Goal: Task Accomplishment & Management: Use online tool/utility

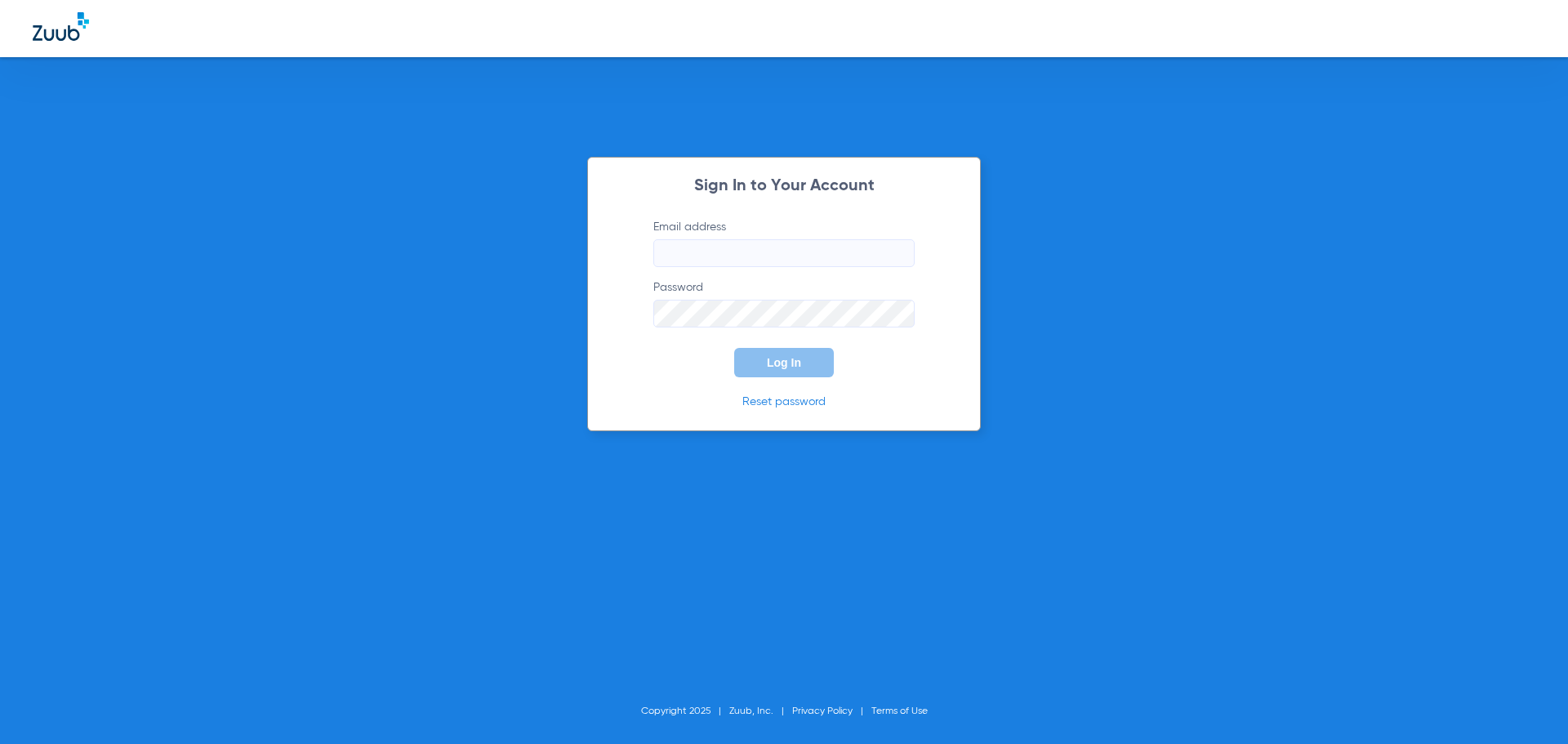
click at [769, 264] on input "Email address" at bounding box center [784, 253] width 261 height 28
type input "t"
click at [766, 253] on input "Email address Required" at bounding box center [784, 253] width 261 height 28
click at [903, 405] on p "Reset password" at bounding box center [784, 401] width 310 height 16
click at [770, 354] on button "Log In" at bounding box center [784, 362] width 100 height 30
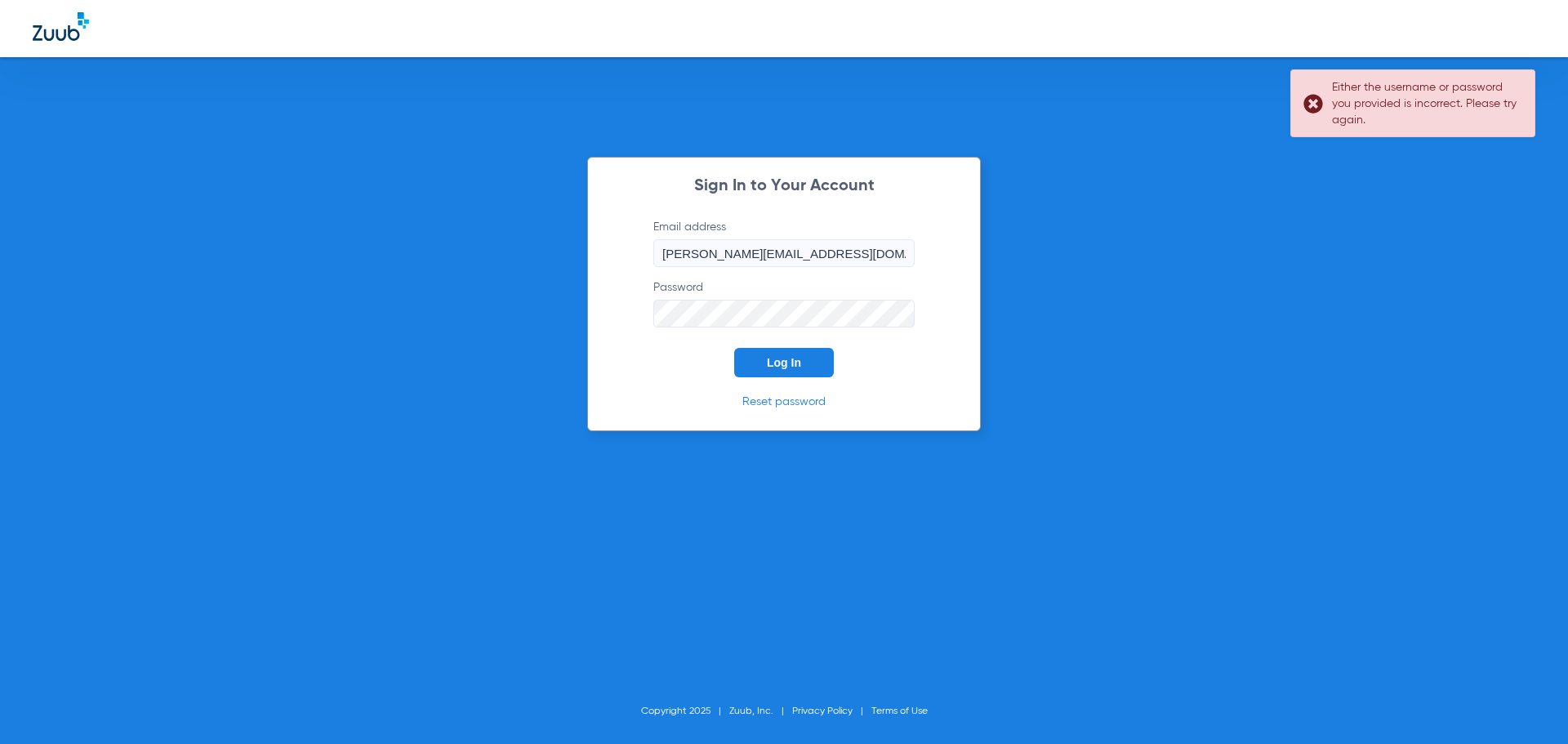
click at [412, 298] on div "Sign In to Your Account Email address [PERSON_NAME][EMAIL_ADDRESS][DOMAIN_NAME]…" at bounding box center [784, 372] width 1568 height 744
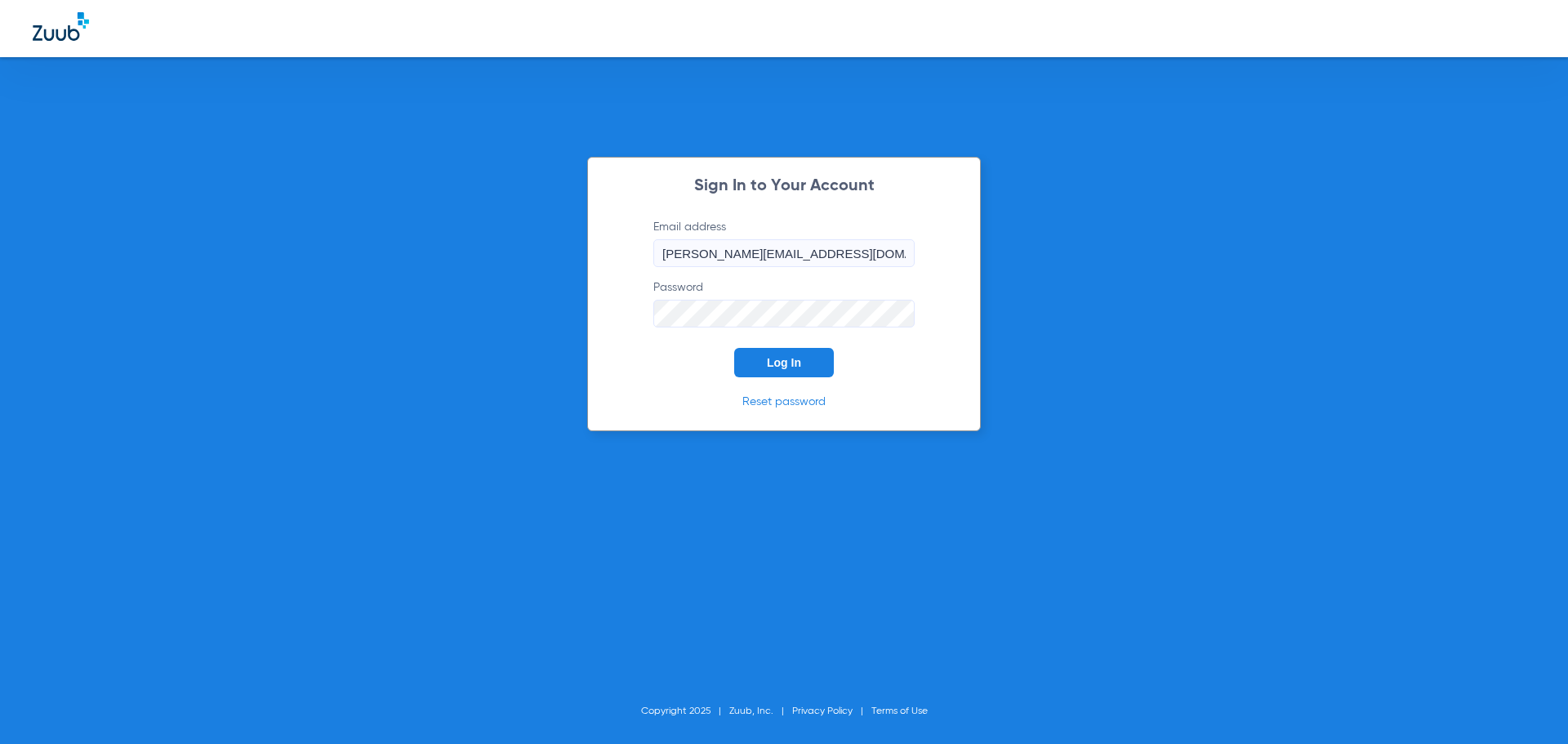
click at [734, 347] on button "Log In" at bounding box center [784, 362] width 100 height 30
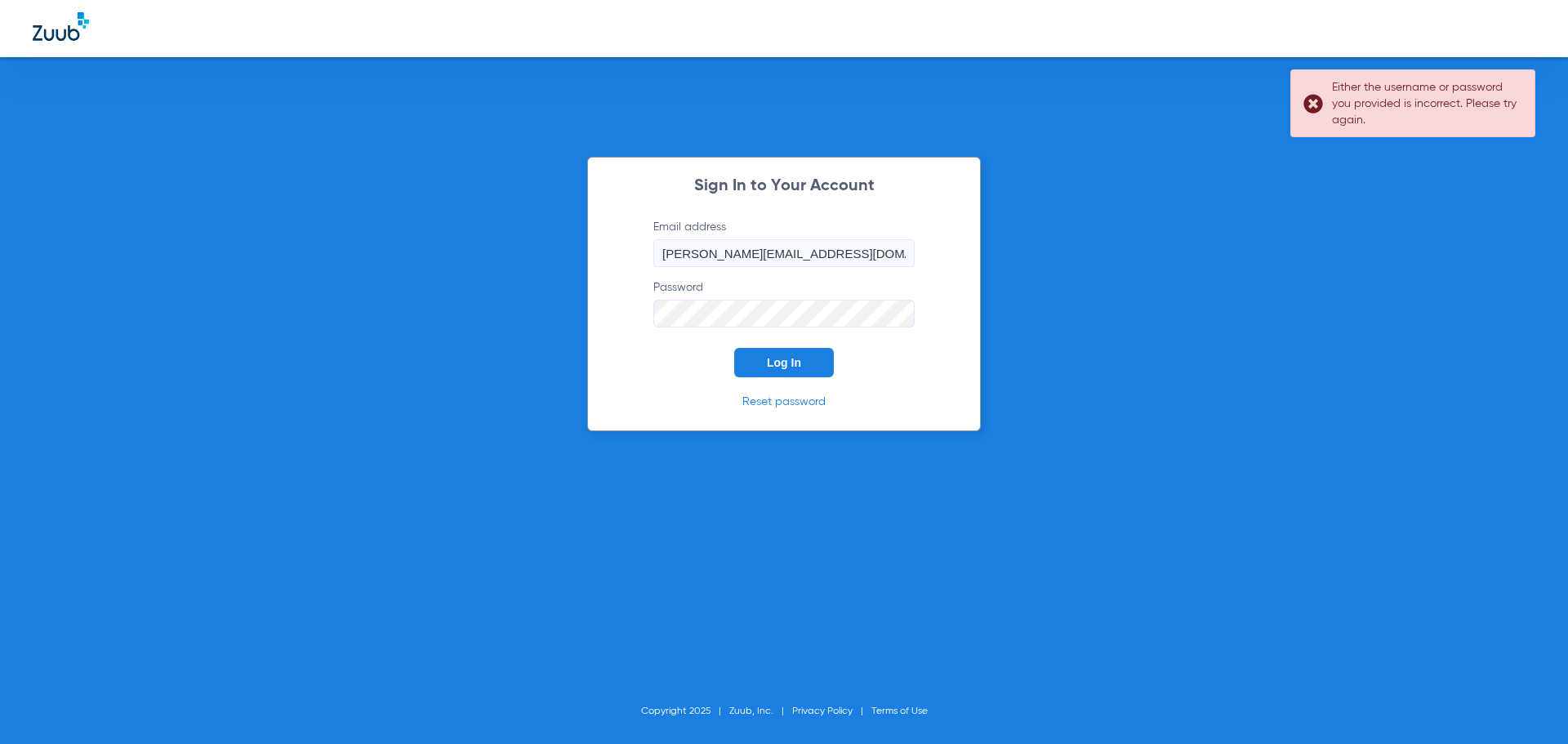
drag, startPoint x: 702, startPoint y: 252, endPoint x: 715, endPoint y: 252, distance: 13.0
click at [702, 252] on input "[PERSON_NAME][EMAIL_ADDRESS][DOMAIN_NAME]" at bounding box center [784, 253] width 261 height 28
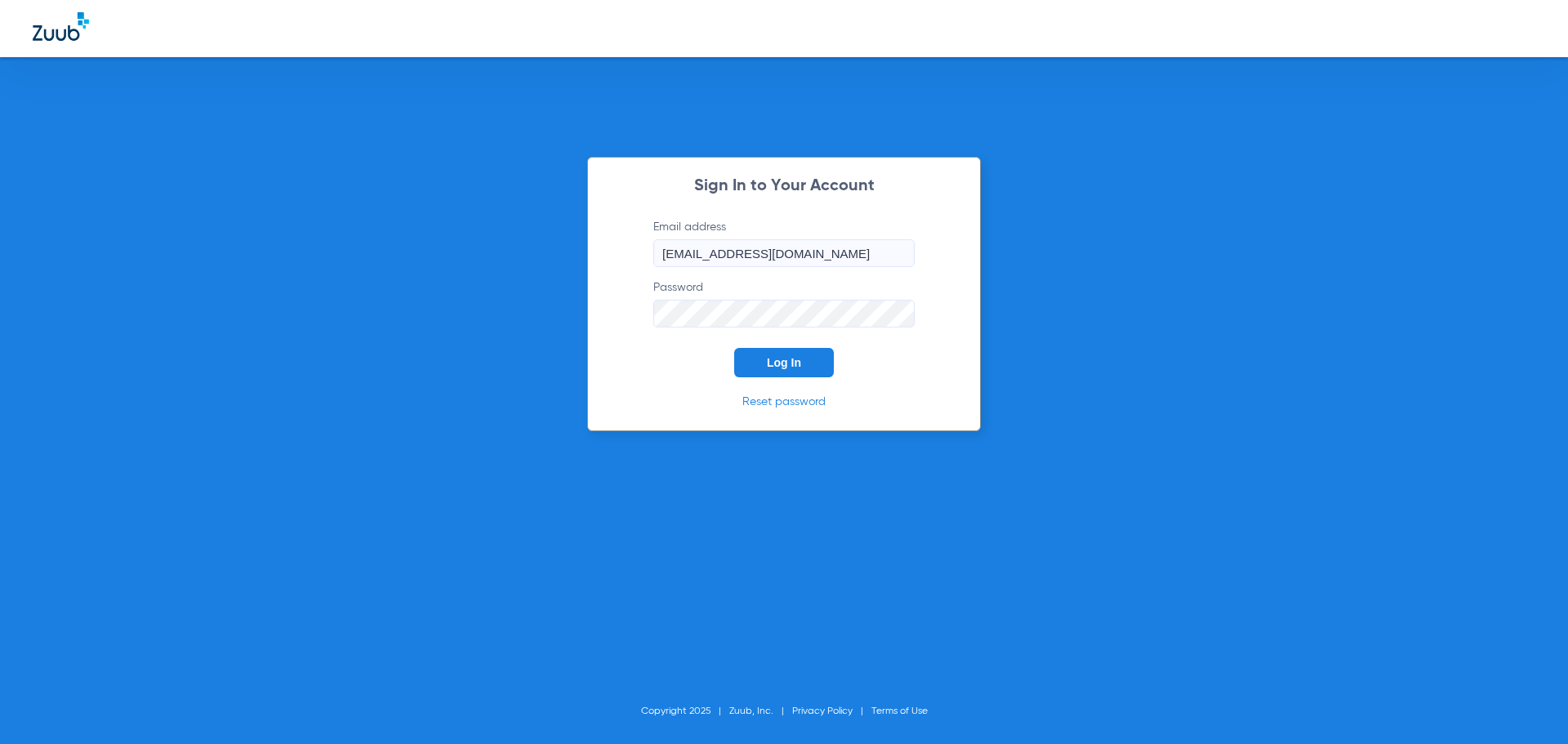
type input "[EMAIL_ADDRESS][DOMAIN_NAME]"
click at [782, 364] on span "Log In" at bounding box center [784, 362] width 34 height 13
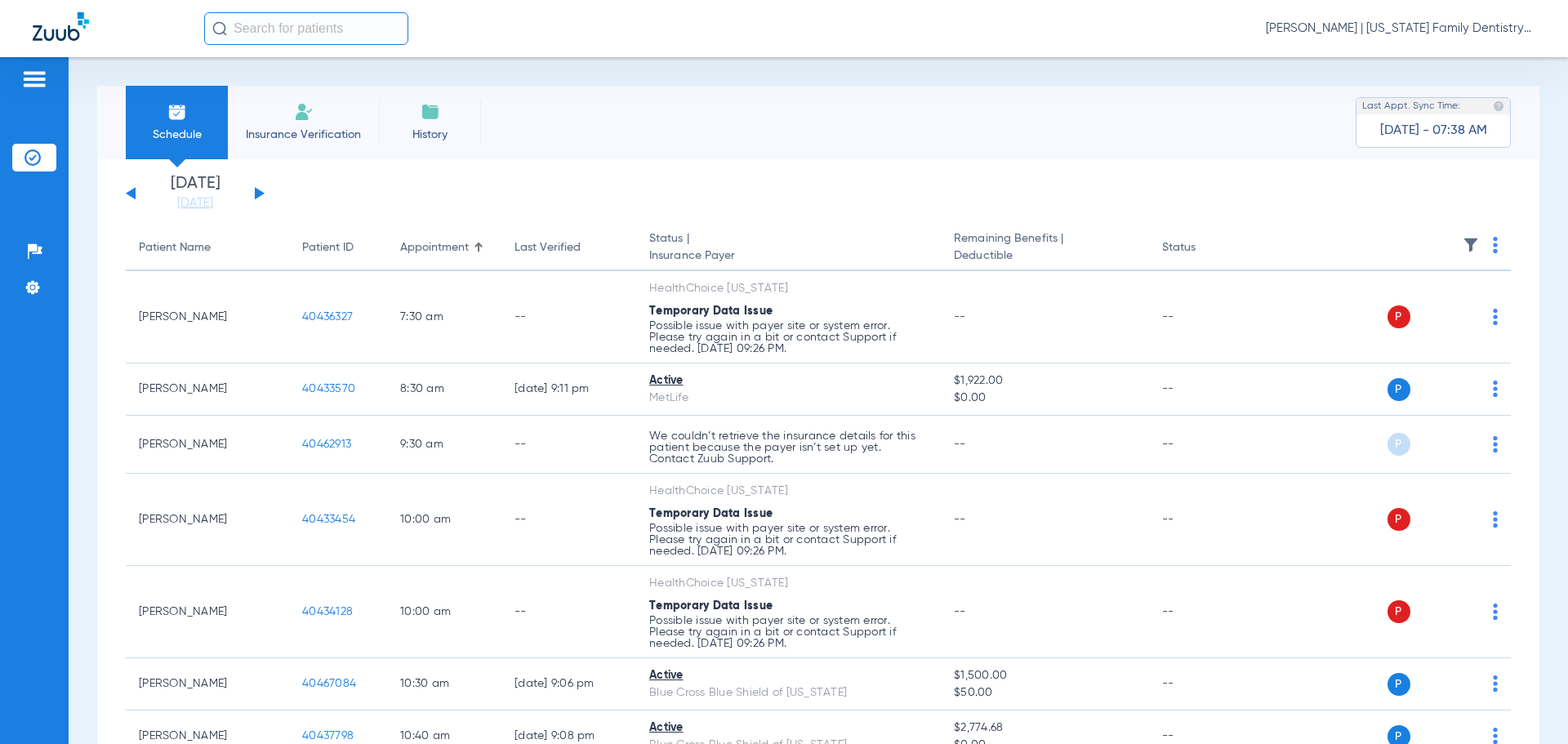
click at [254, 182] on div "[DATE] [DATE] [DATE] [DATE] [DATE] [DATE] [DATE] [DATE] [DATE] [DATE] [DATE] [D…" at bounding box center [195, 193] width 139 height 36
click at [254, 196] on div "[DATE] [DATE] [DATE] [DATE] [DATE] [DATE] [DATE] [DATE] [DATE] [DATE] [DATE] [D…" at bounding box center [195, 193] width 139 height 36
click at [260, 192] on button at bounding box center [260, 193] width 10 height 12
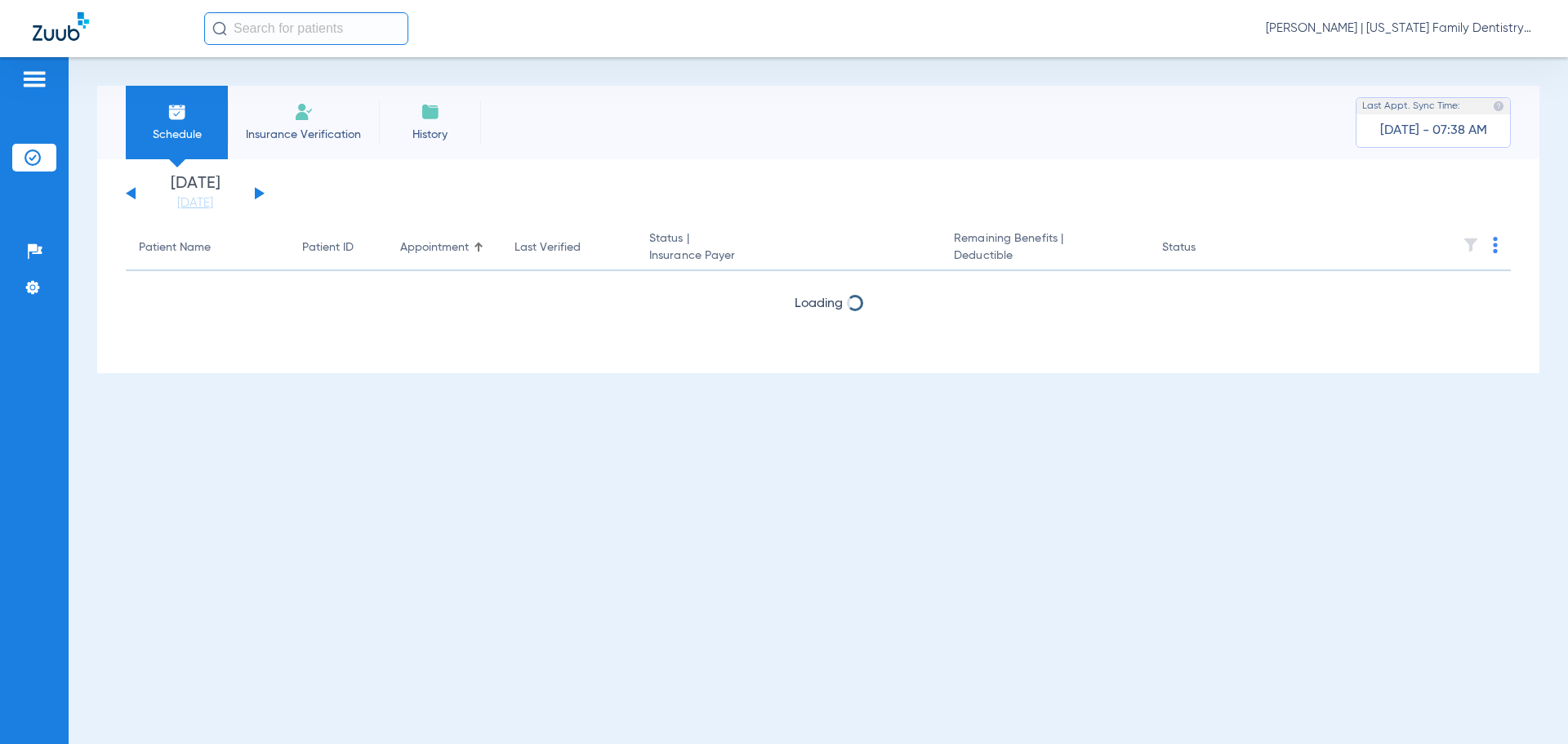
click at [260, 192] on button at bounding box center [260, 193] width 10 height 12
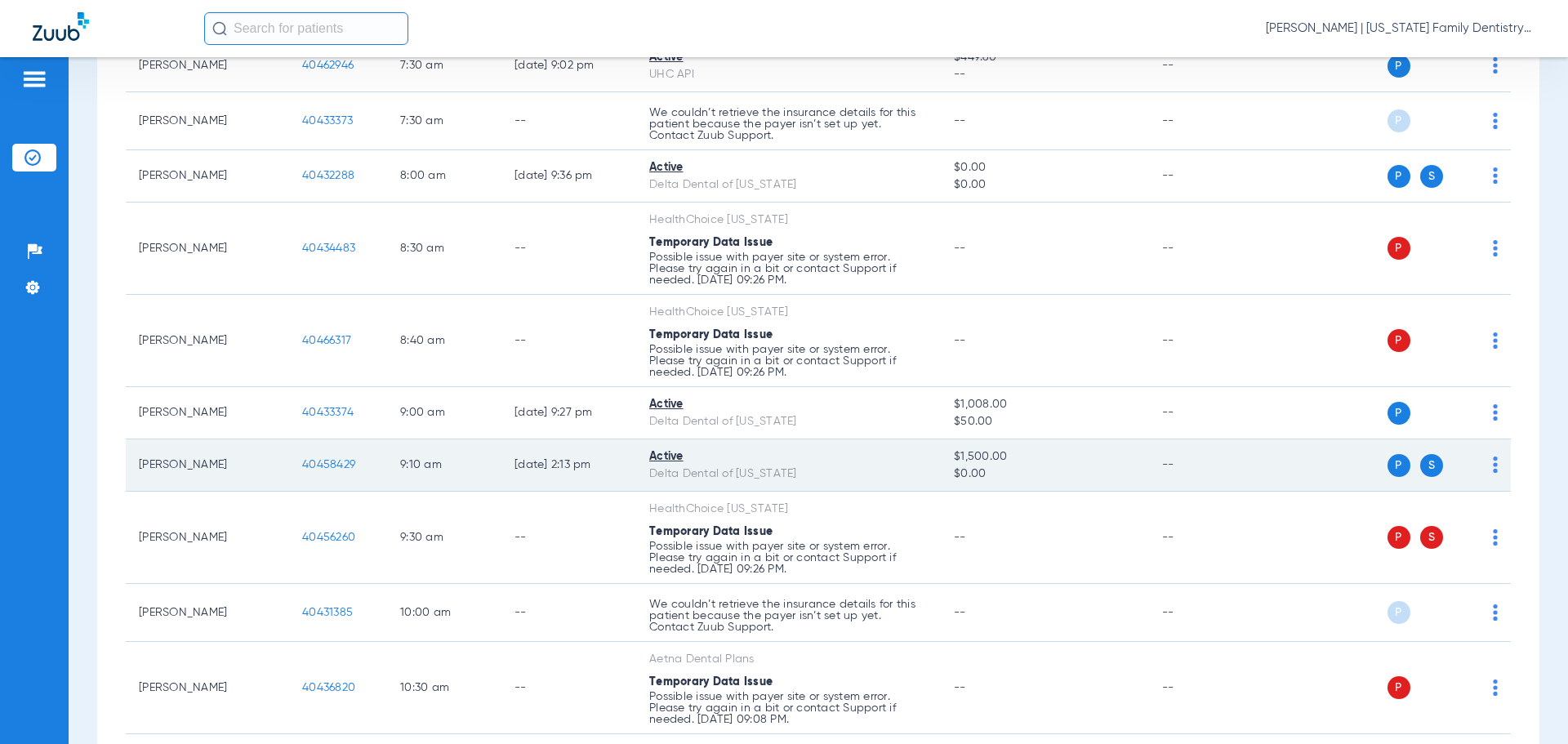
scroll to position [326, 0]
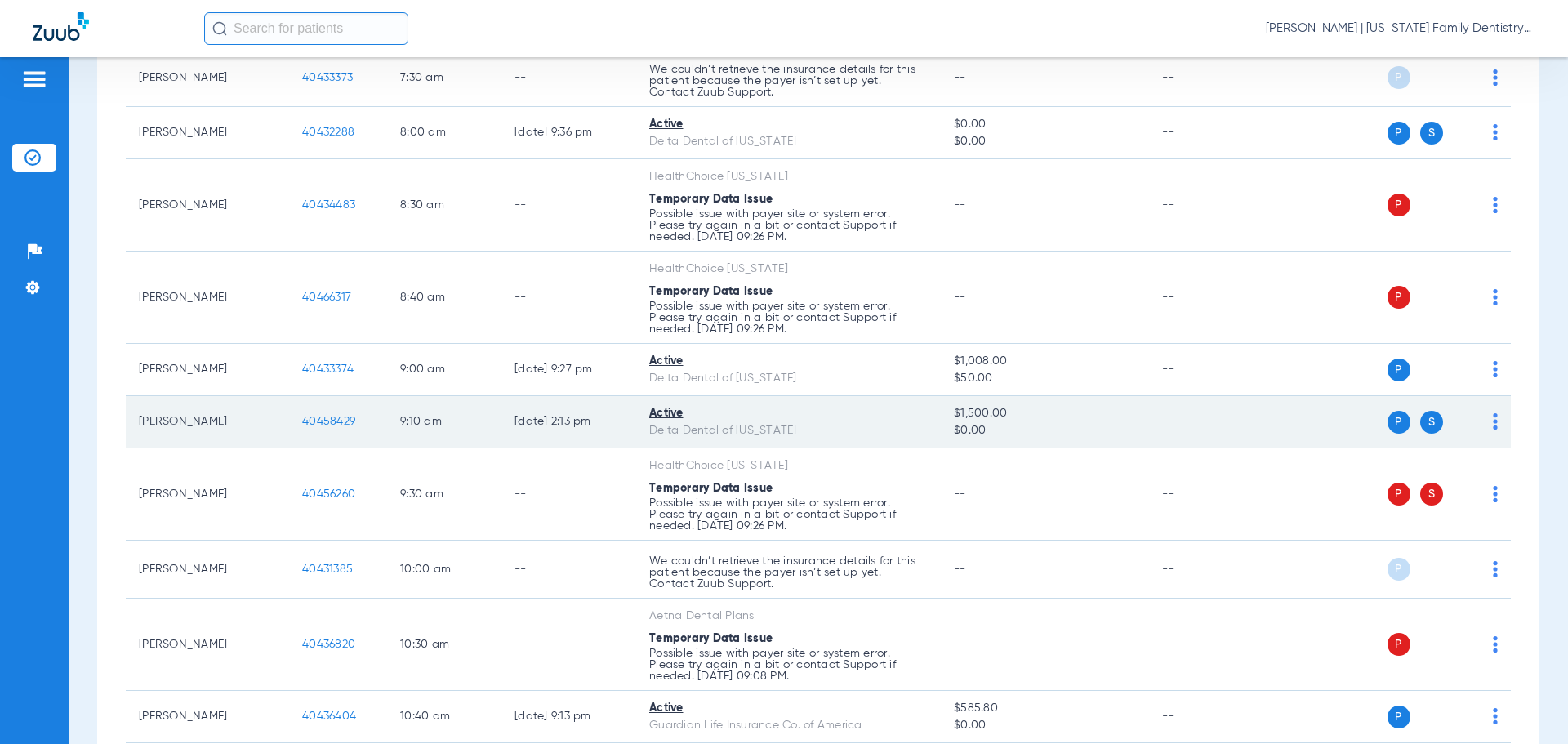
click at [330, 422] on span "40458429" at bounding box center [328, 420] width 53 height 11
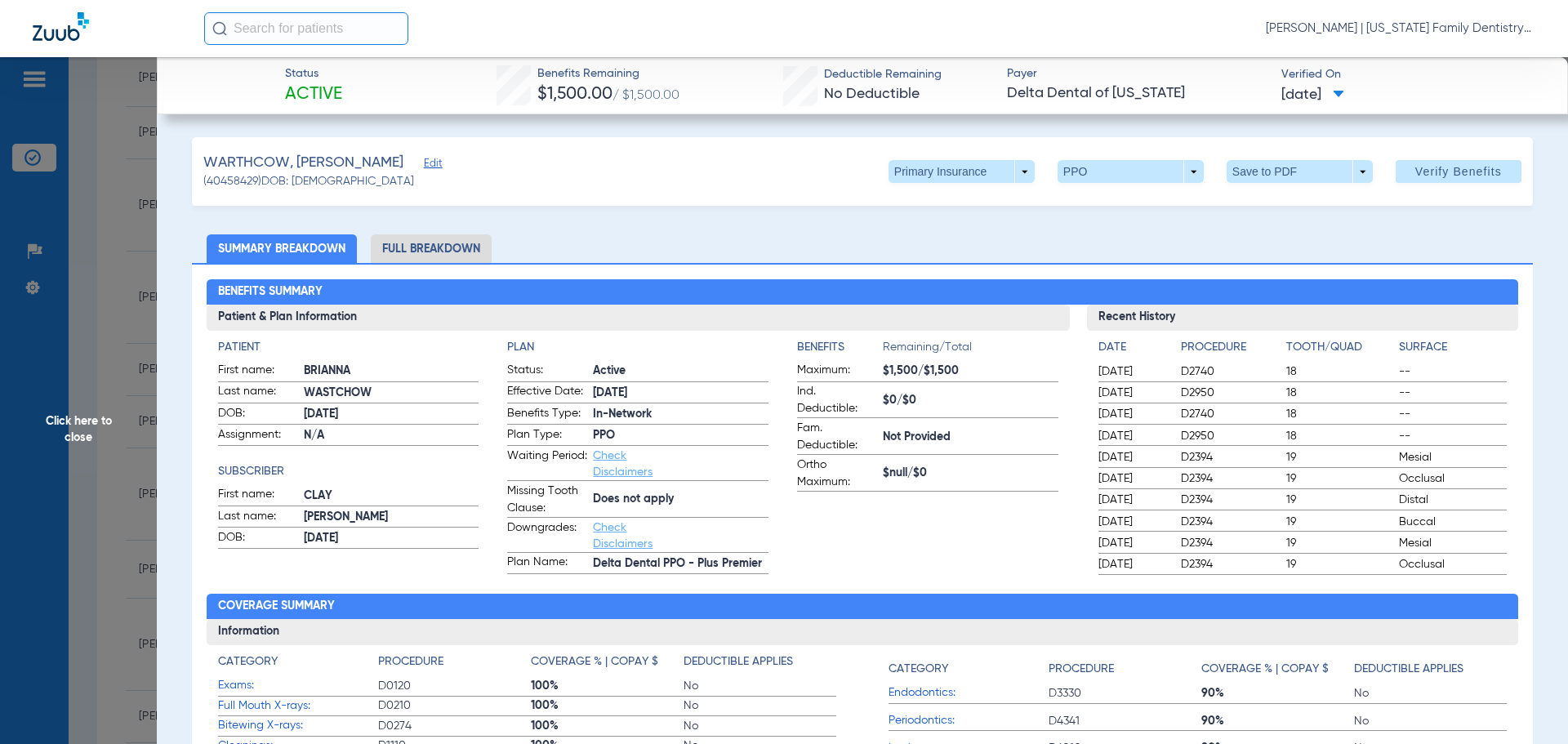
click at [466, 251] on li "Full Breakdown" at bounding box center [431, 248] width 121 height 29
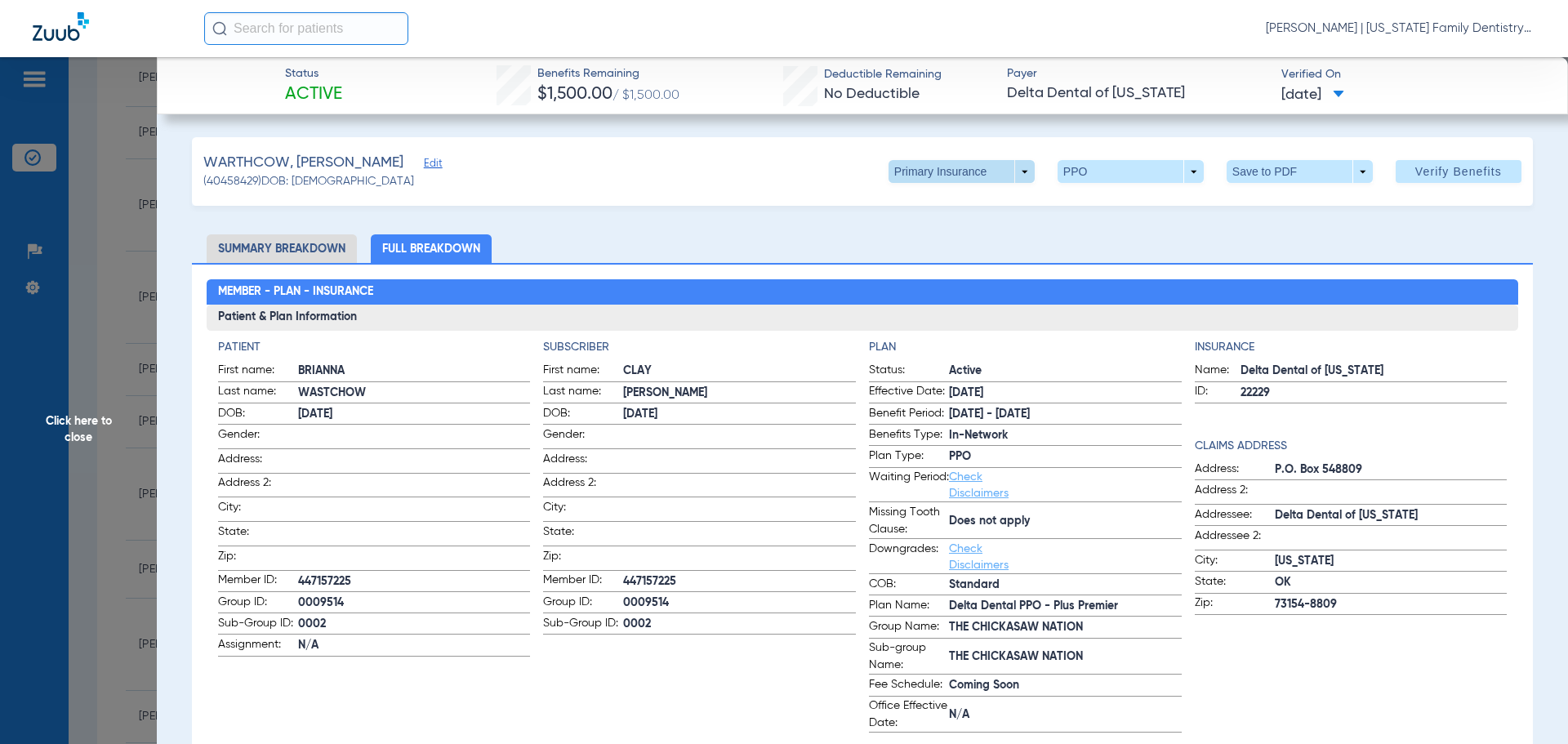
click at [1007, 169] on span at bounding box center [961, 171] width 146 height 23
click at [923, 237] on span "Secondary Insurance" at bounding box center [943, 236] width 108 height 11
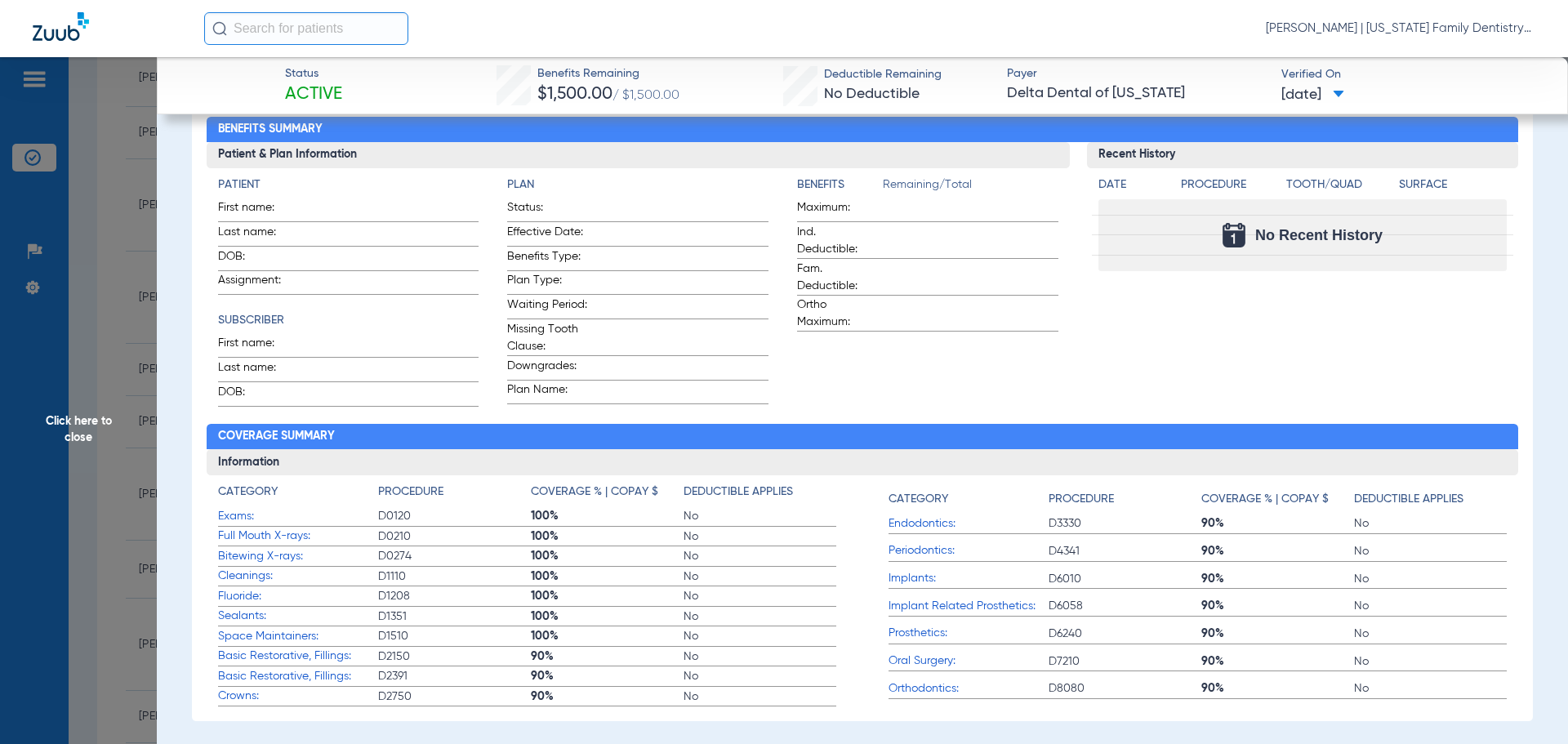
scroll to position [164, 0]
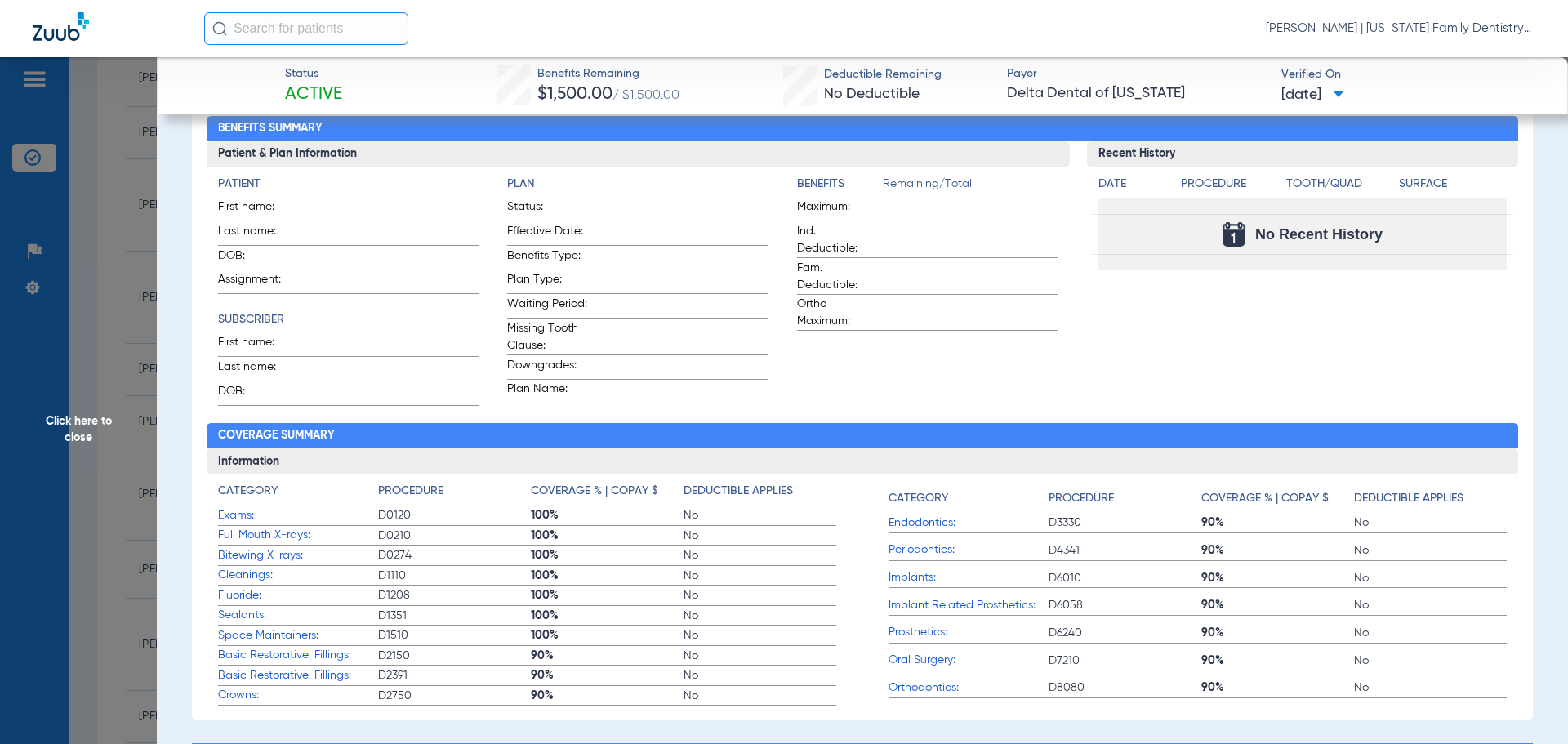
click at [153, 302] on span "Click here to close" at bounding box center [78, 429] width 157 height 744
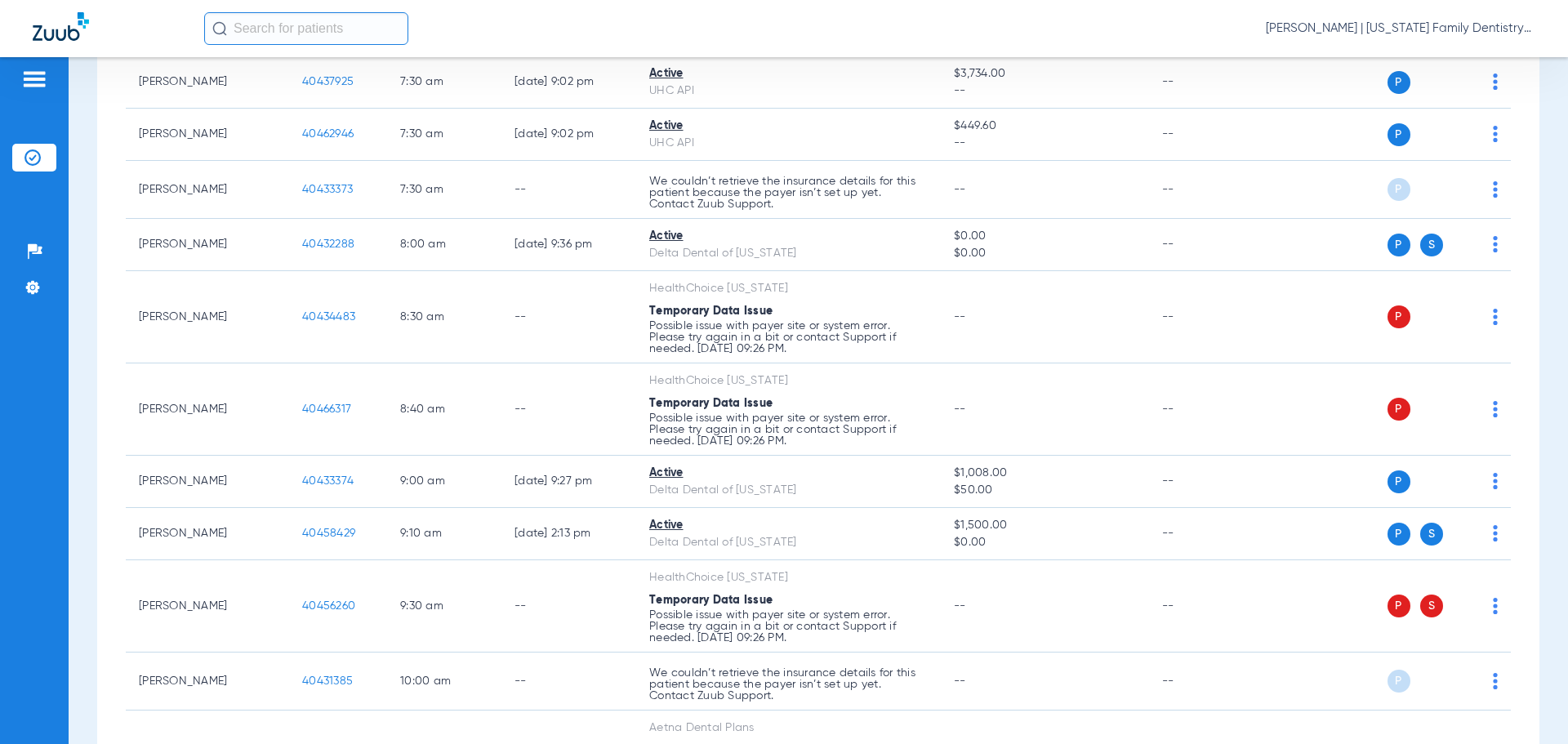
scroll to position [81, 0]
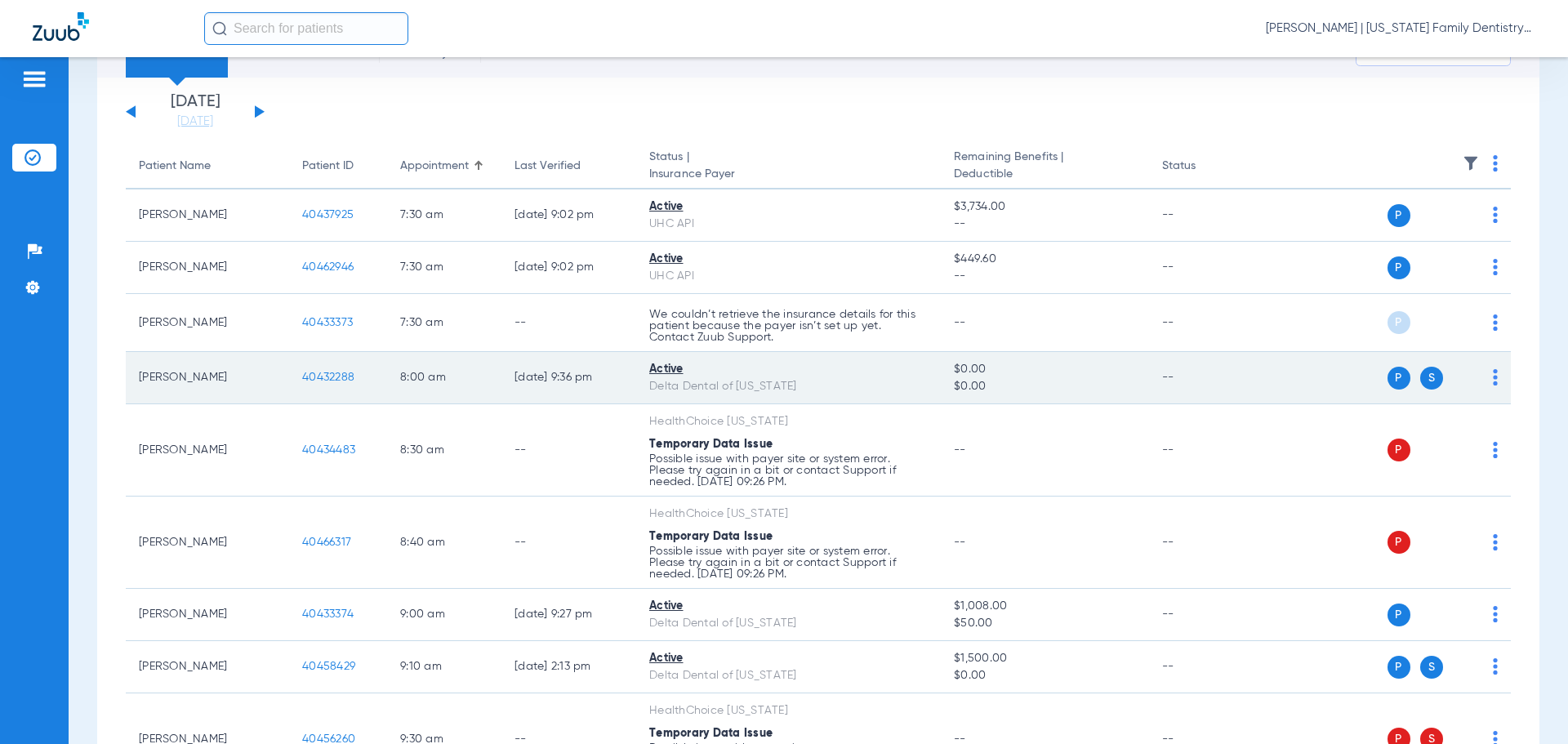
click at [330, 373] on span "40432288" at bounding box center [328, 376] width 53 height 11
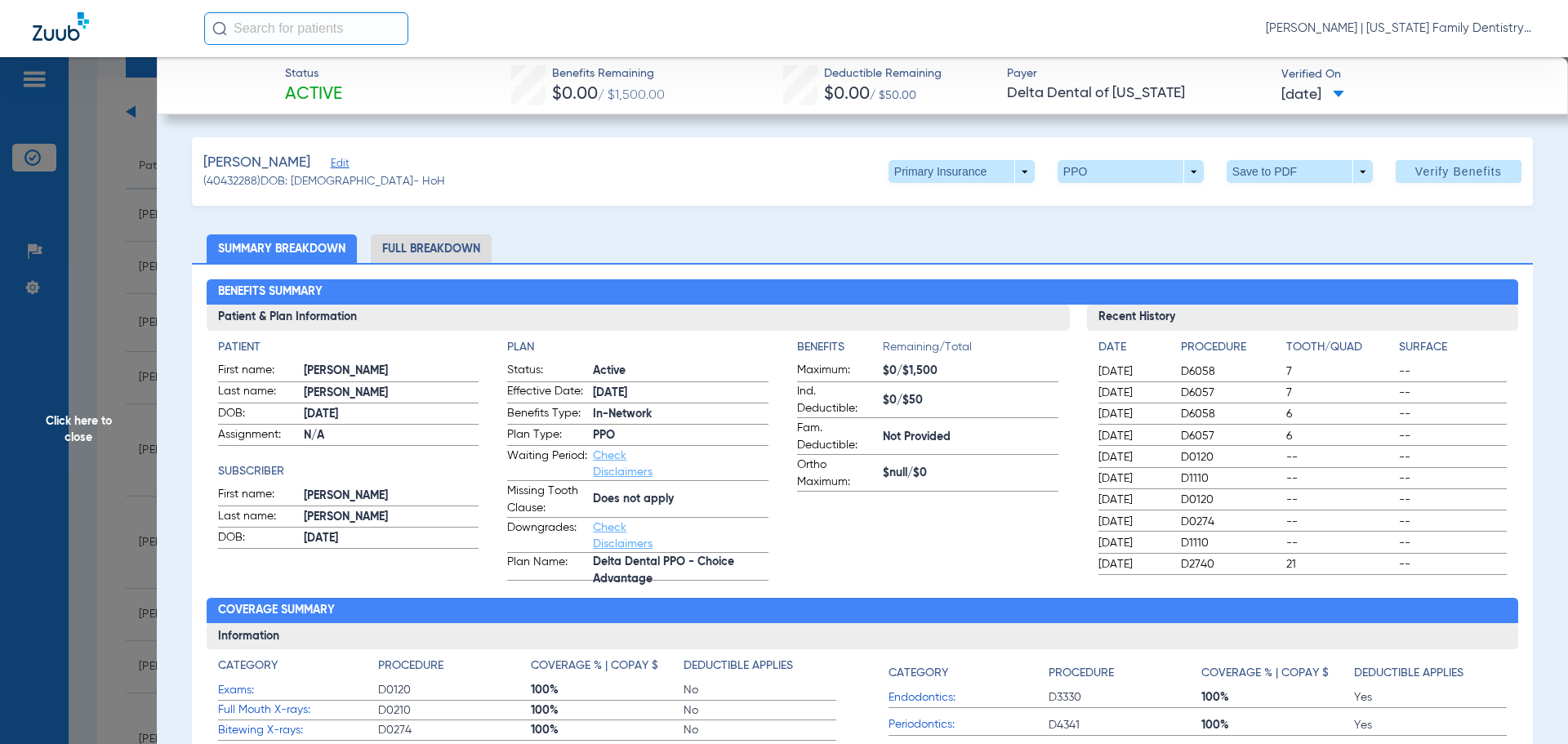
click at [411, 244] on li "Full Breakdown" at bounding box center [431, 248] width 121 height 29
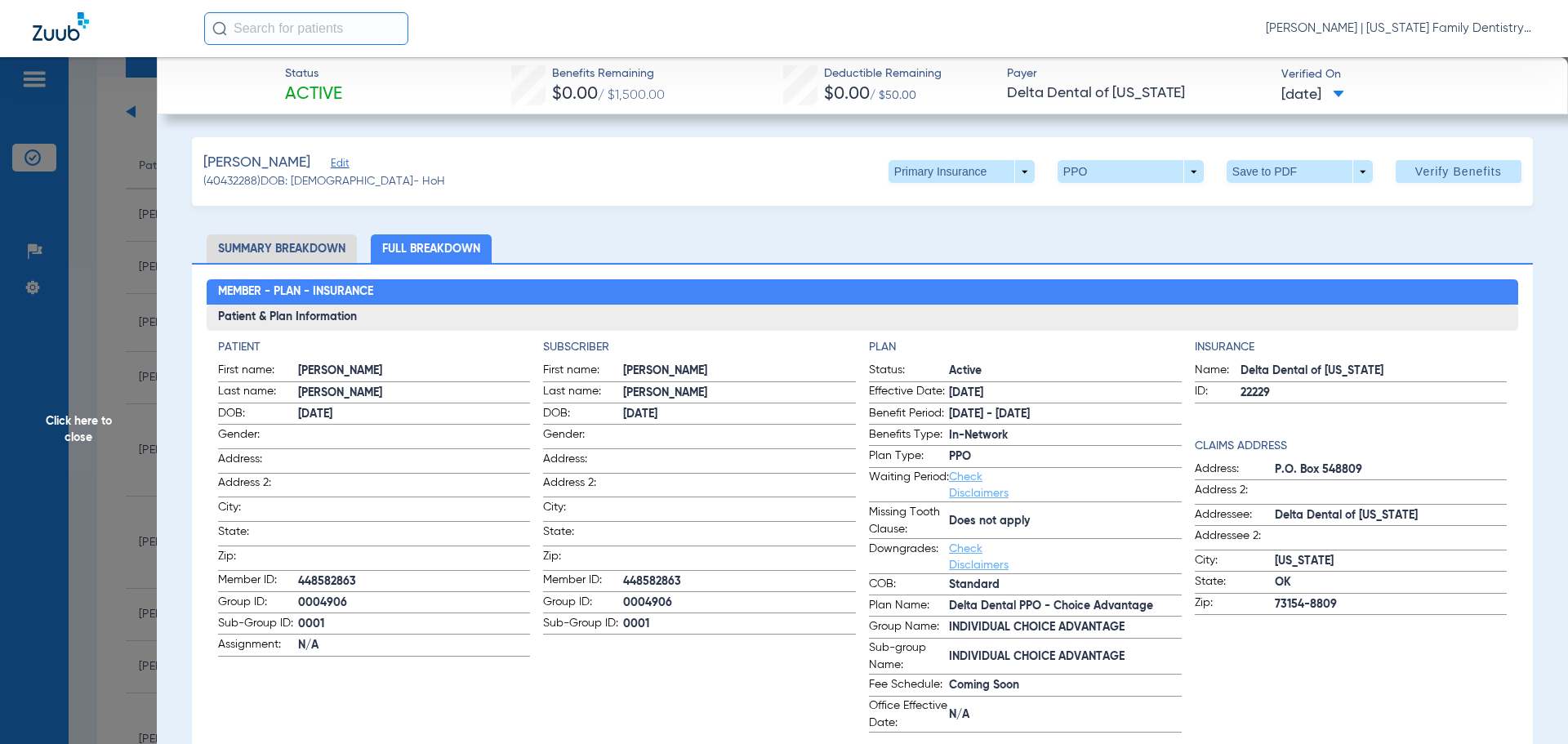
click at [135, 324] on span "Click here to close" at bounding box center [78, 429] width 157 height 744
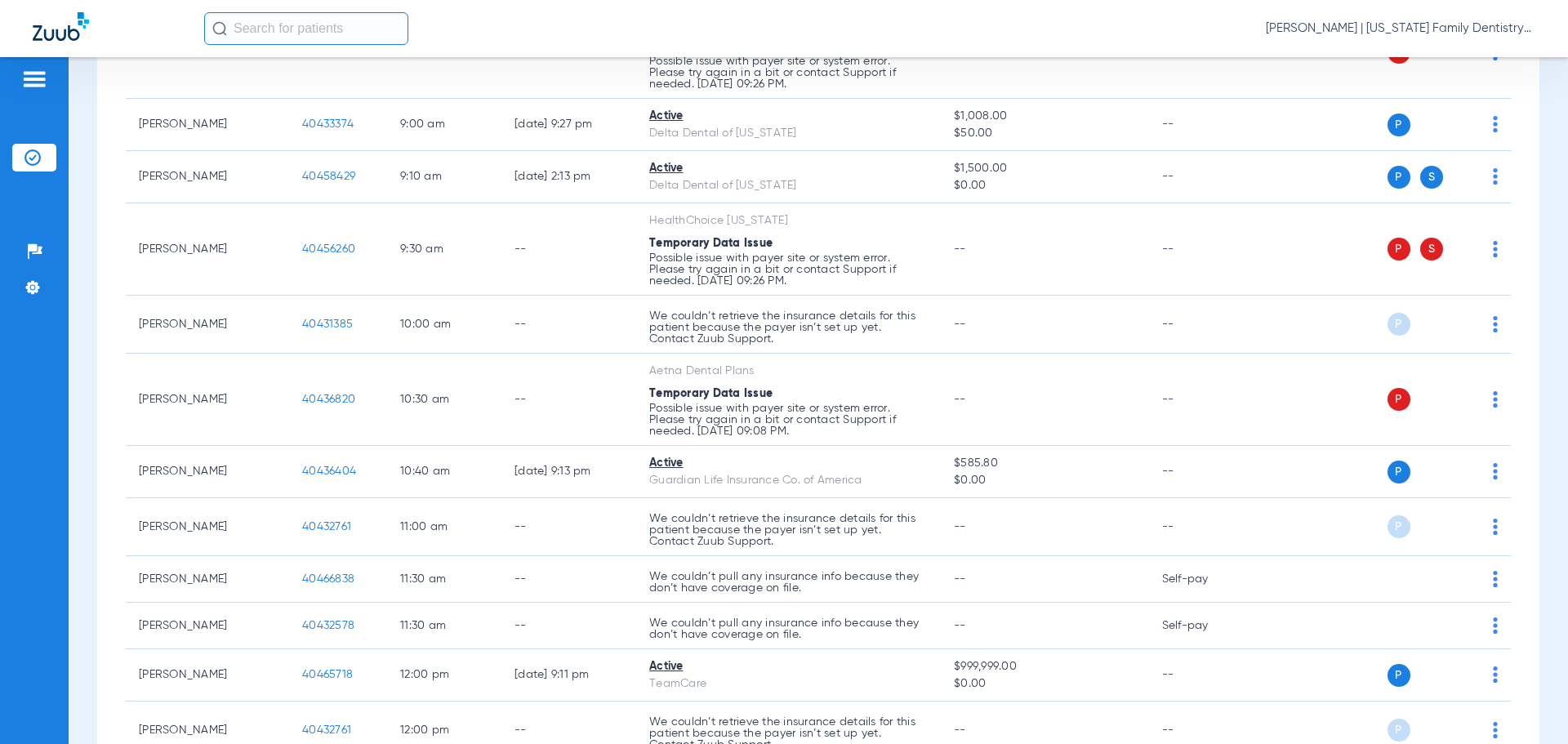
scroll to position [898, 0]
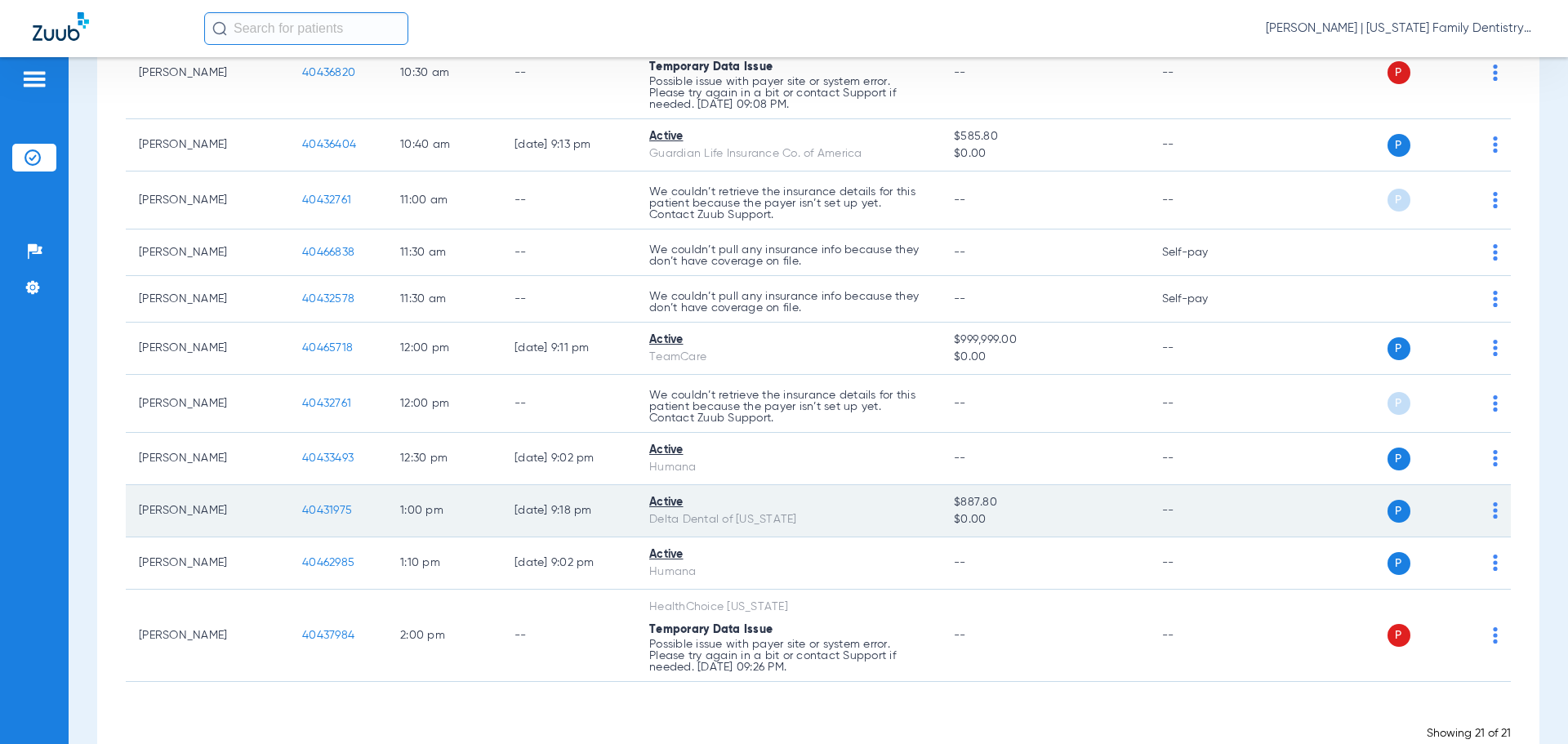
click at [336, 511] on span "40431975" at bounding box center [326, 509] width 50 height 11
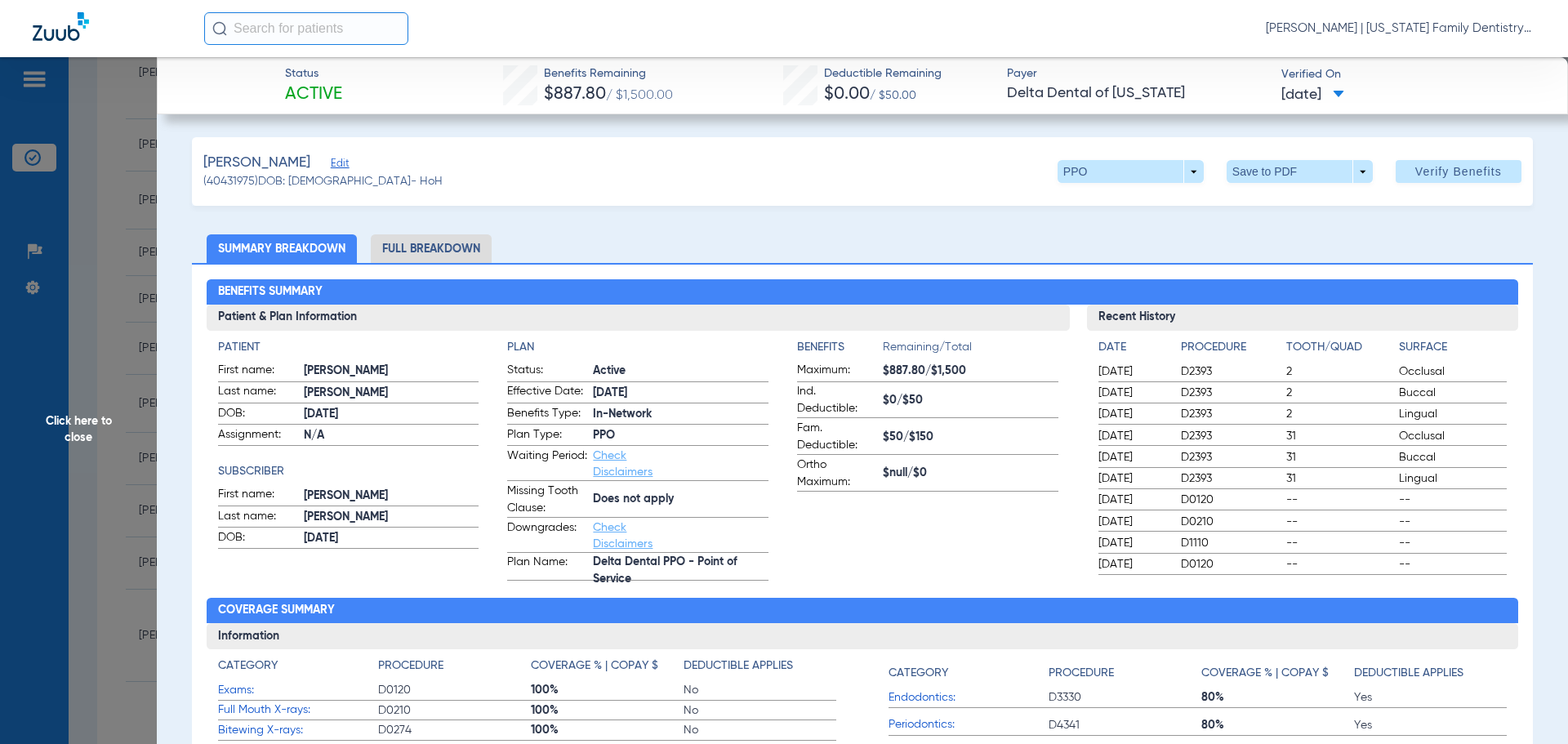
click at [428, 252] on li "Full Breakdown" at bounding box center [431, 248] width 121 height 29
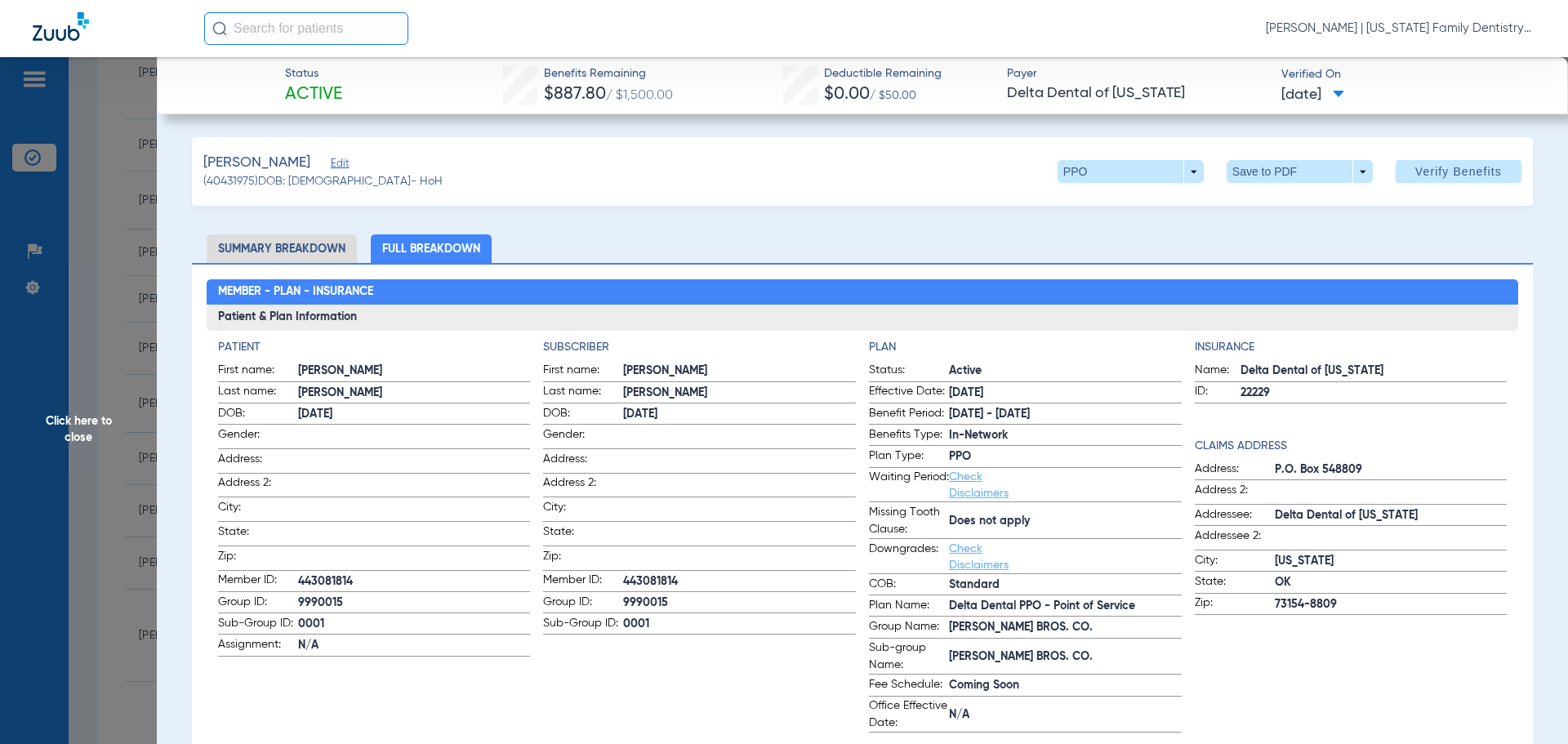
click at [126, 256] on span "Click here to close" at bounding box center [78, 429] width 157 height 744
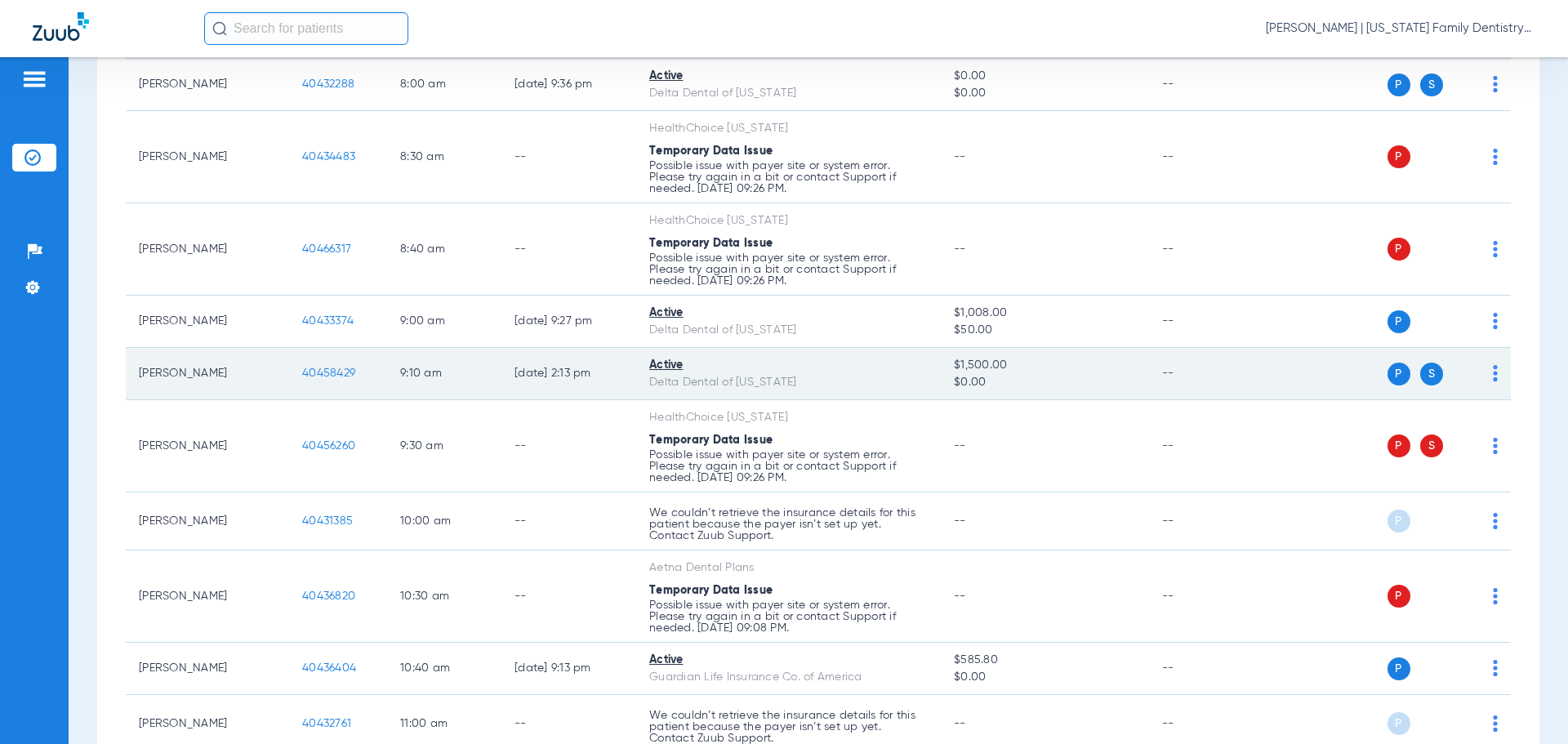
scroll to position [369, 0]
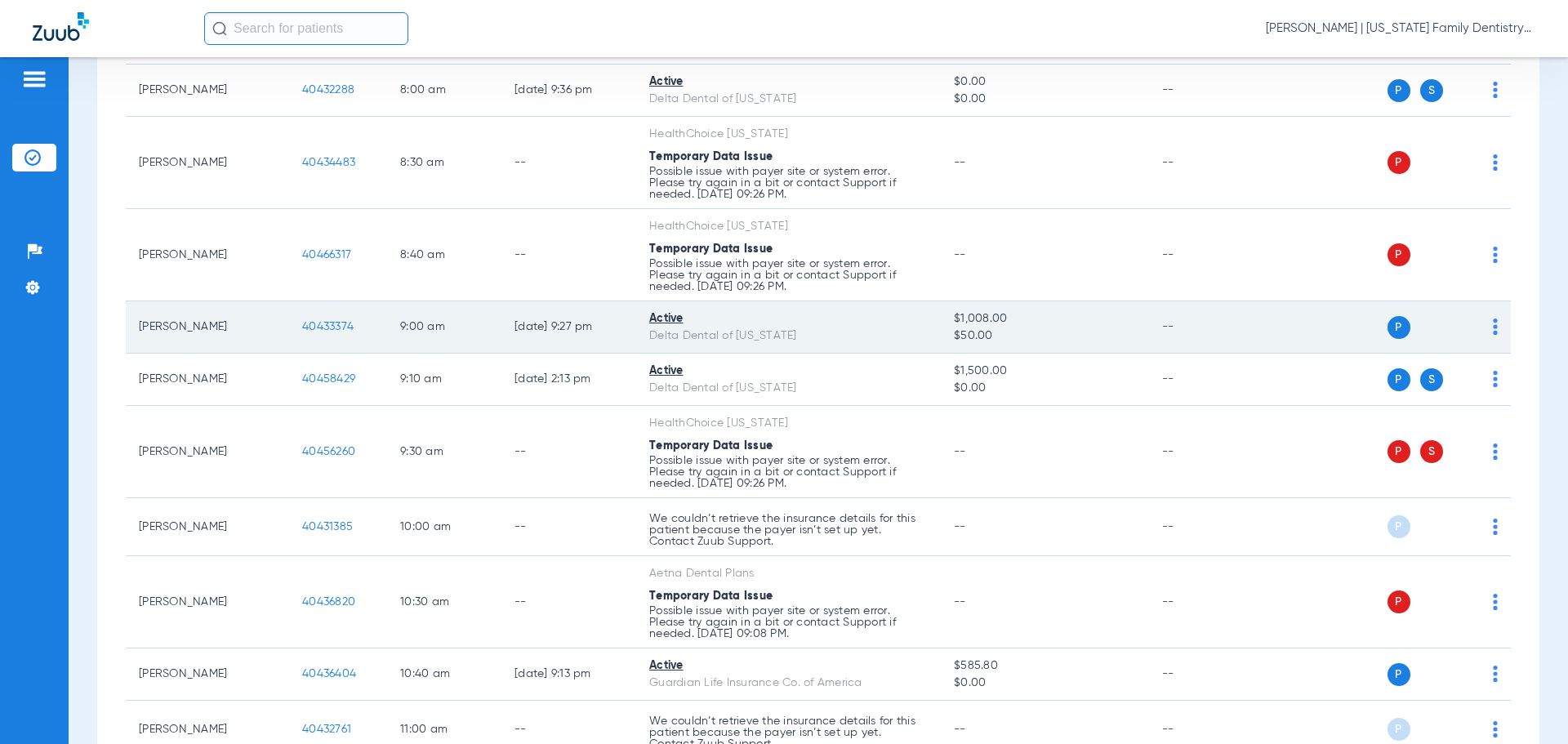
click at [336, 325] on span "40433374" at bounding box center [327, 326] width 52 height 11
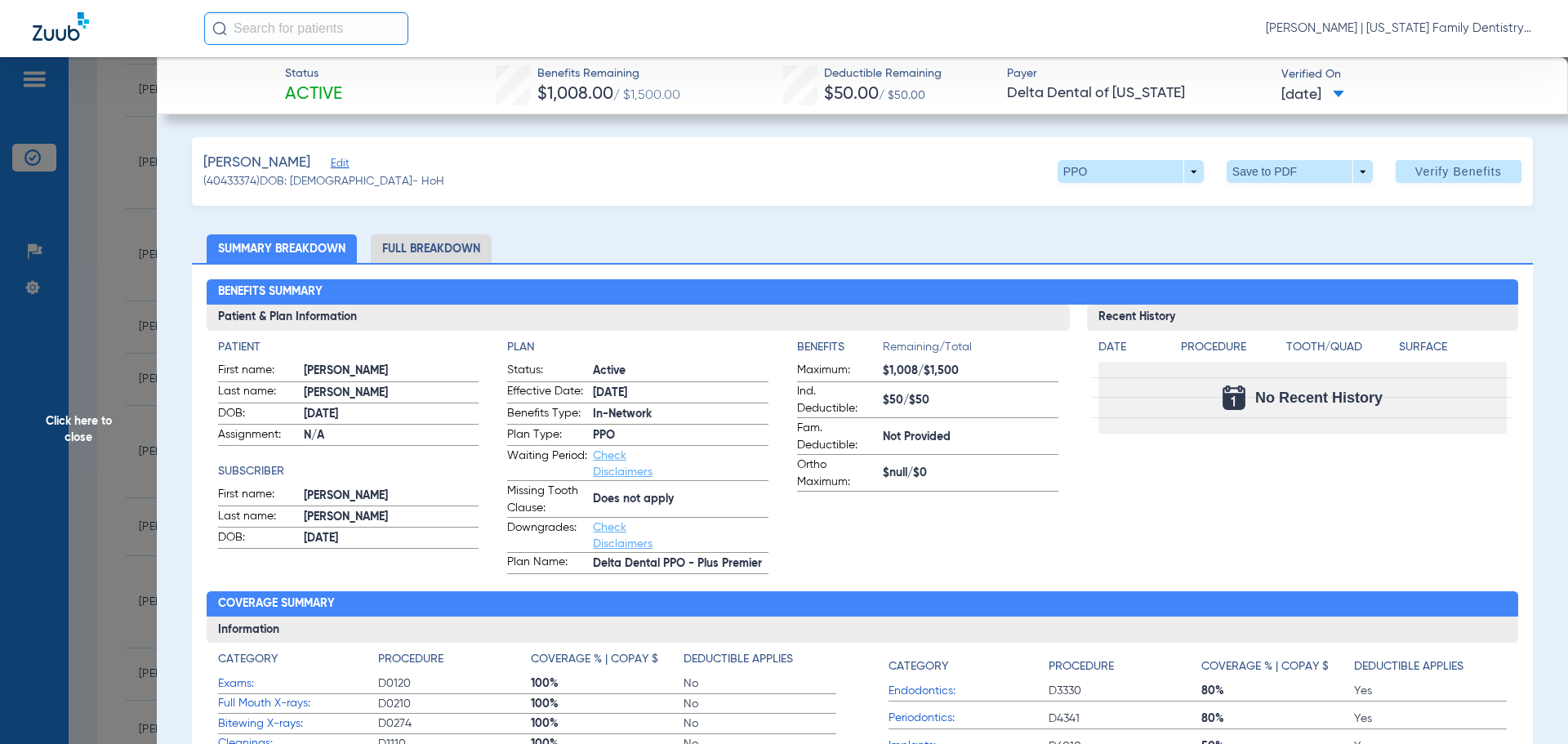
click at [442, 251] on li "Full Breakdown" at bounding box center [431, 248] width 121 height 29
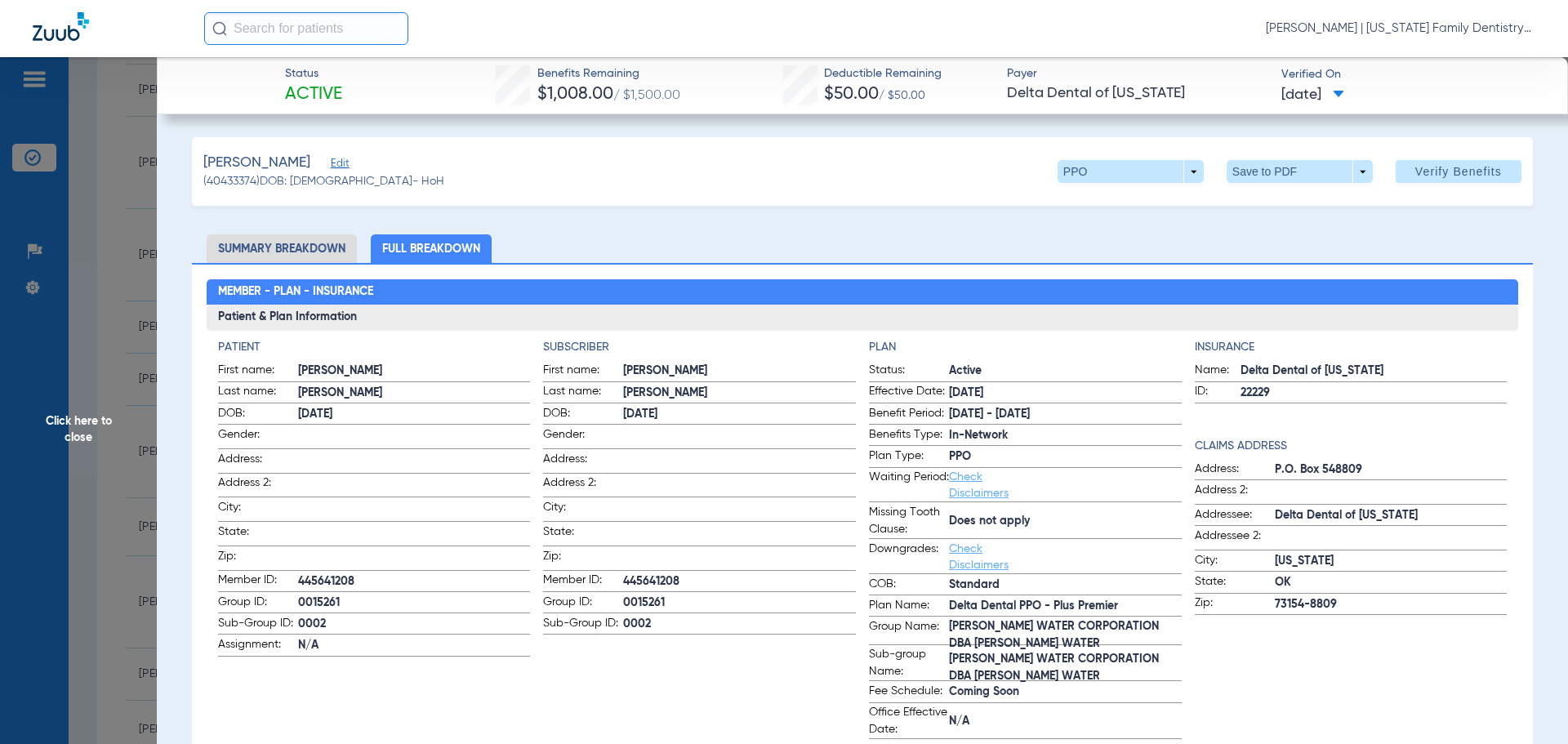
click at [260, 249] on li "Summary Breakdown" at bounding box center [281, 248] width 150 height 29
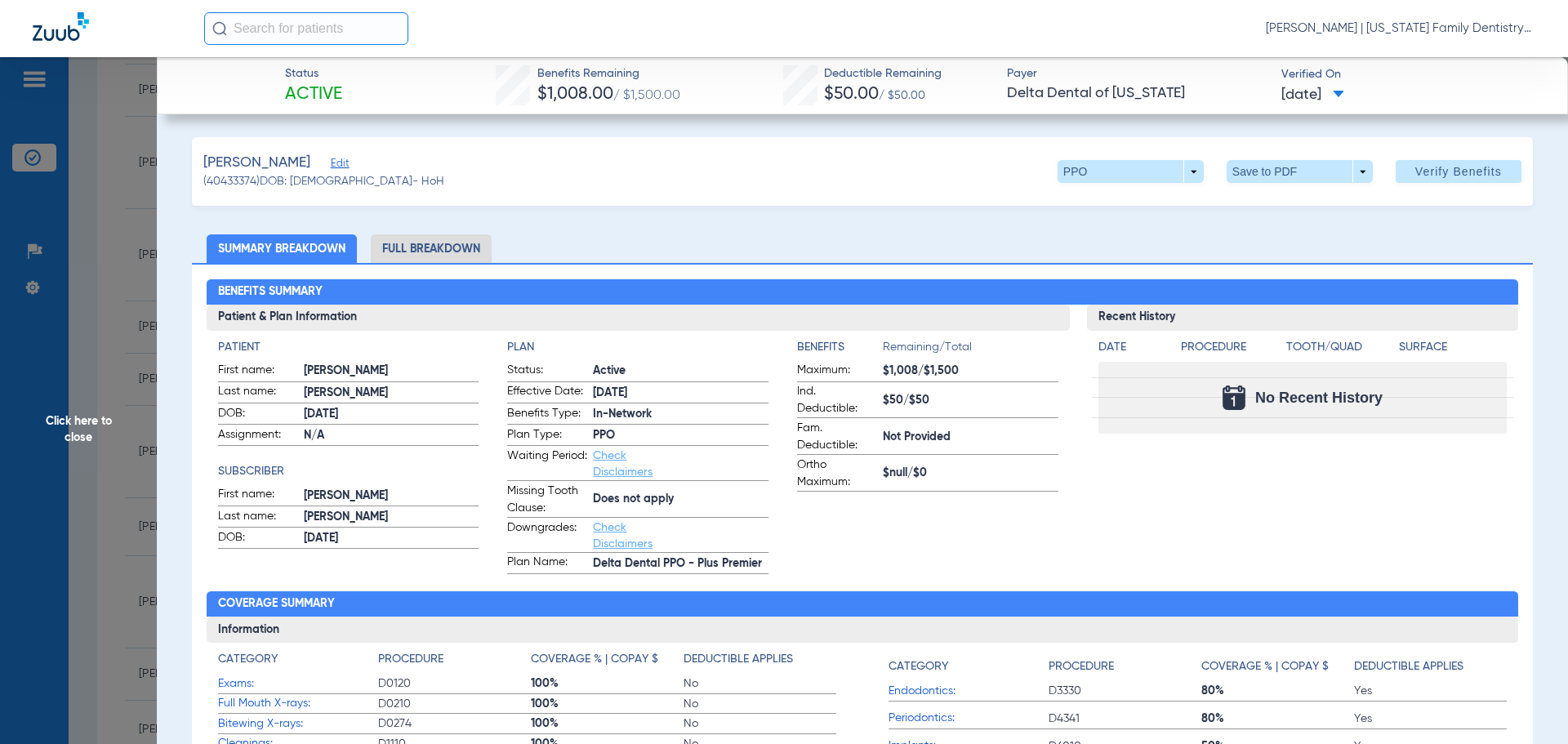
click at [145, 338] on span "Click here to close" at bounding box center [78, 429] width 157 height 744
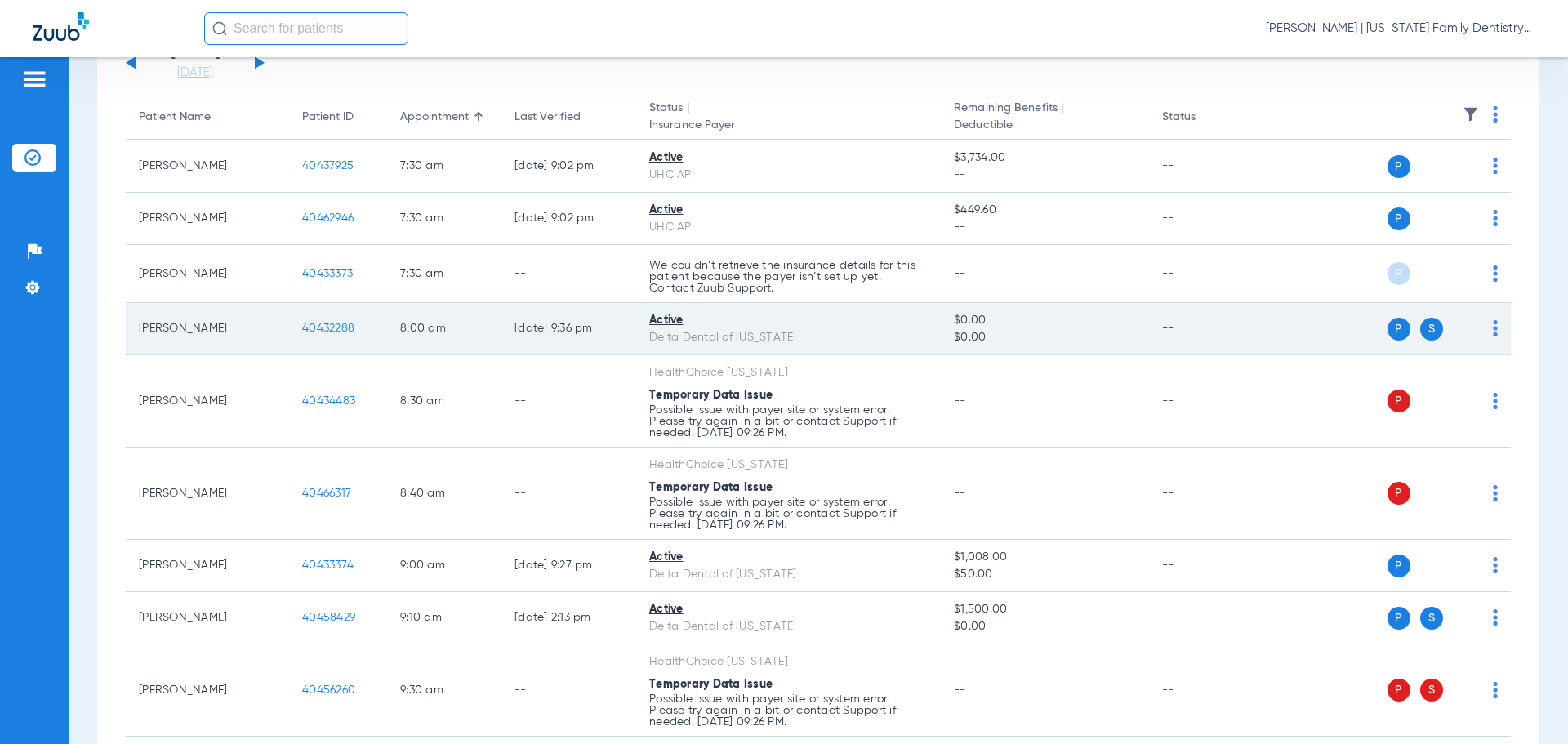
scroll to position [124, 0]
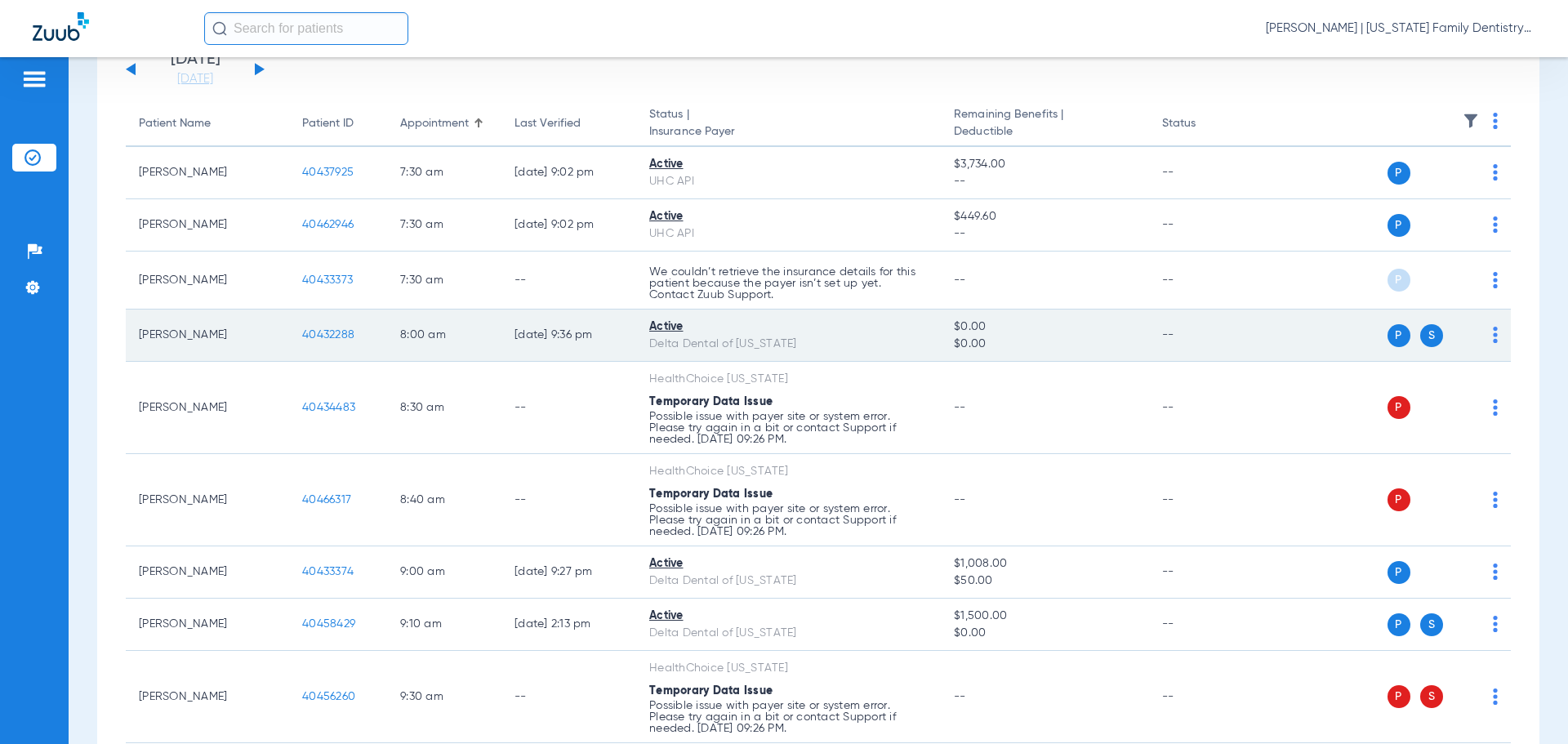
click at [333, 336] on span "40432288" at bounding box center [328, 334] width 53 height 11
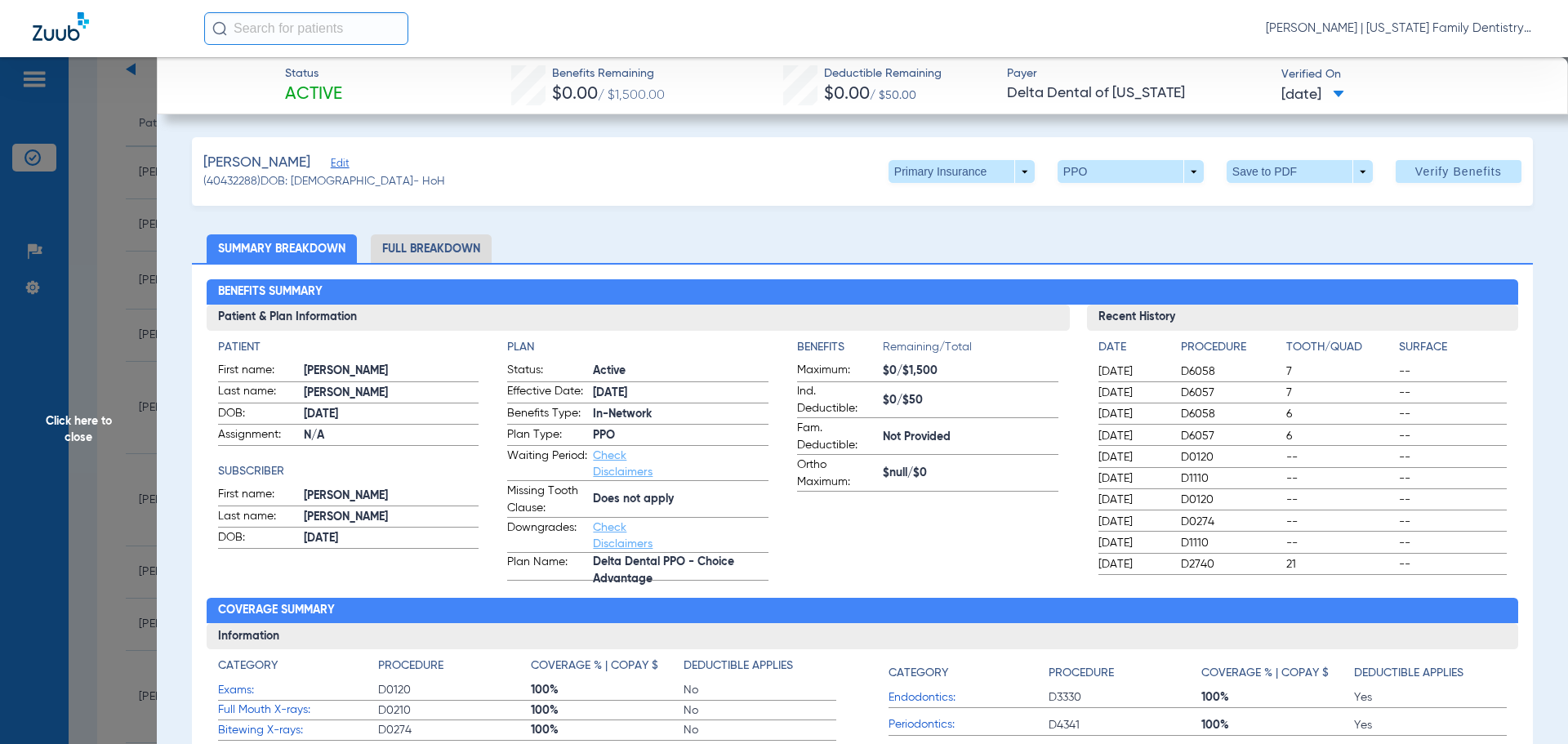
click at [460, 235] on li "Full Breakdown" at bounding box center [431, 248] width 121 height 29
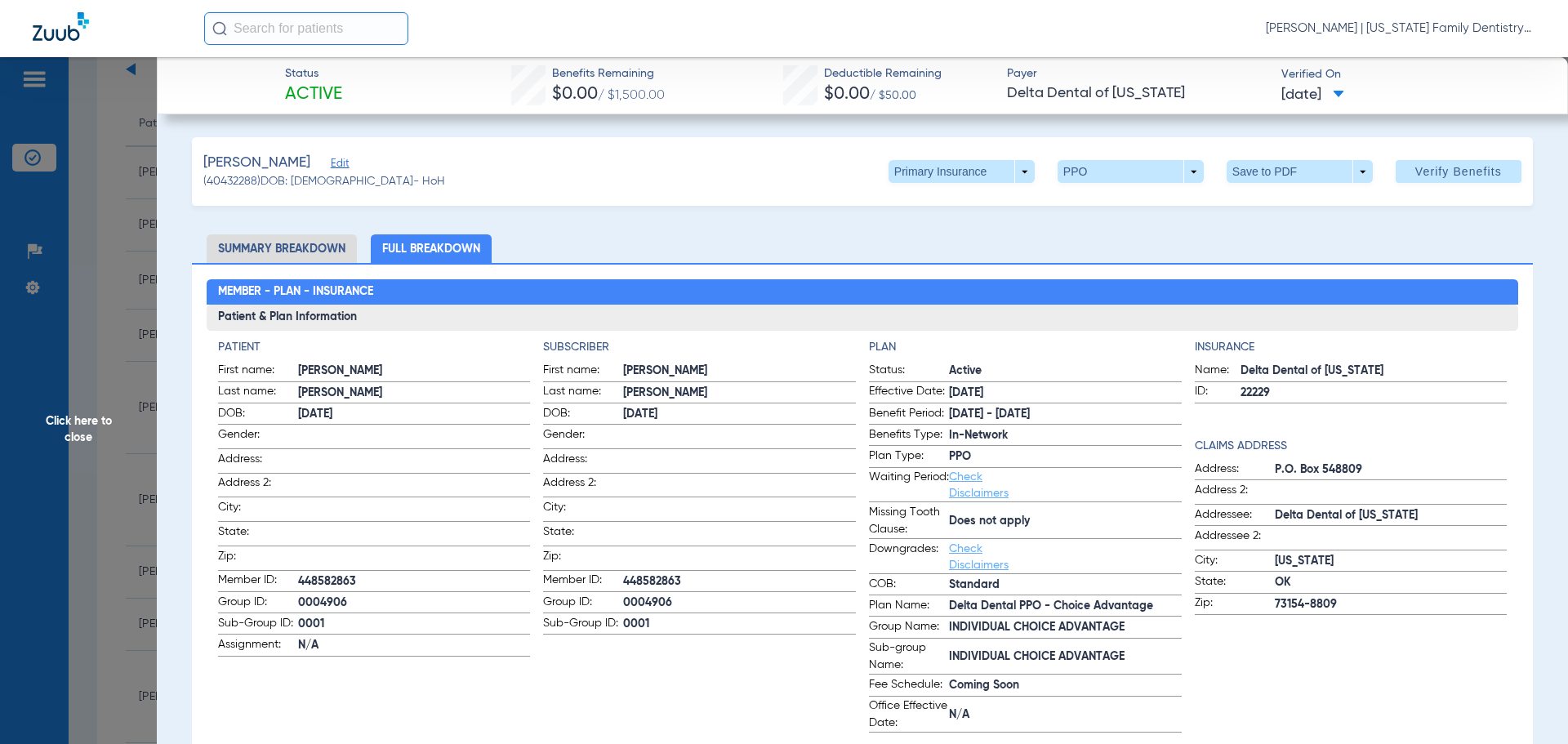
click at [1010, 171] on span at bounding box center [961, 171] width 146 height 23
click at [939, 231] on span "Secondary Insurance" at bounding box center [943, 236] width 108 height 11
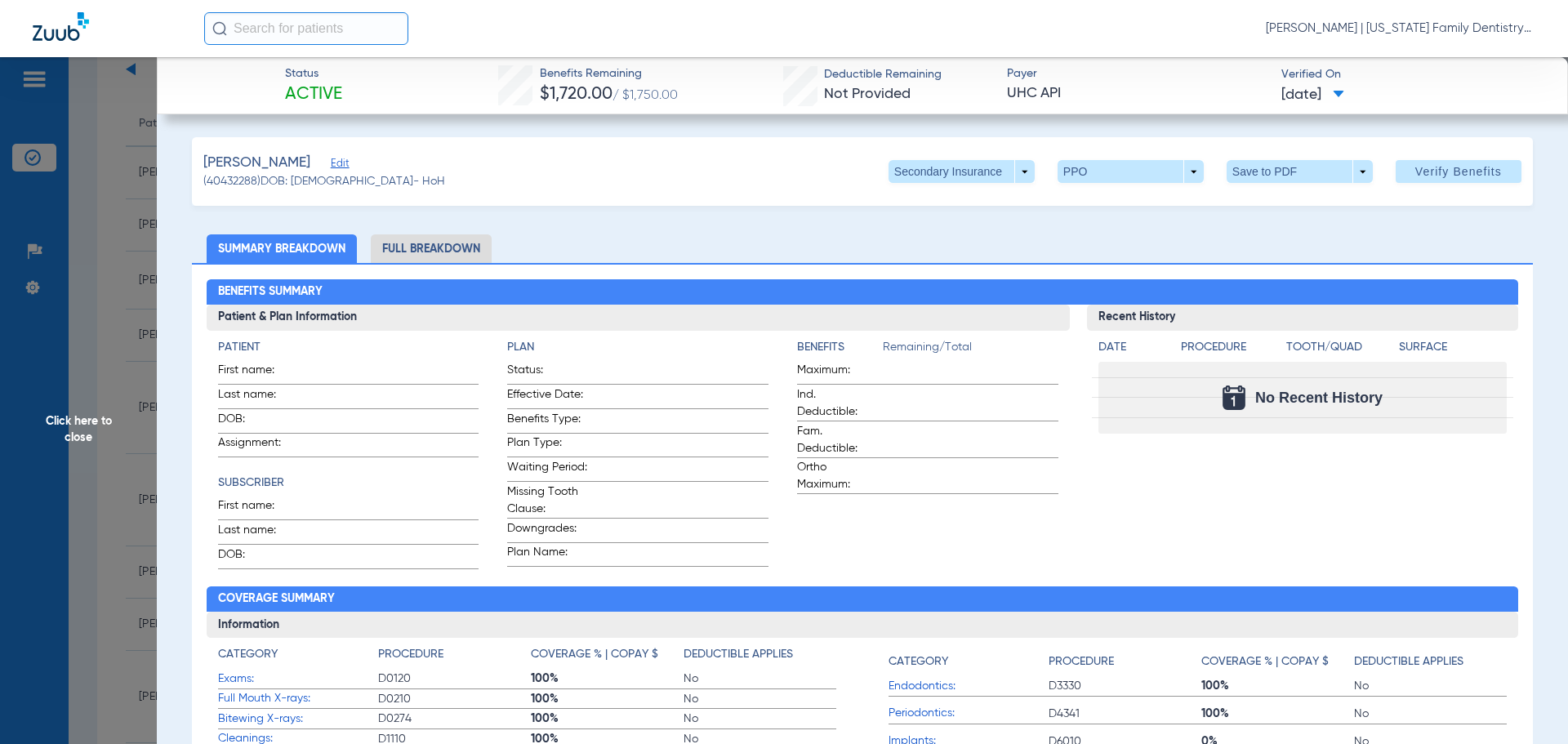
click at [453, 245] on li "Full Breakdown" at bounding box center [431, 248] width 121 height 29
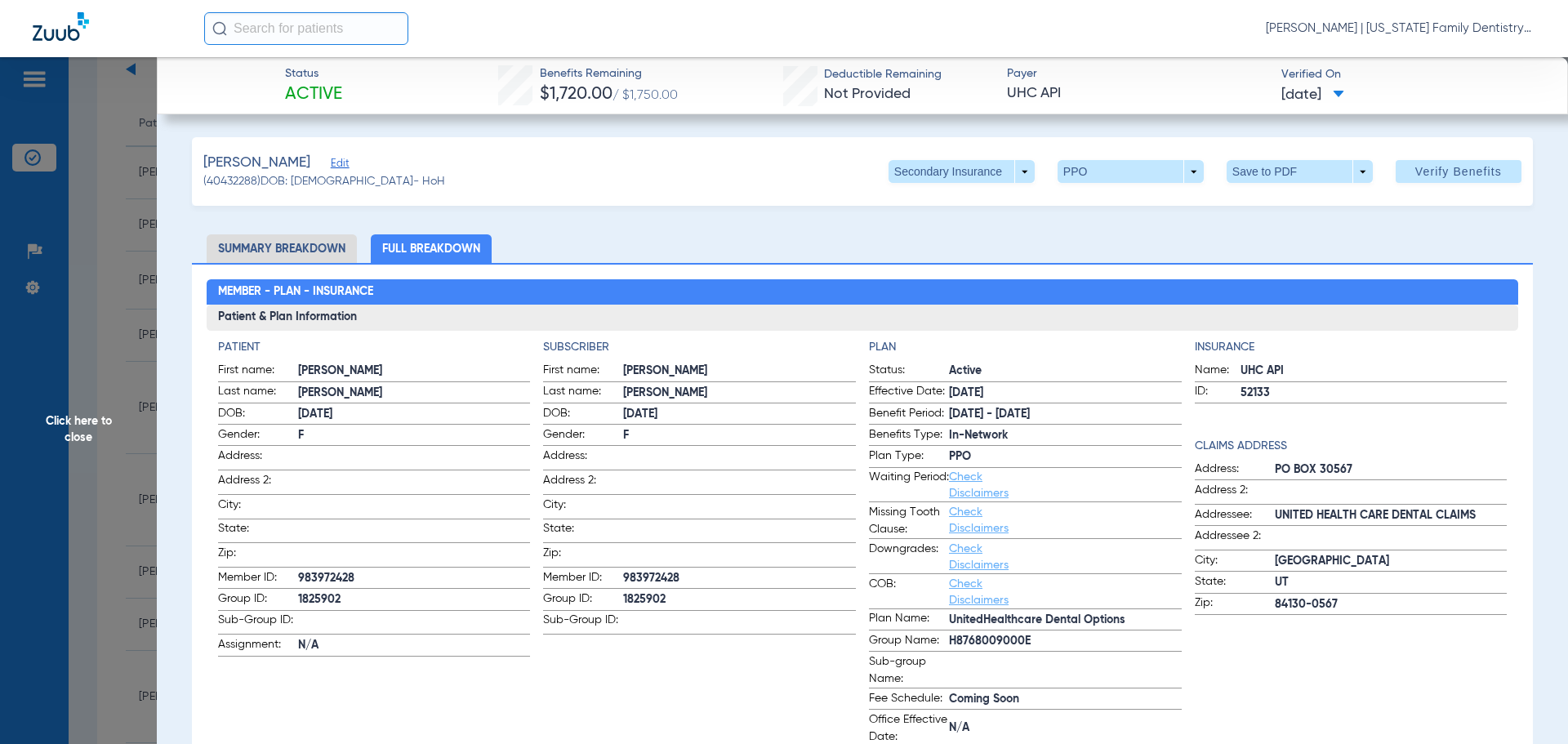
click at [121, 275] on span "Click here to close" at bounding box center [78, 429] width 157 height 744
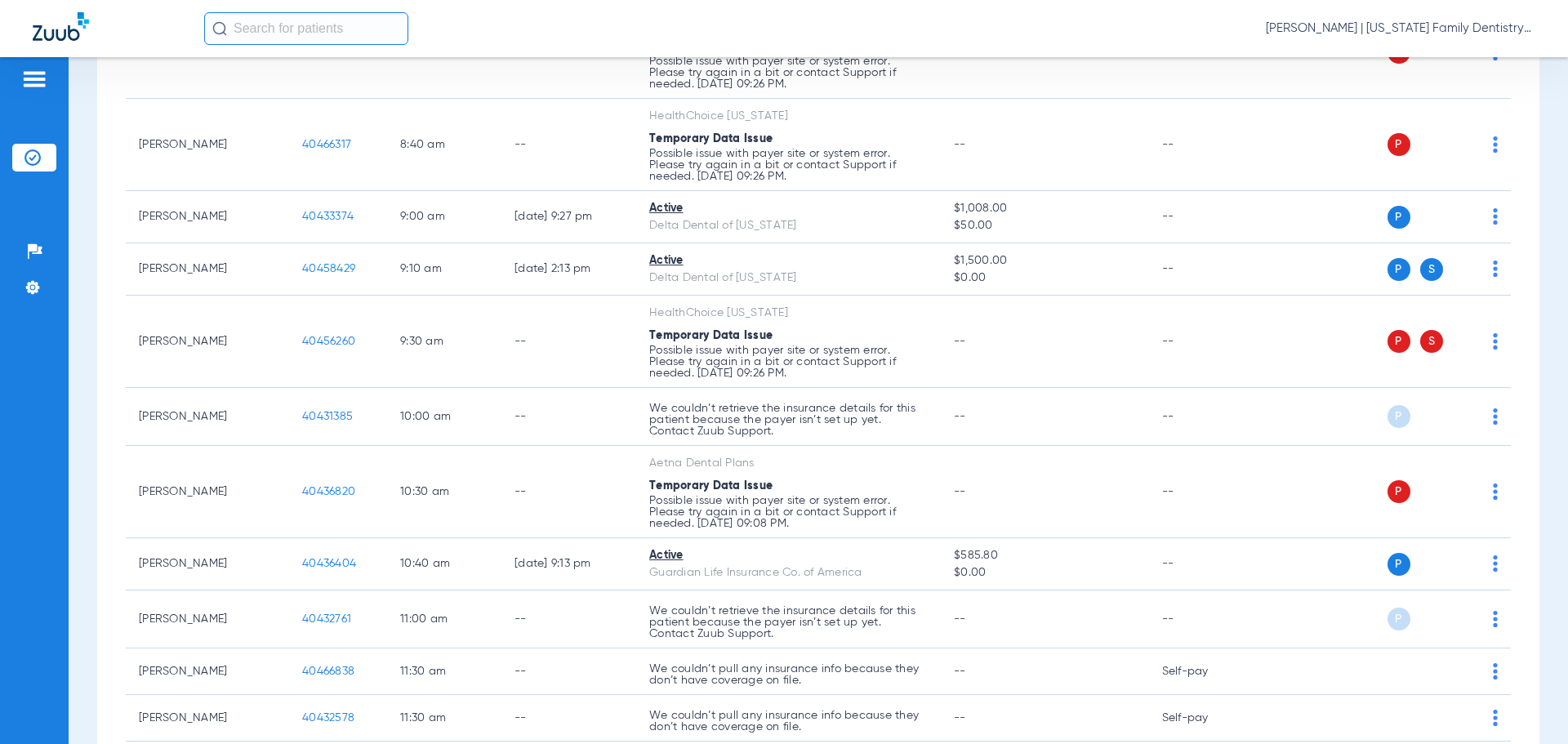
scroll to position [490, 0]
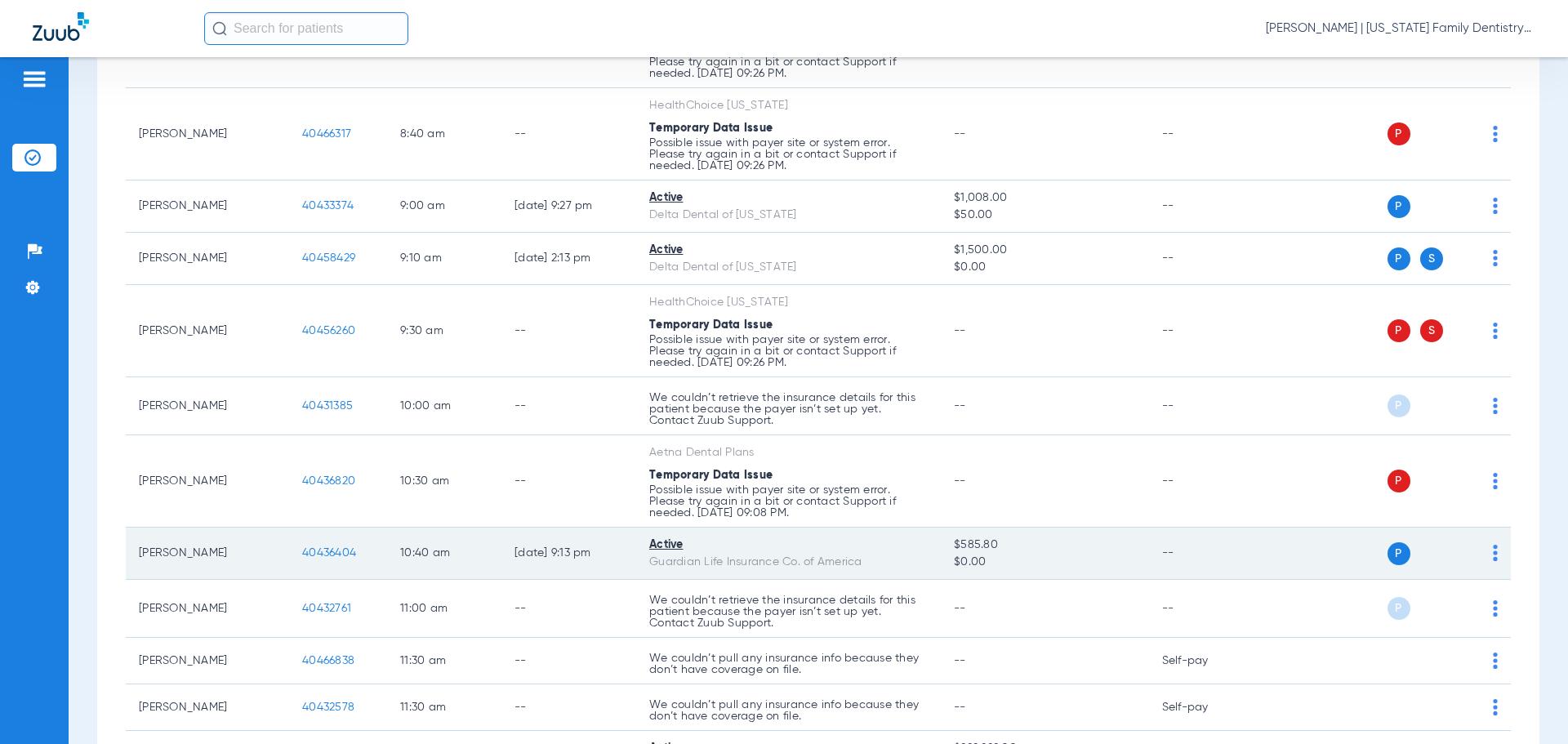
click at [328, 552] on span "40436404" at bounding box center [329, 552] width 54 height 11
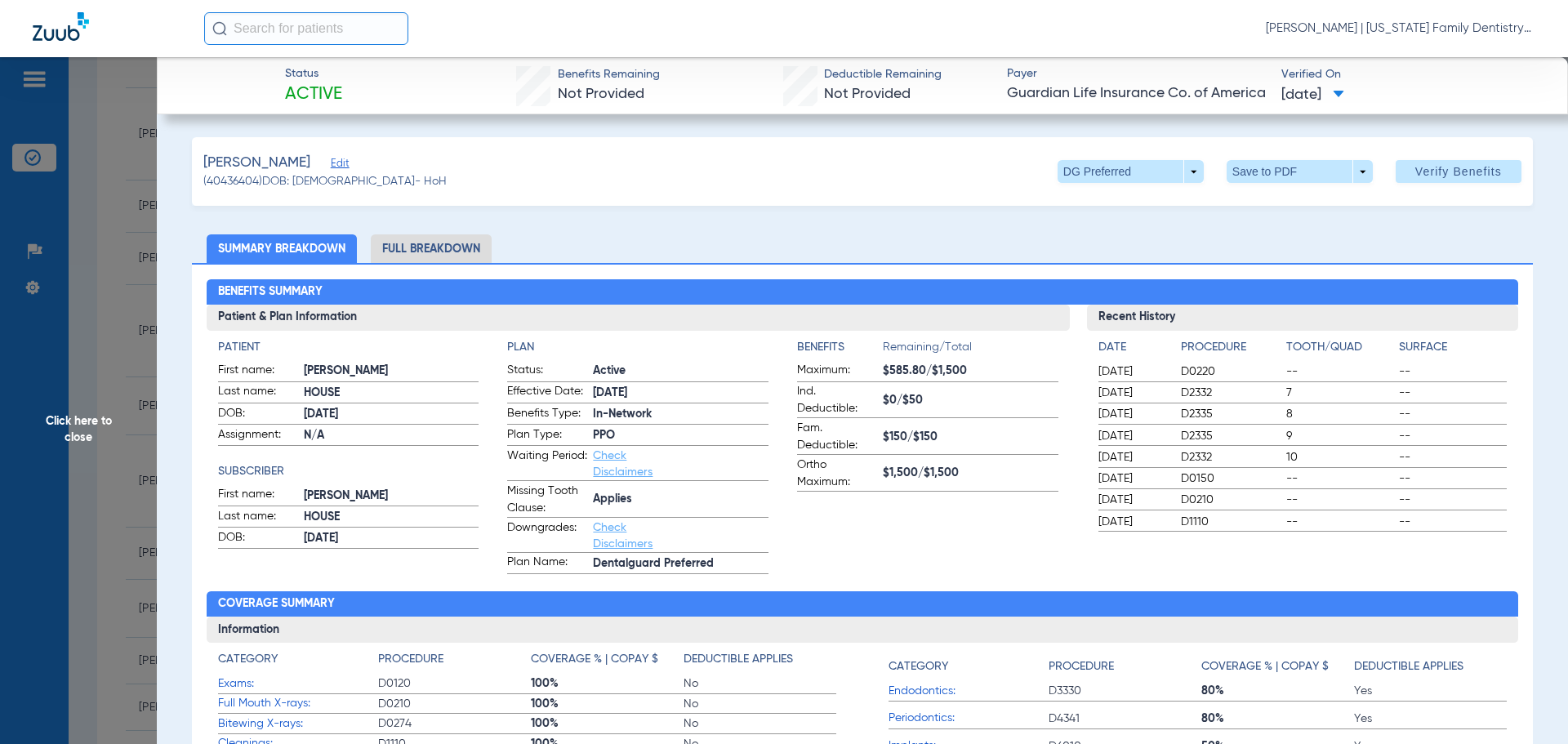
click at [447, 253] on li "Full Breakdown" at bounding box center [431, 248] width 121 height 29
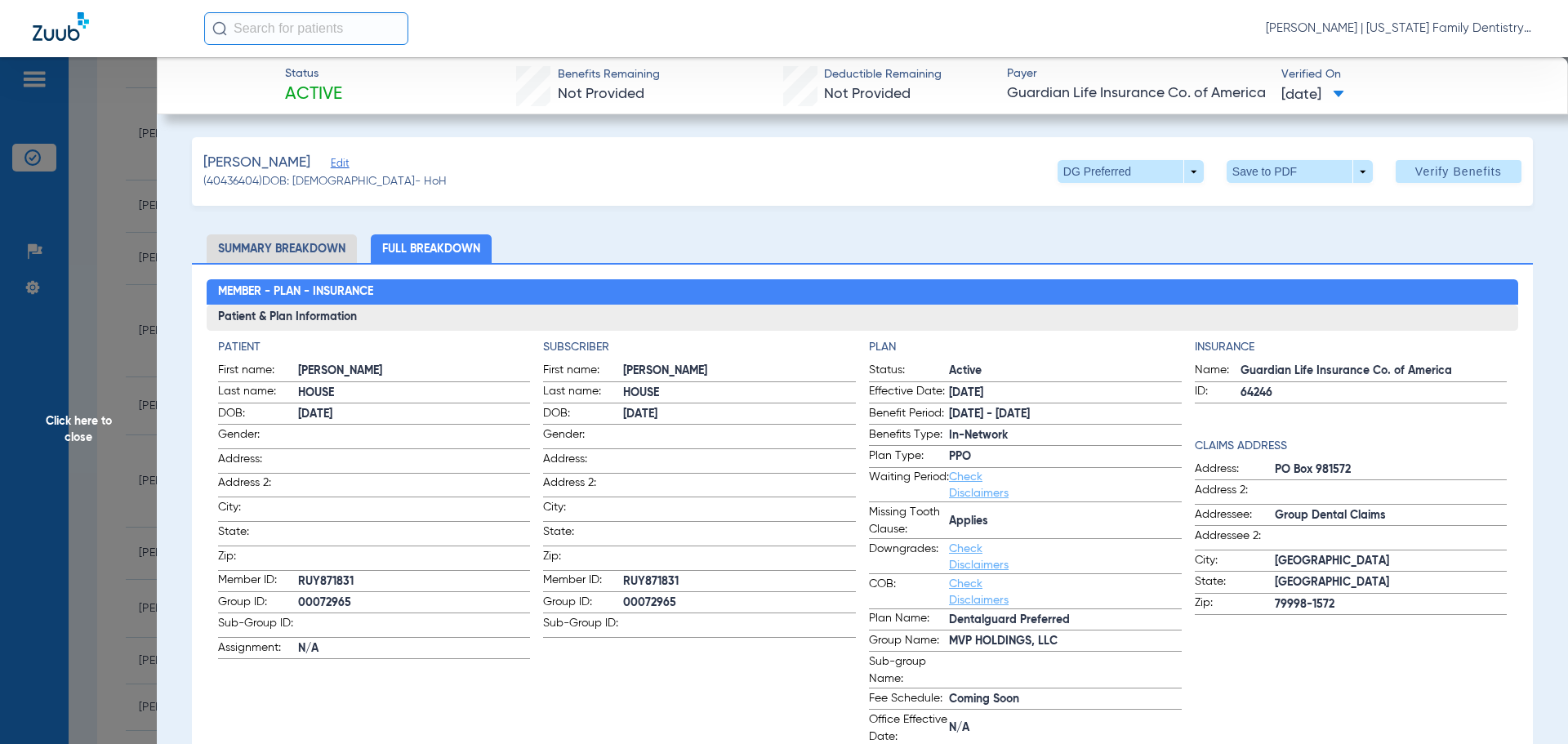
click at [121, 239] on span "Click here to close" at bounding box center [78, 429] width 157 height 744
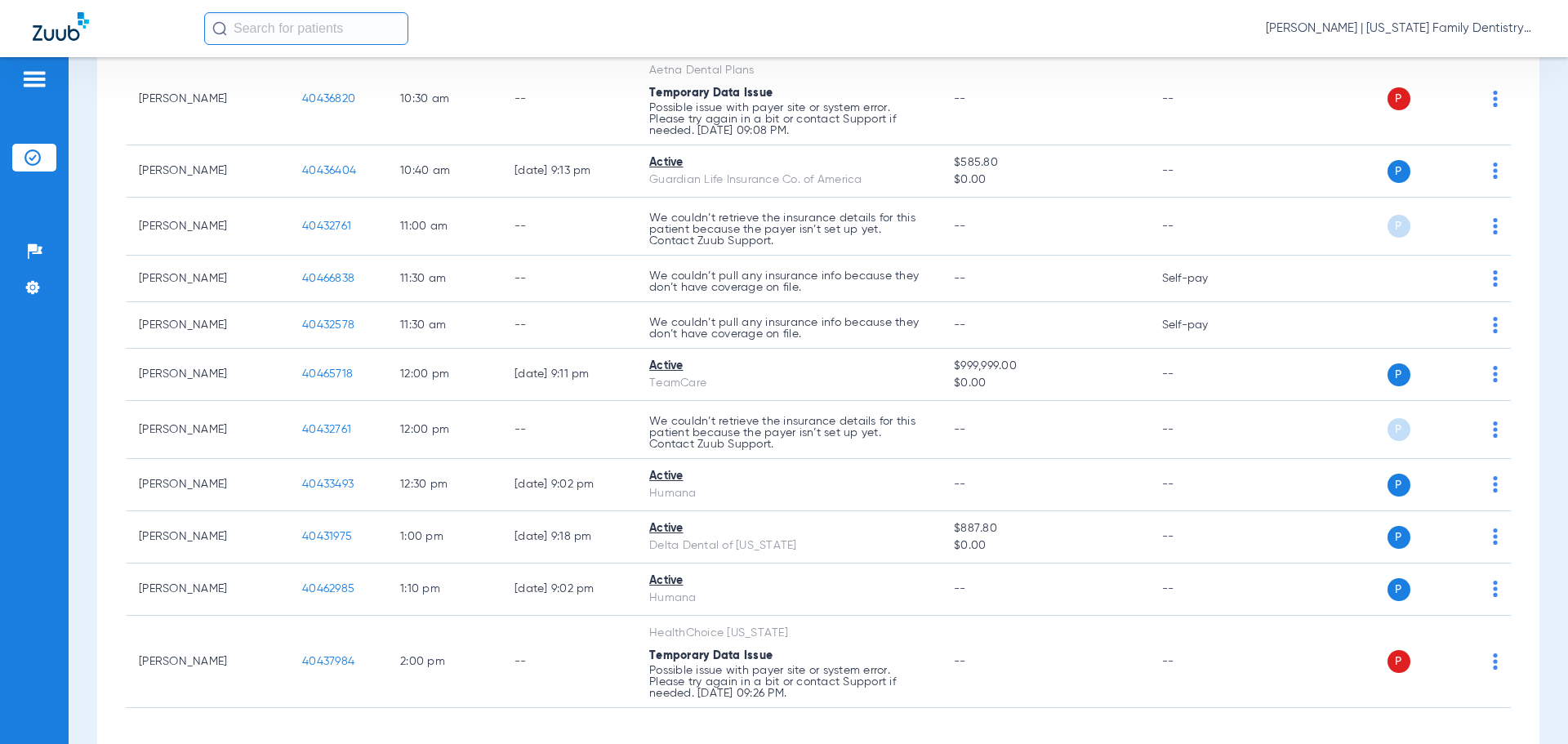
scroll to position [941, 0]
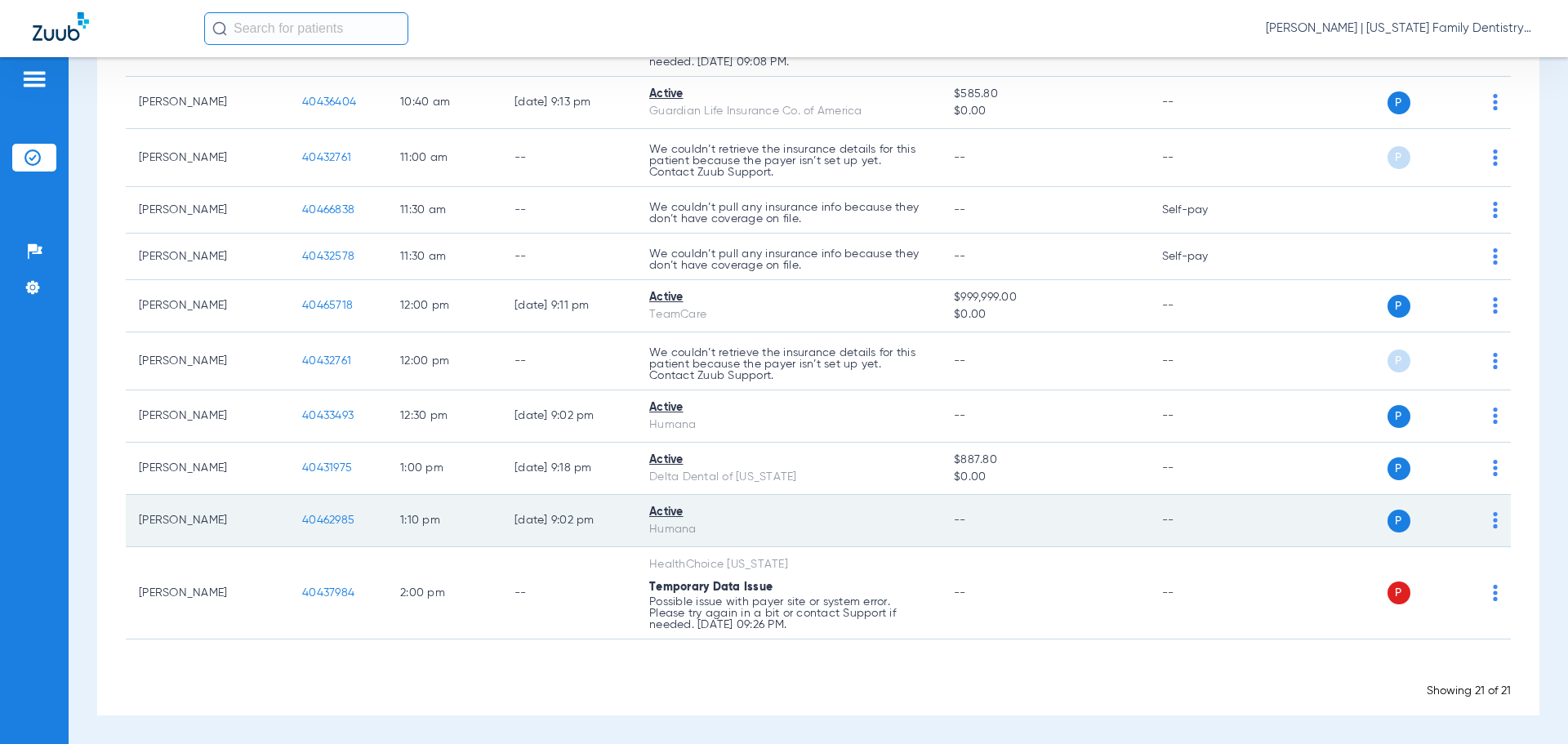
click at [326, 521] on span "40462985" at bounding box center [328, 519] width 53 height 11
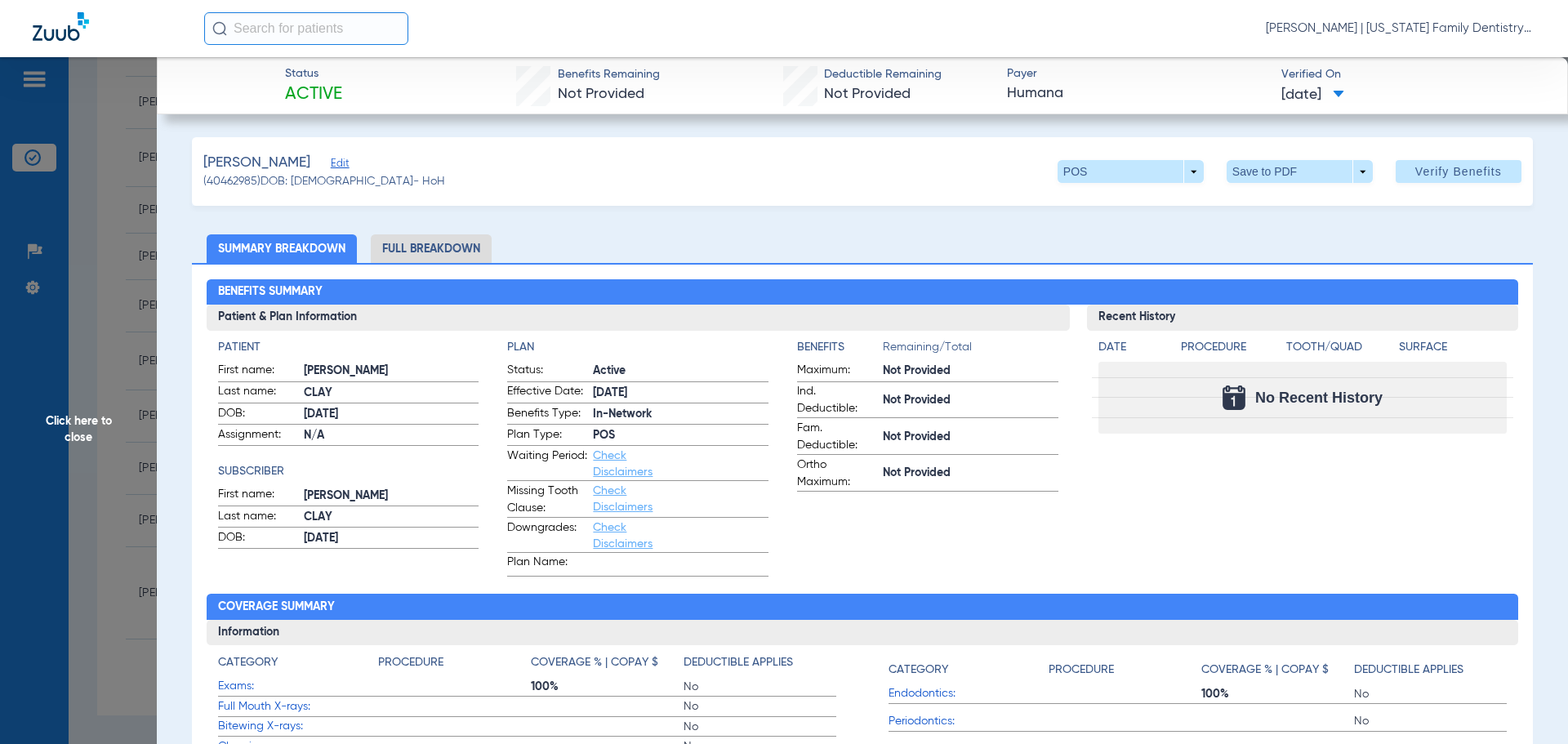
click at [412, 248] on li "Full Breakdown" at bounding box center [431, 248] width 121 height 29
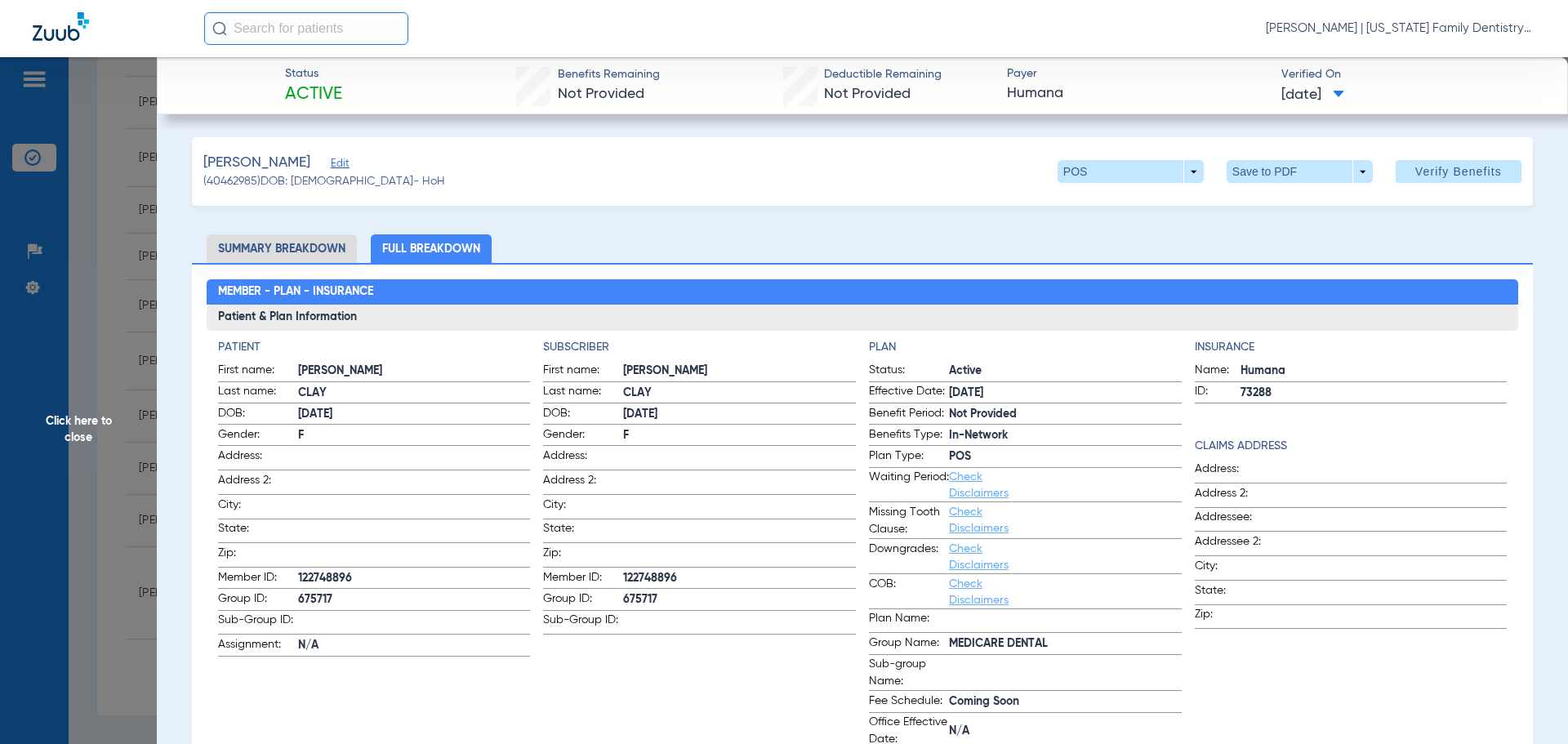
click at [136, 357] on span "Click here to close" at bounding box center [78, 429] width 157 height 744
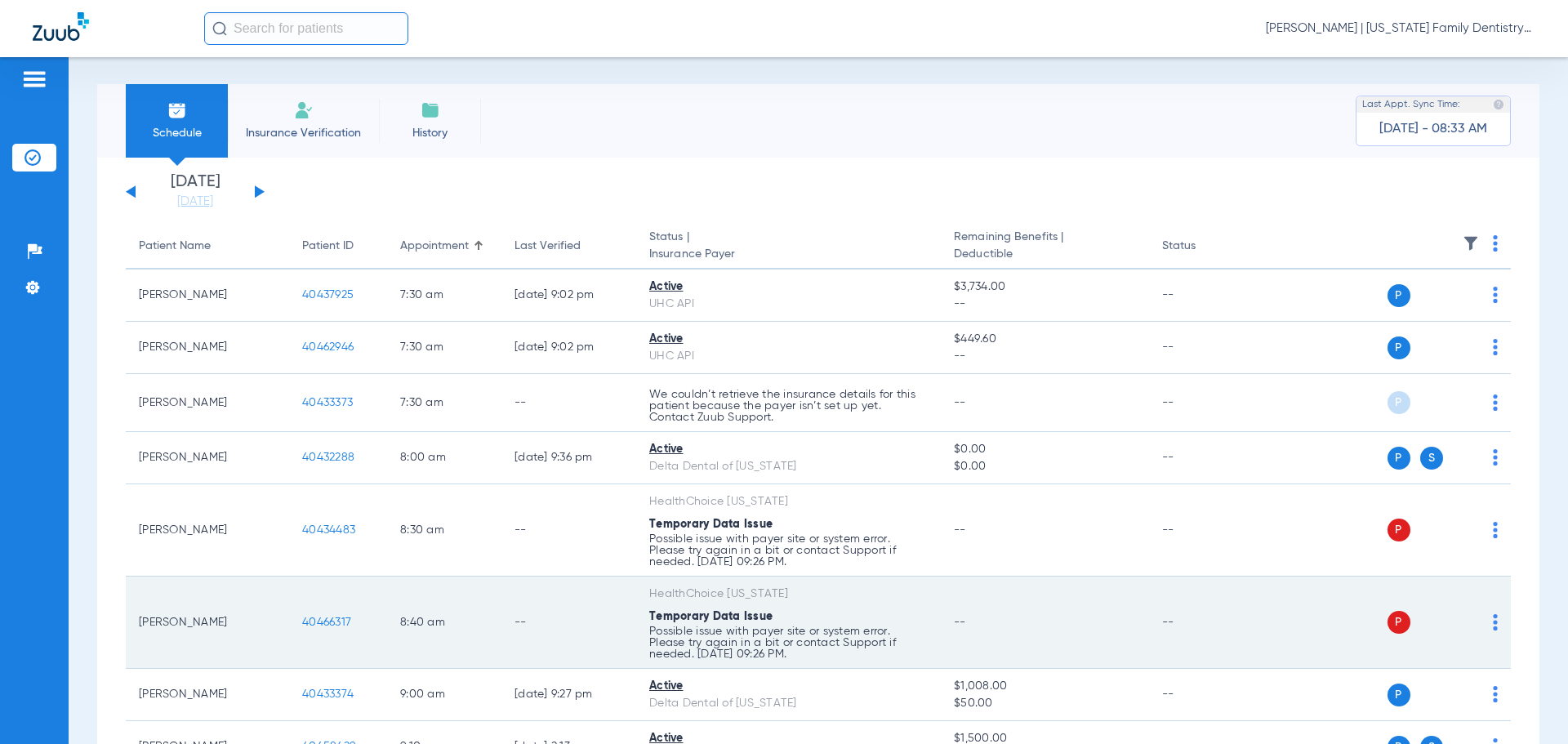
scroll to position [0, 0]
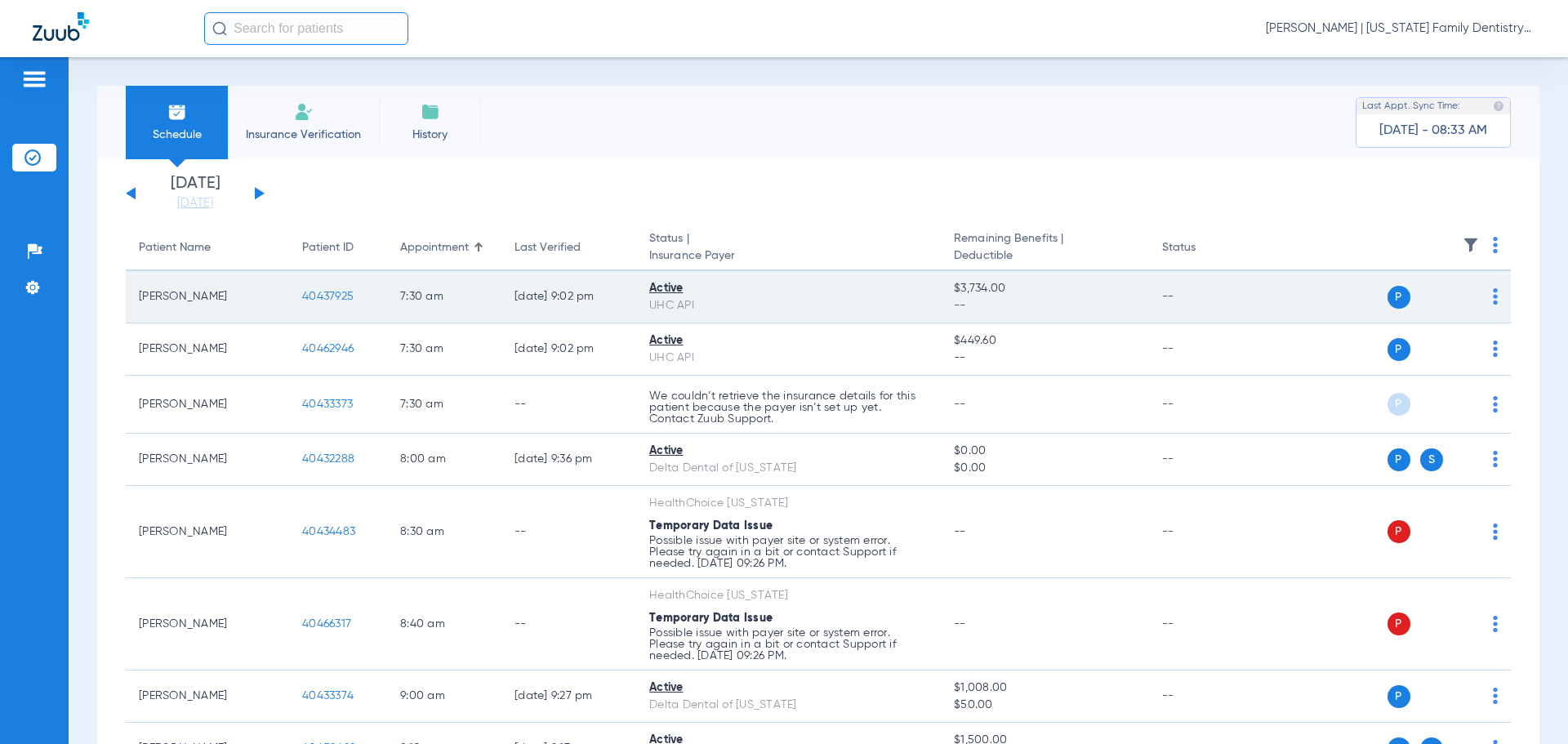
click at [340, 297] on span "40437925" at bounding box center [327, 296] width 52 height 11
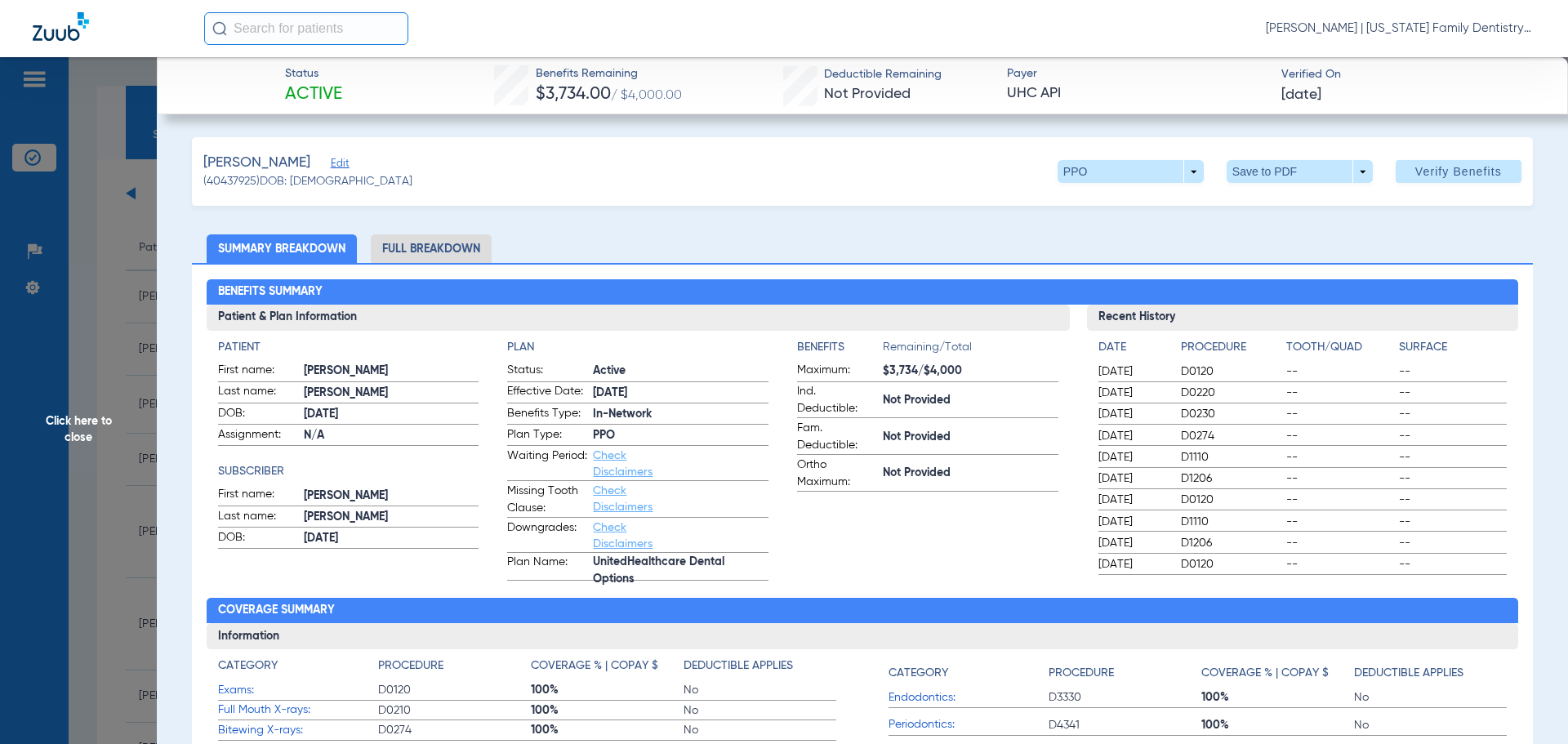
click at [436, 243] on li "Full Breakdown" at bounding box center [431, 248] width 121 height 29
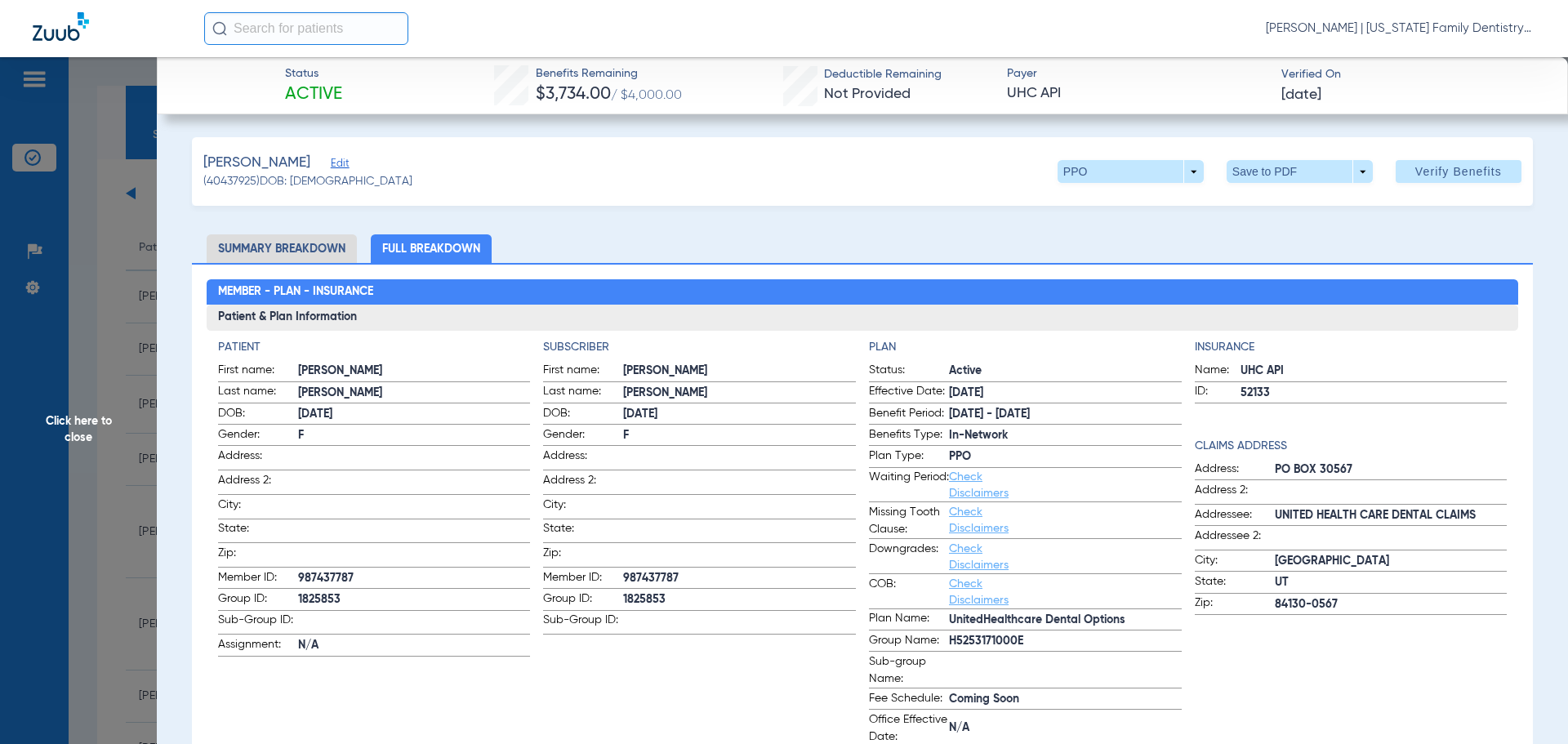
click at [258, 254] on li "Summary Breakdown" at bounding box center [281, 248] width 150 height 29
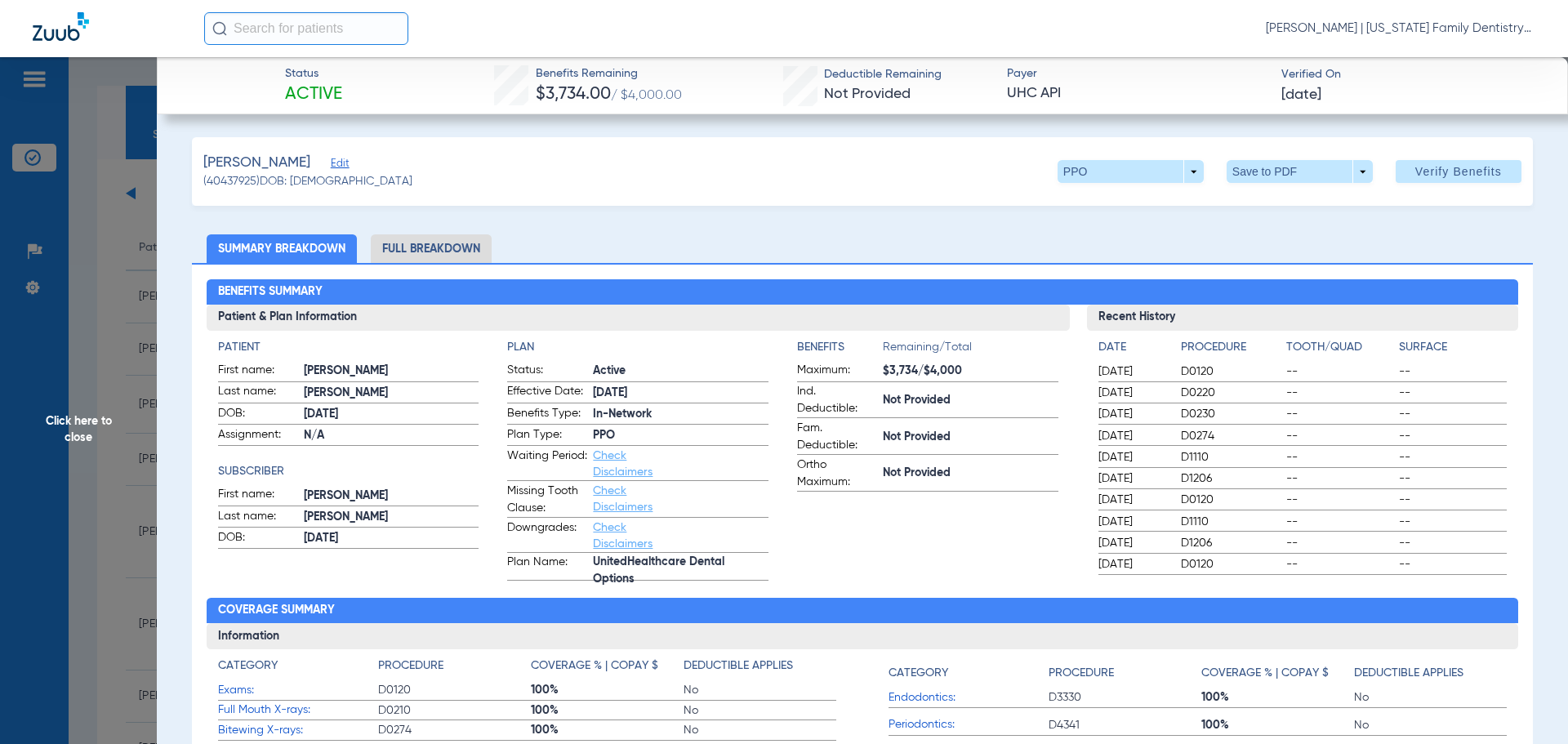
click at [451, 251] on li "Full Breakdown" at bounding box center [431, 248] width 121 height 29
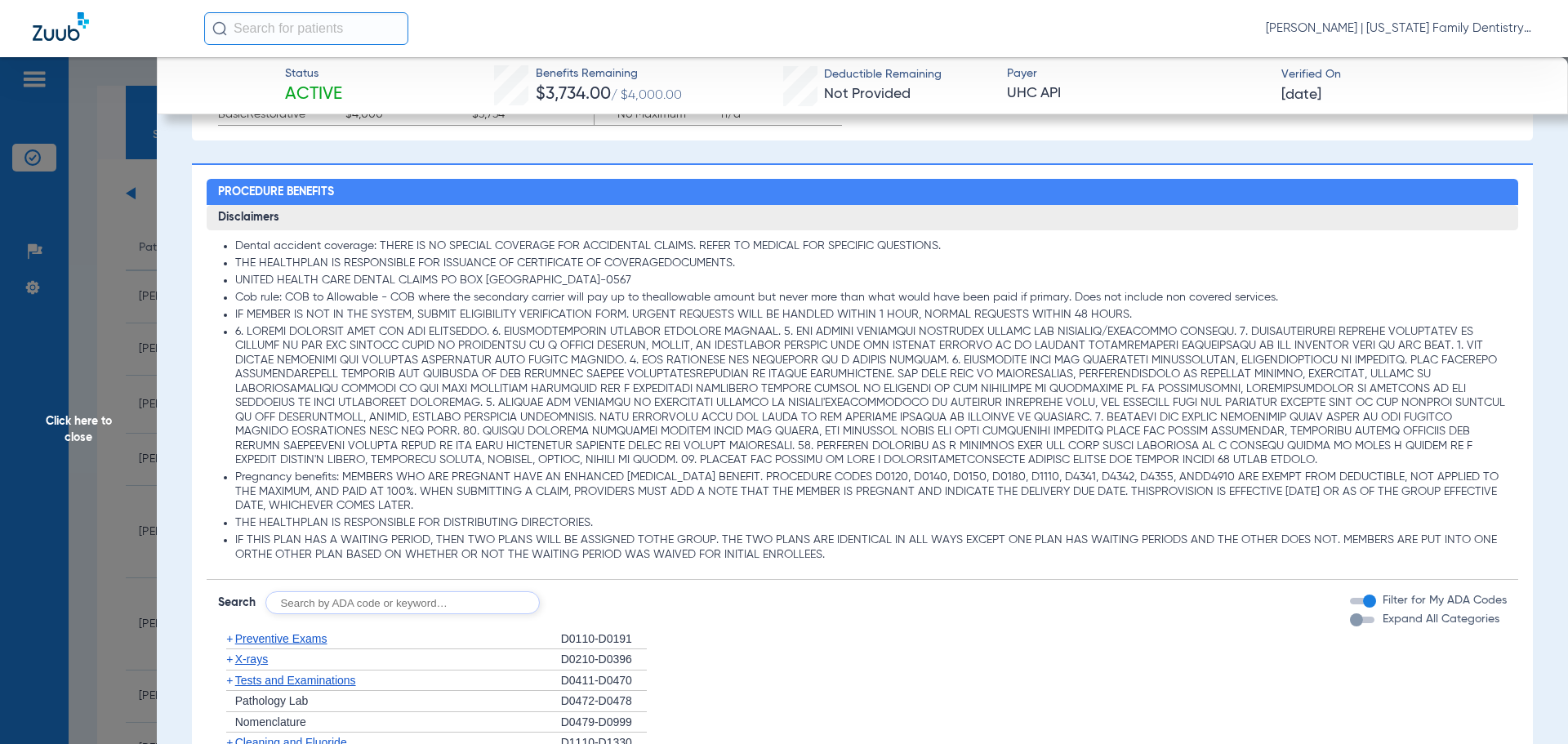
scroll to position [1061, 0]
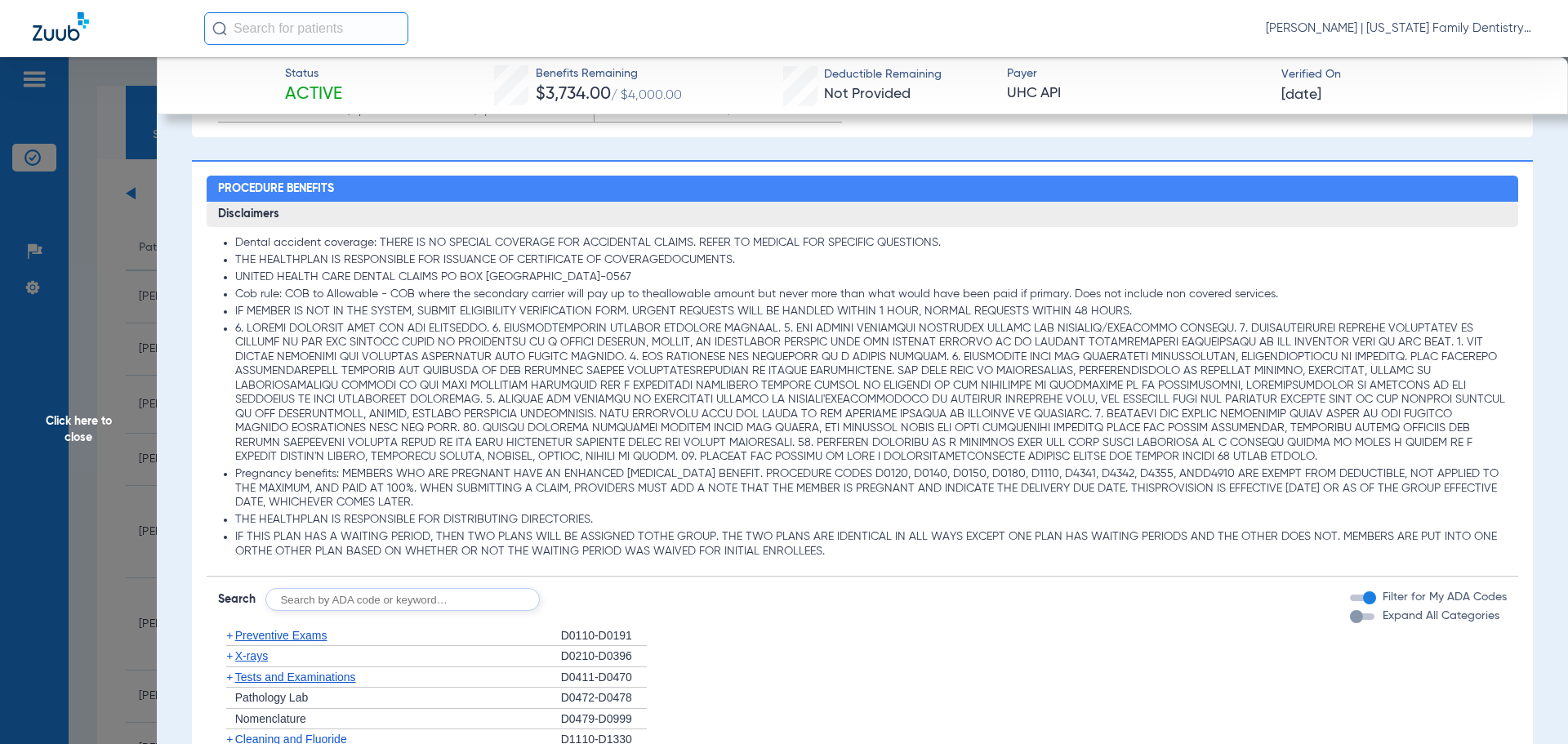
click at [226, 638] on span "+" at bounding box center [230, 635] width 7 height 13
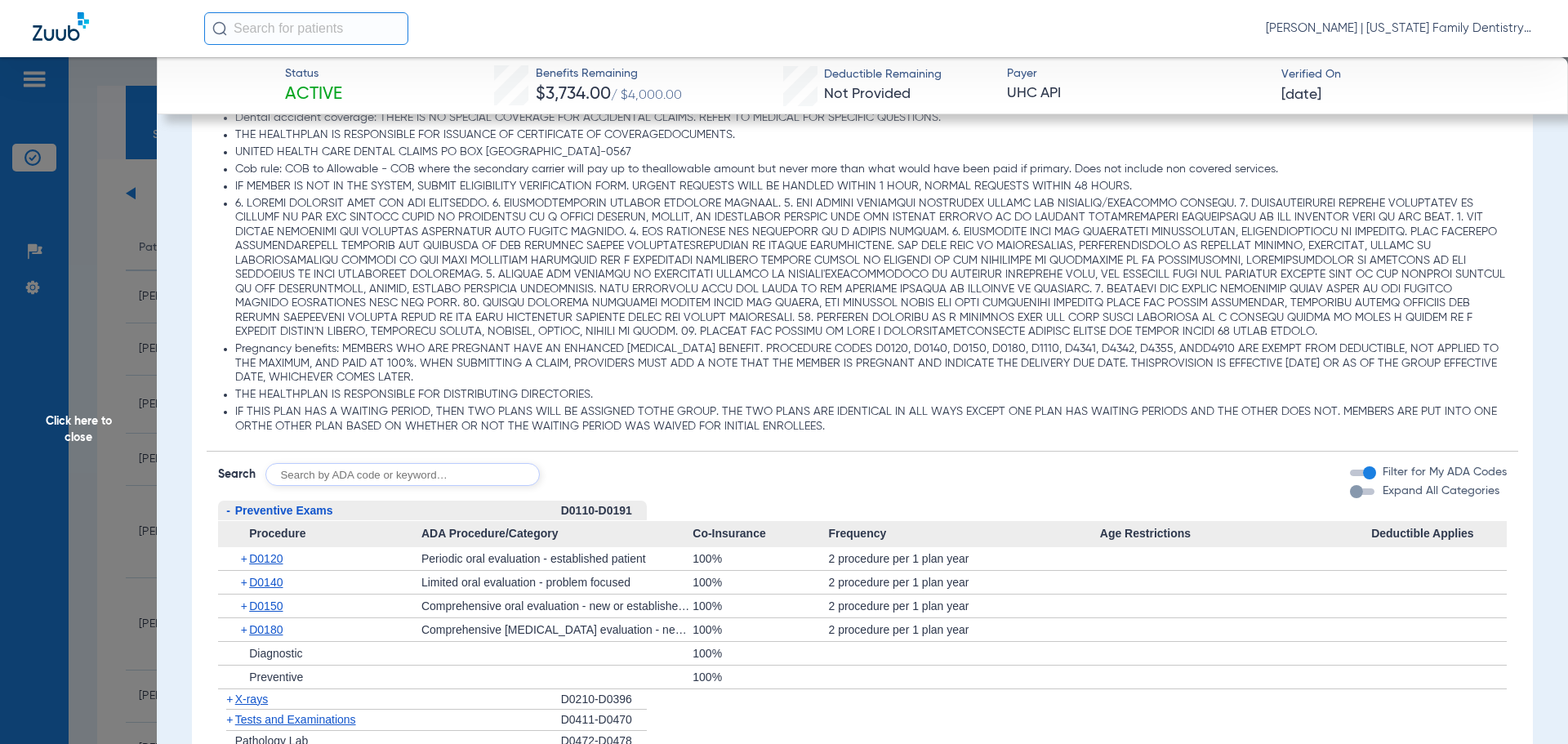
scroll to position [1143, 0]
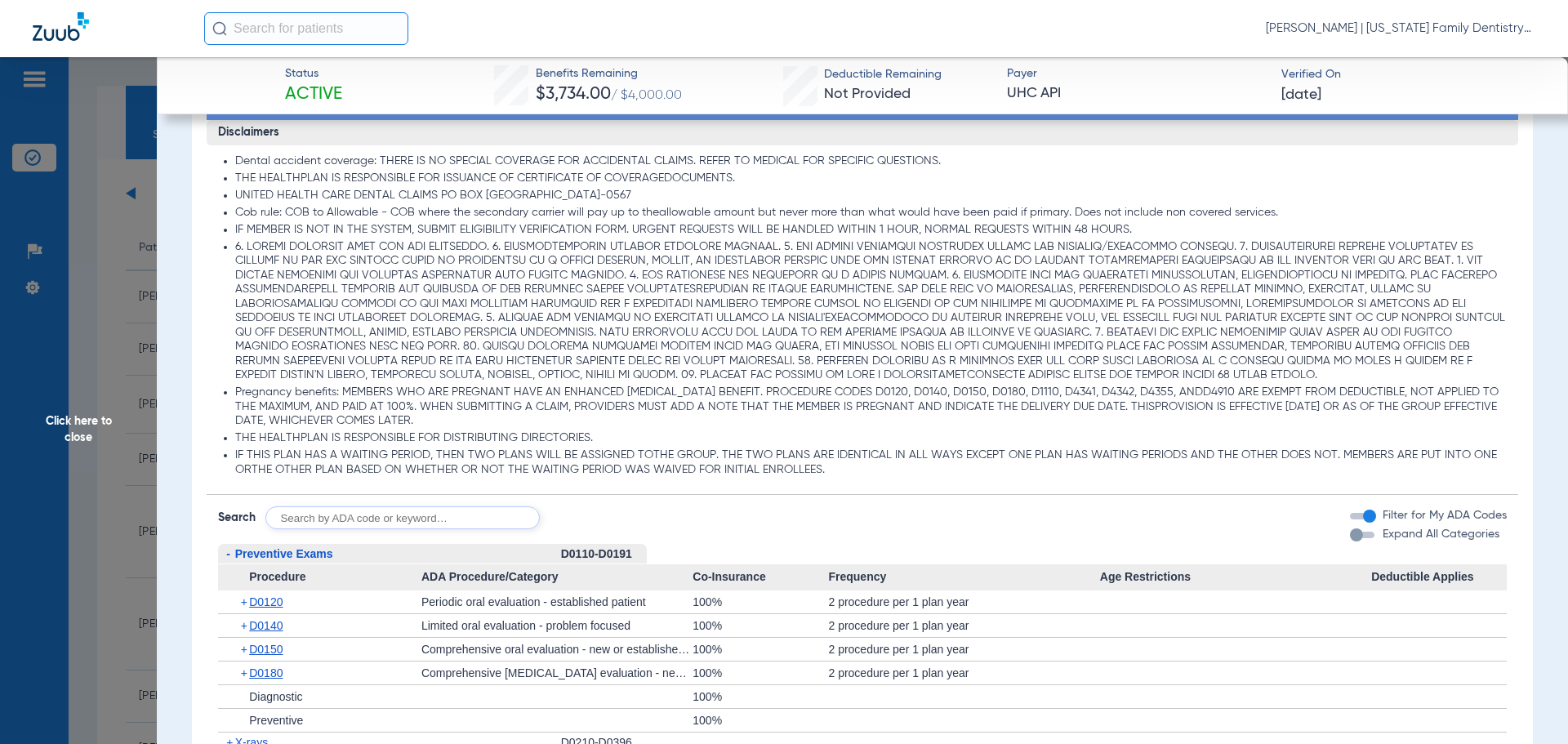
click at [114, 275] on span "Click here to close" at bounding box center [78, 429] width 157 height 744
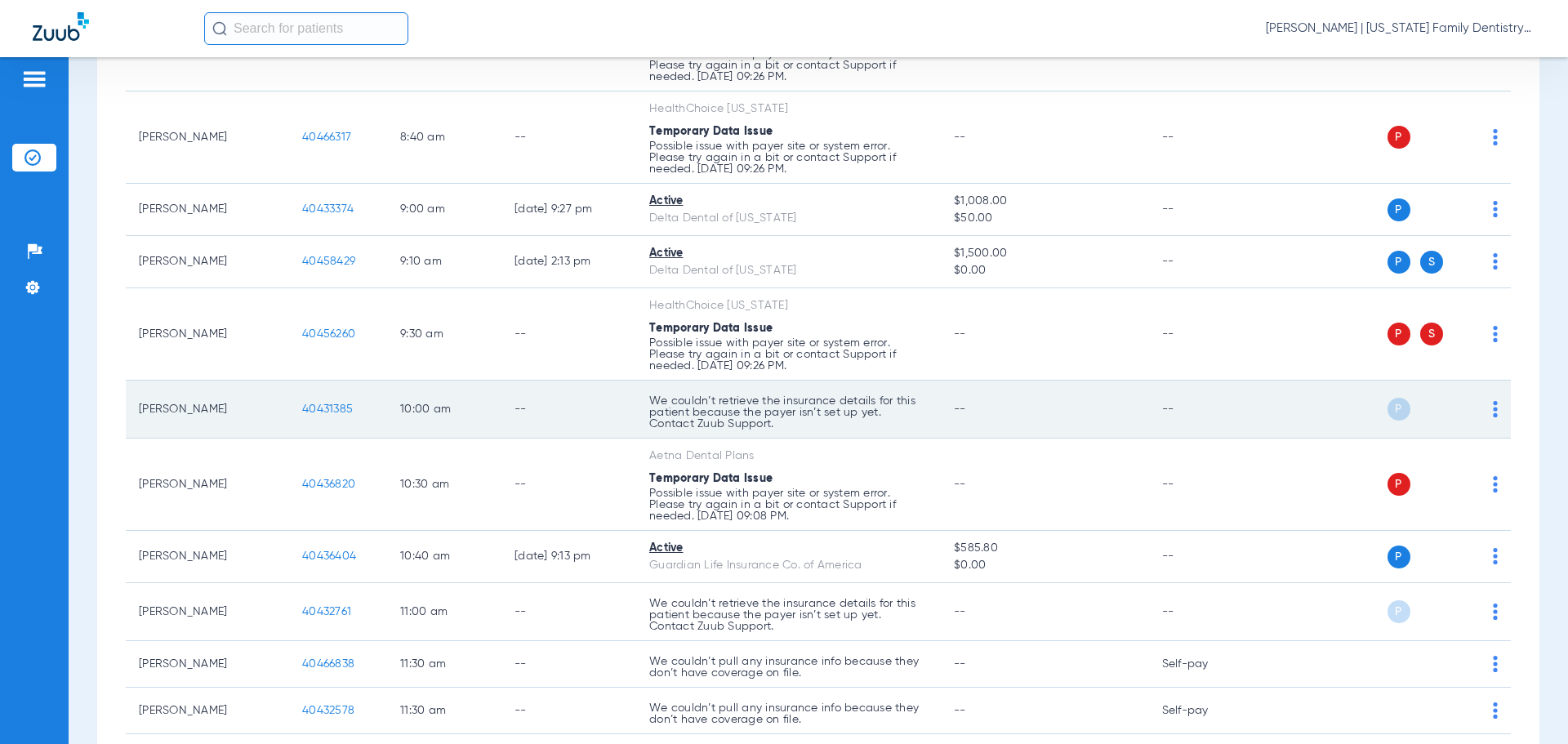
scroll to position [490, 0]
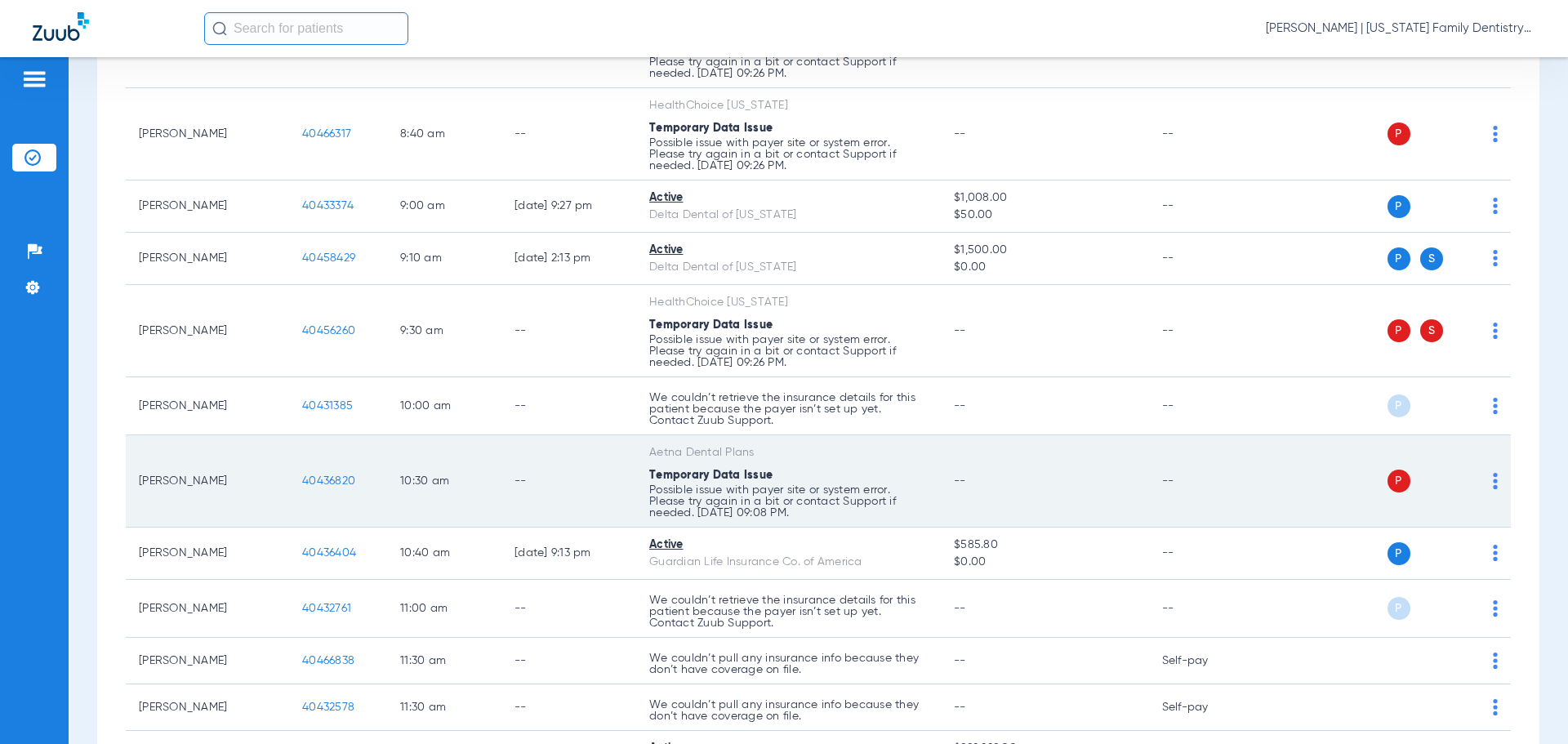
click at [333, 478] on span "40436820" at bounding box center [328, 480] width 53 height 11
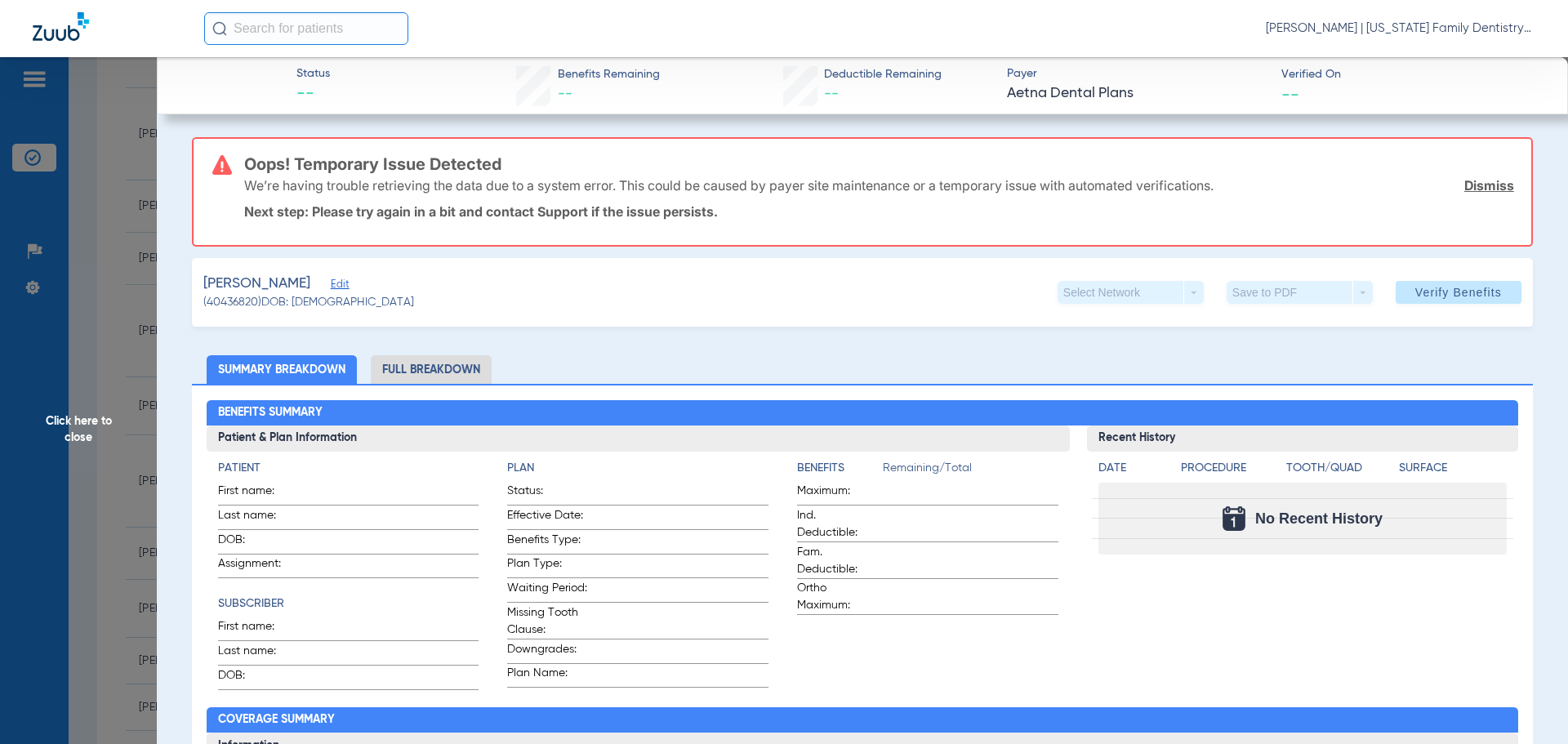
click at [103, 275] on span "Click here to close" at bounding box center [78, 429] width 157 height 744
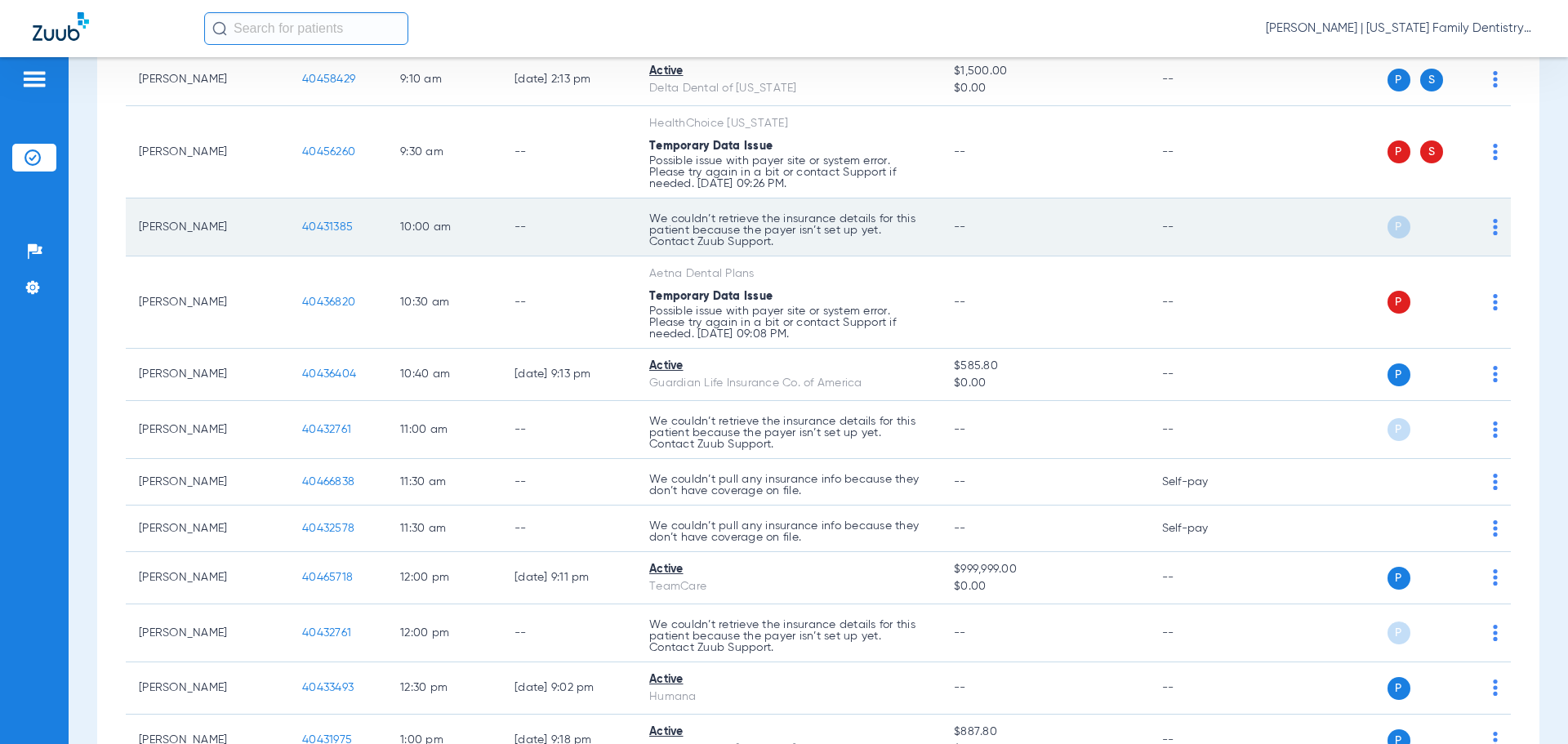
scroll to position [735, 0]
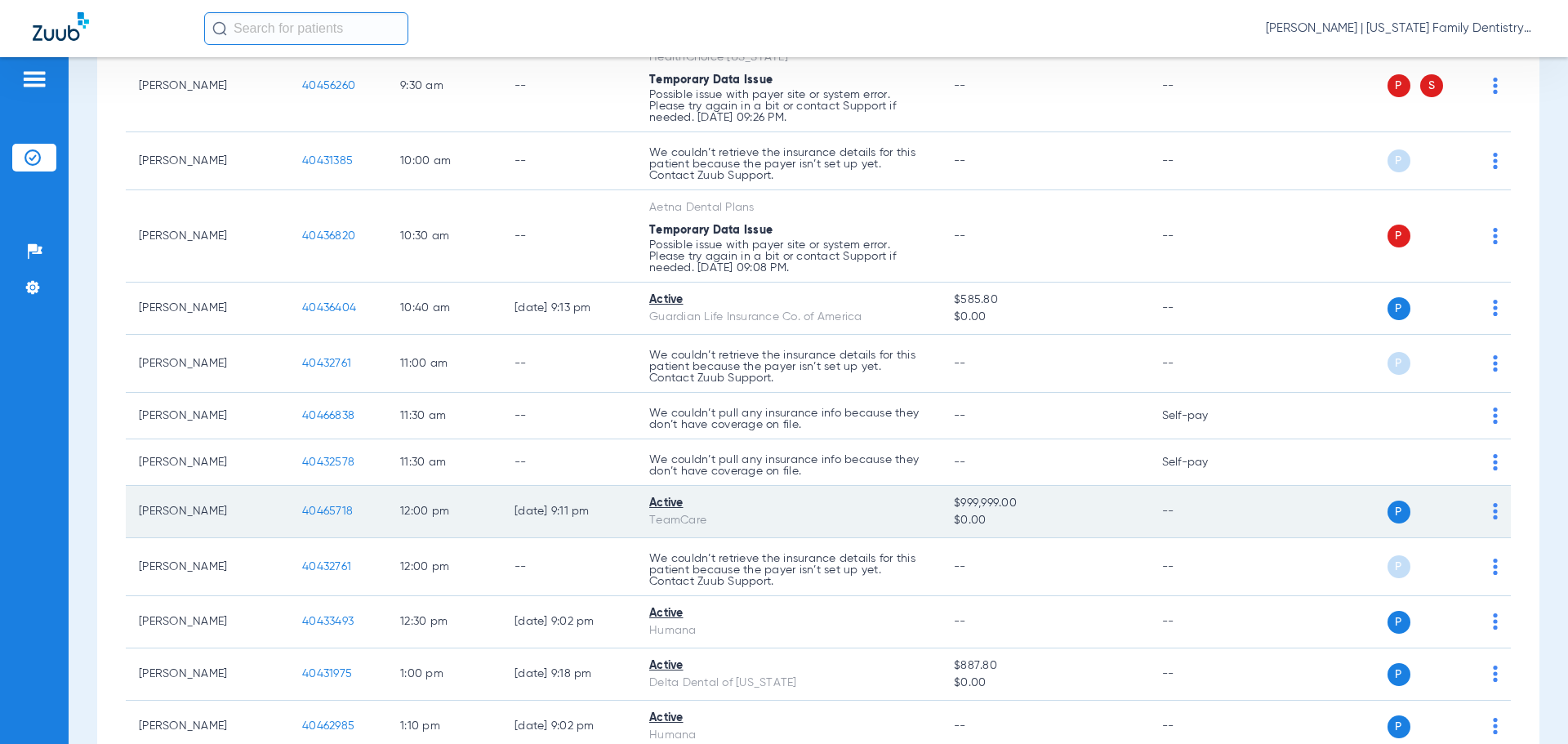
click at [334, 508] on span "40465718" at bounding box center [327, 510] width 51 height 11
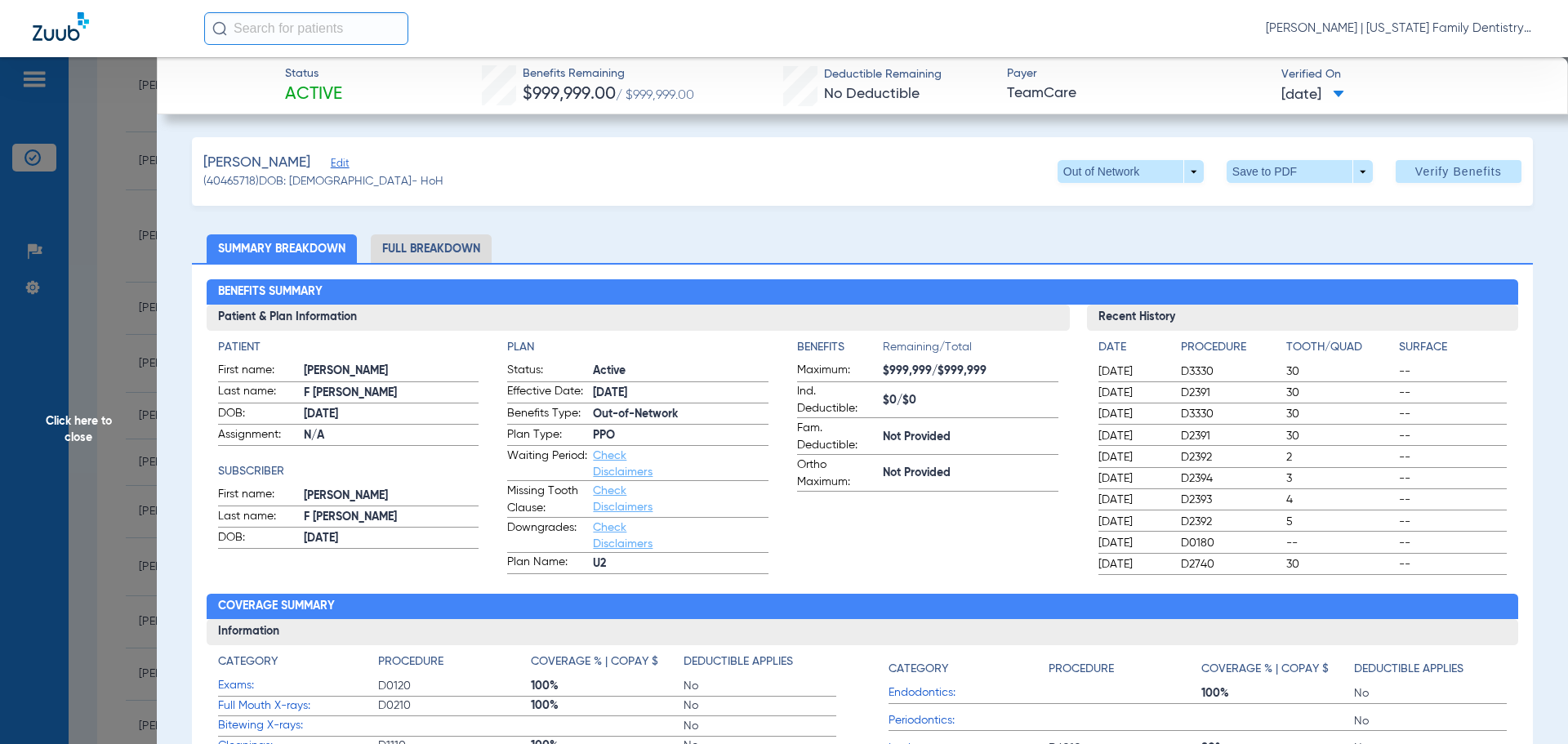
click at [463, 243] on li "Full Breakdown" at bounding box center [431, 248] width 121 height 29
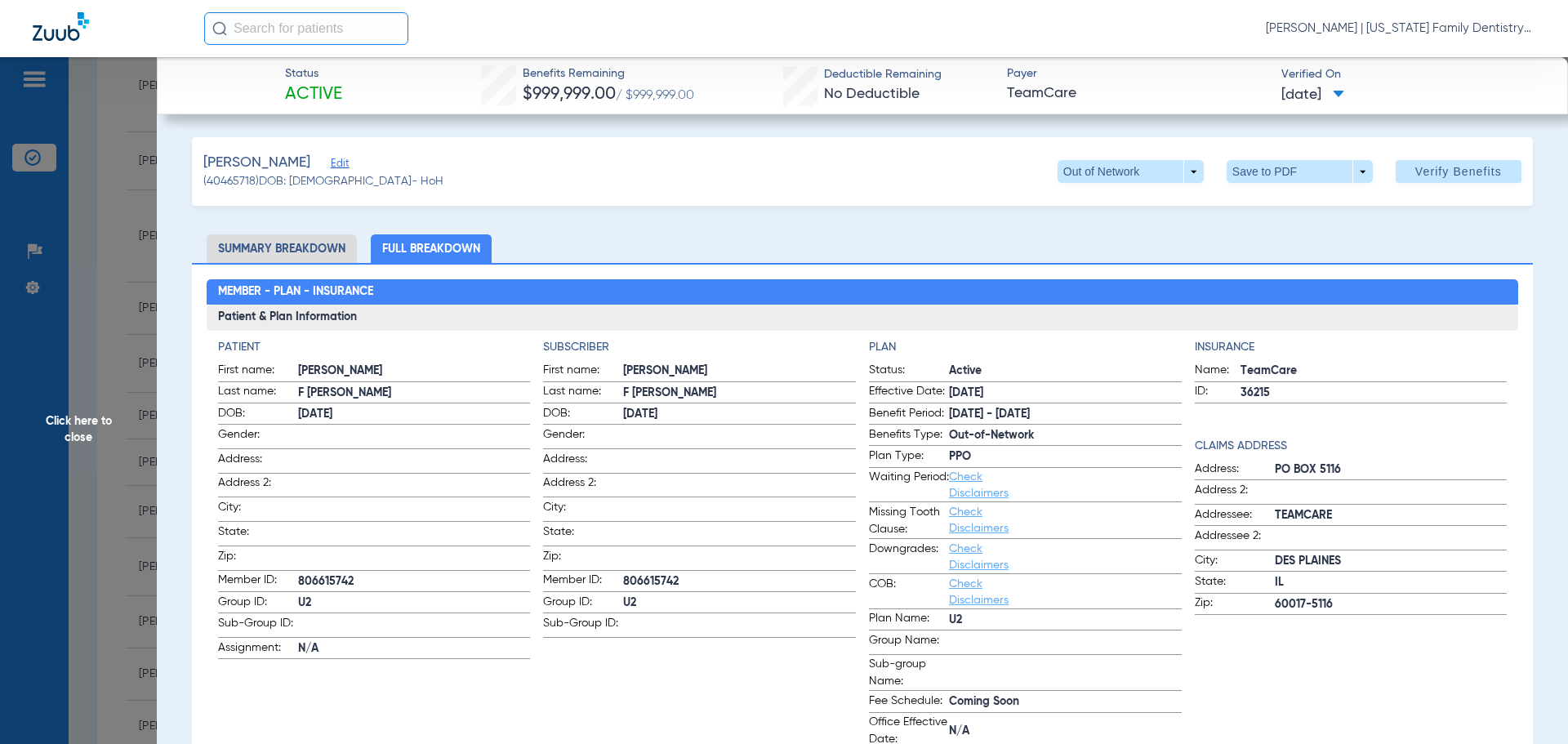
click at [121, 240] on span "Click here to close" at bounding box center [78, 429] width 157 height 744
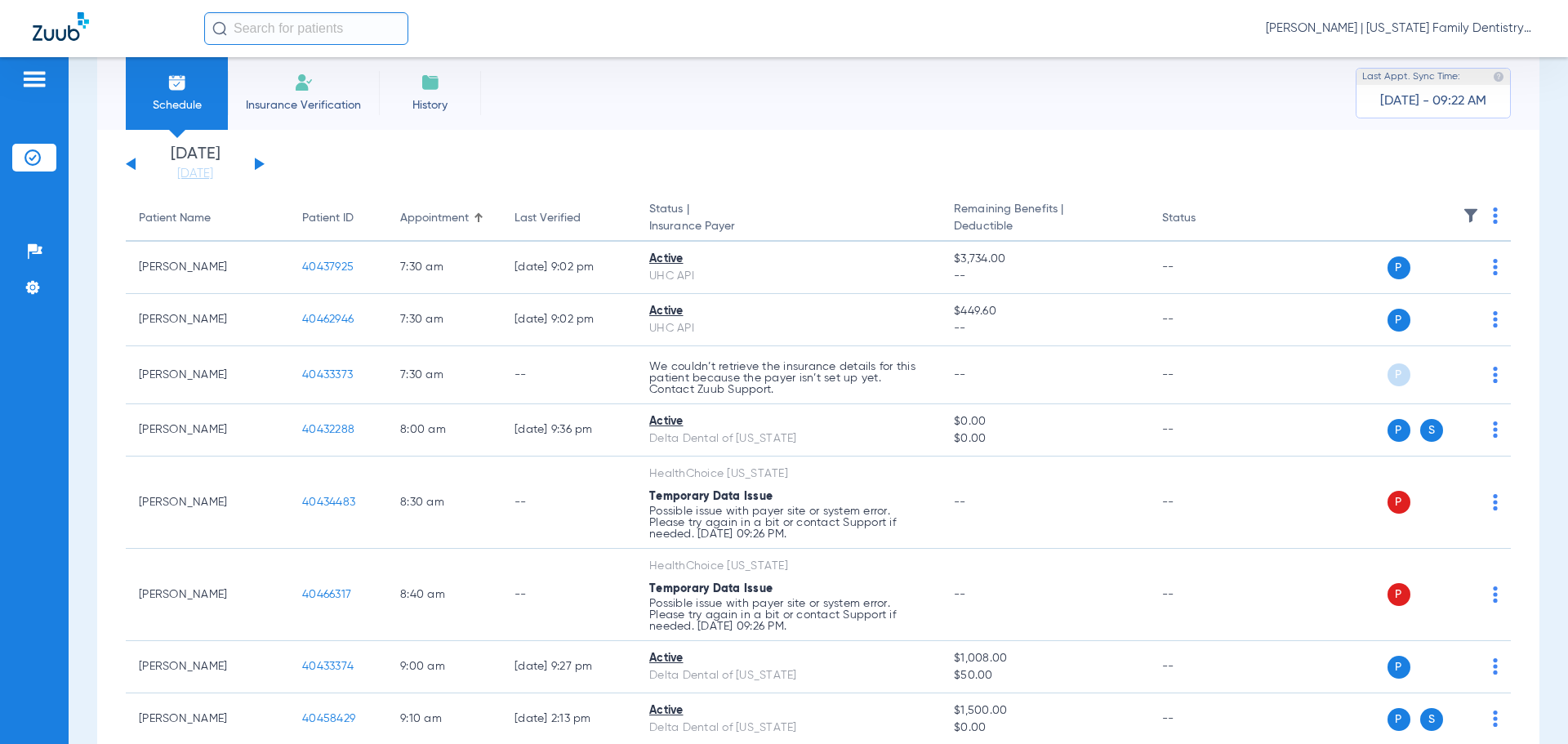
scroll to position [0, 0]
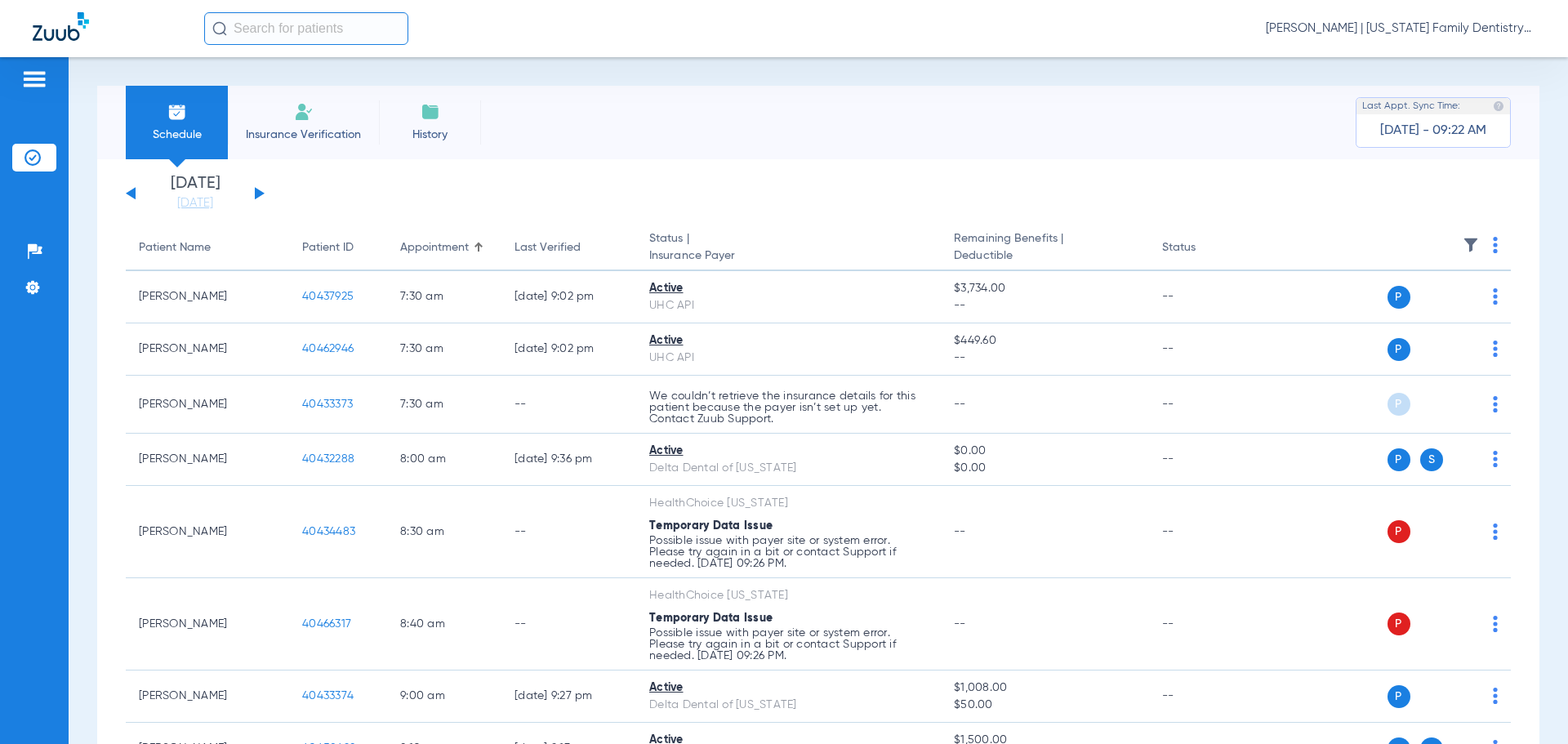
click at [253, 193] on div "[DATE] [DATE] [DATE] [DATE] [DATE] [DATE] [DATE] [DATE] [DATE] [DATE] [DATE] [D…" at bounding box center [195, 193] width 139 height 36
click at [266, 188] on app-single-date-navigator "[DATE] [DATE] [DATE] [DATE] [DATE] [DATE] [DATE] [DATE] [DATE] [DATE] [DATE] [D…" at bounding box center [818, 193] width 1385 height 36
click at [255, 193] on button at bounding box center [260, 193] width 10 height 12
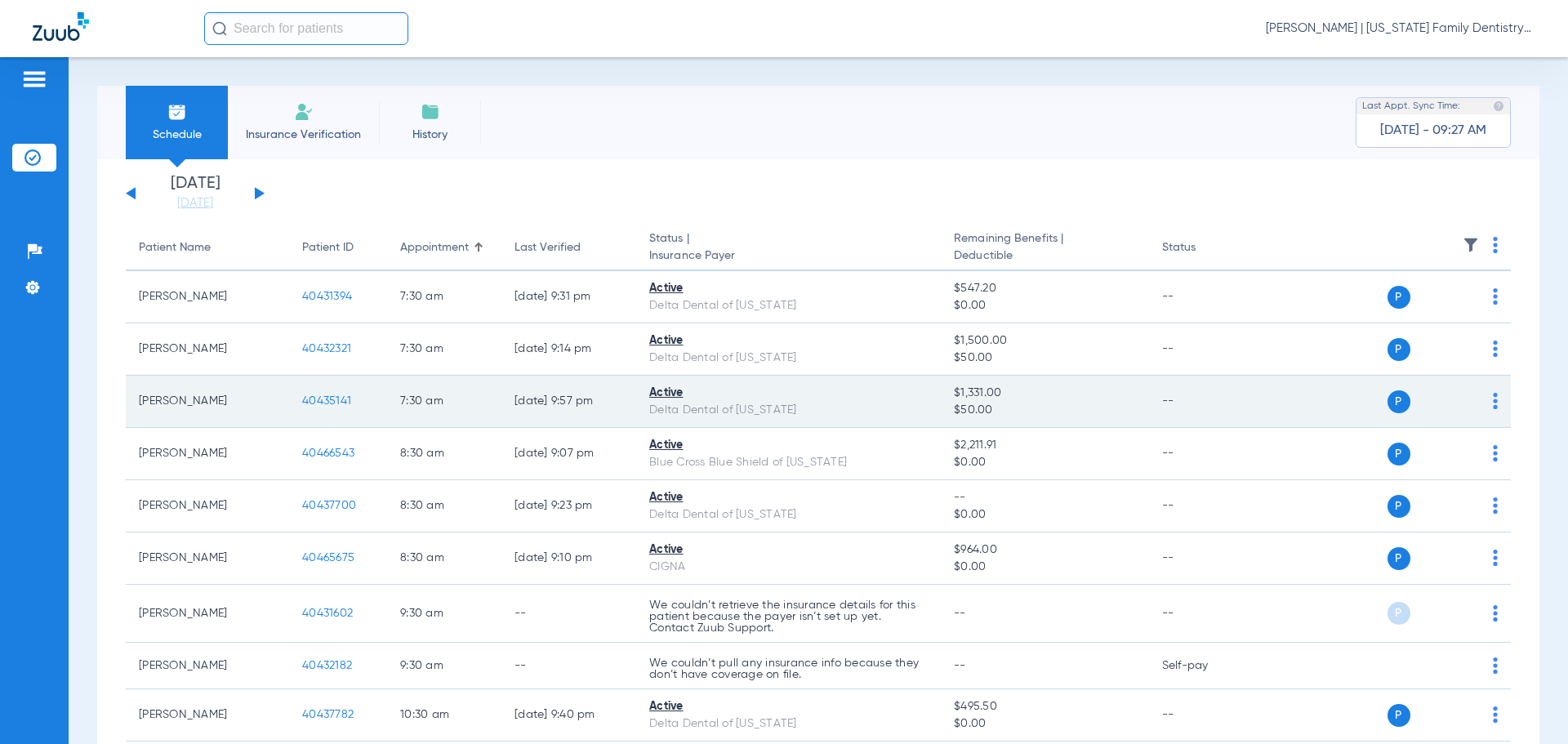
click at [324, 403] on span "40435141" at bounding box center [326, 400] width 49 height 11
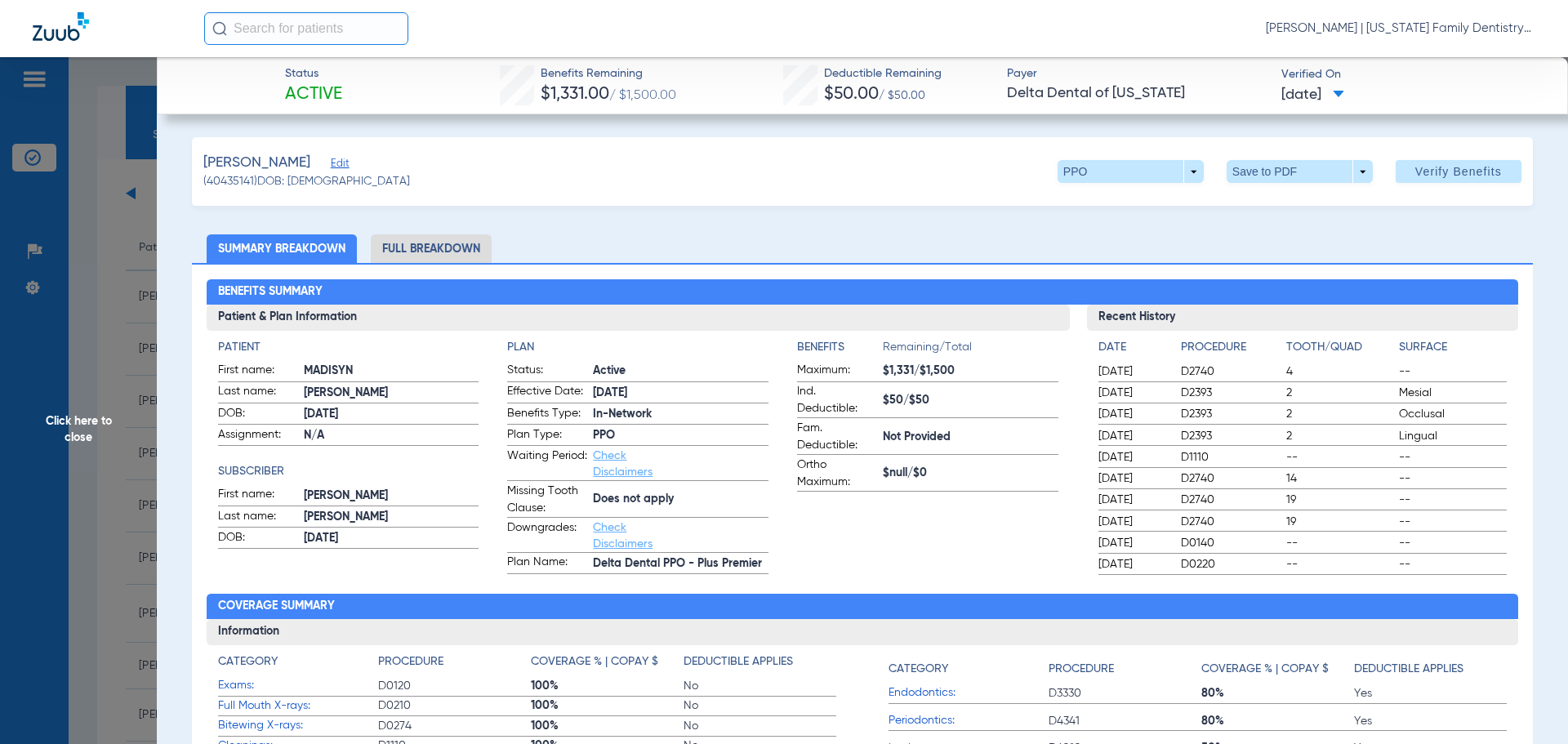
click at [423, 243] on li "Full Breakdown" at bounding box center [431, 248] width 121 height 29
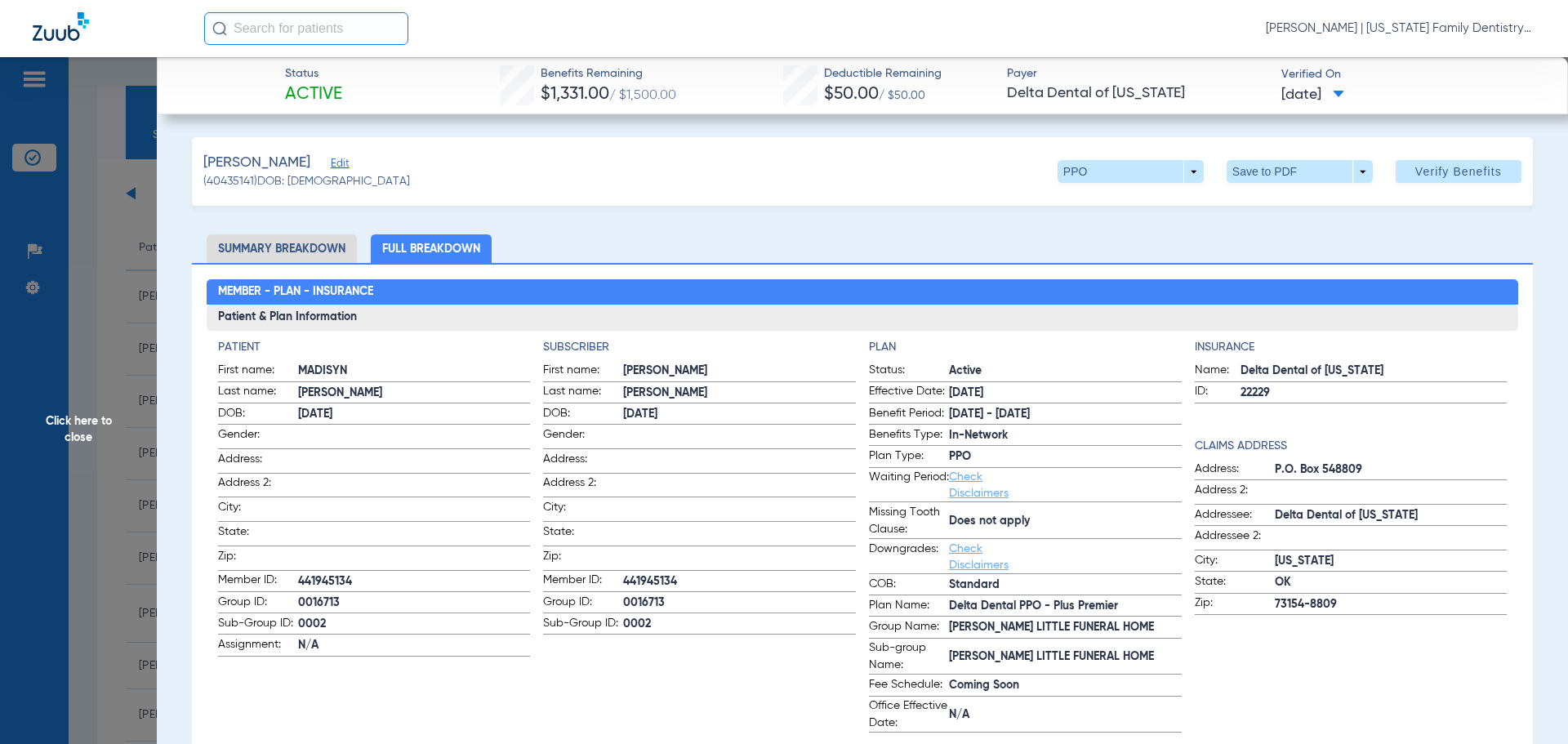
click at [108, 296] on span "Click here to close" at bounding box center [78, 429] width 157 height 744
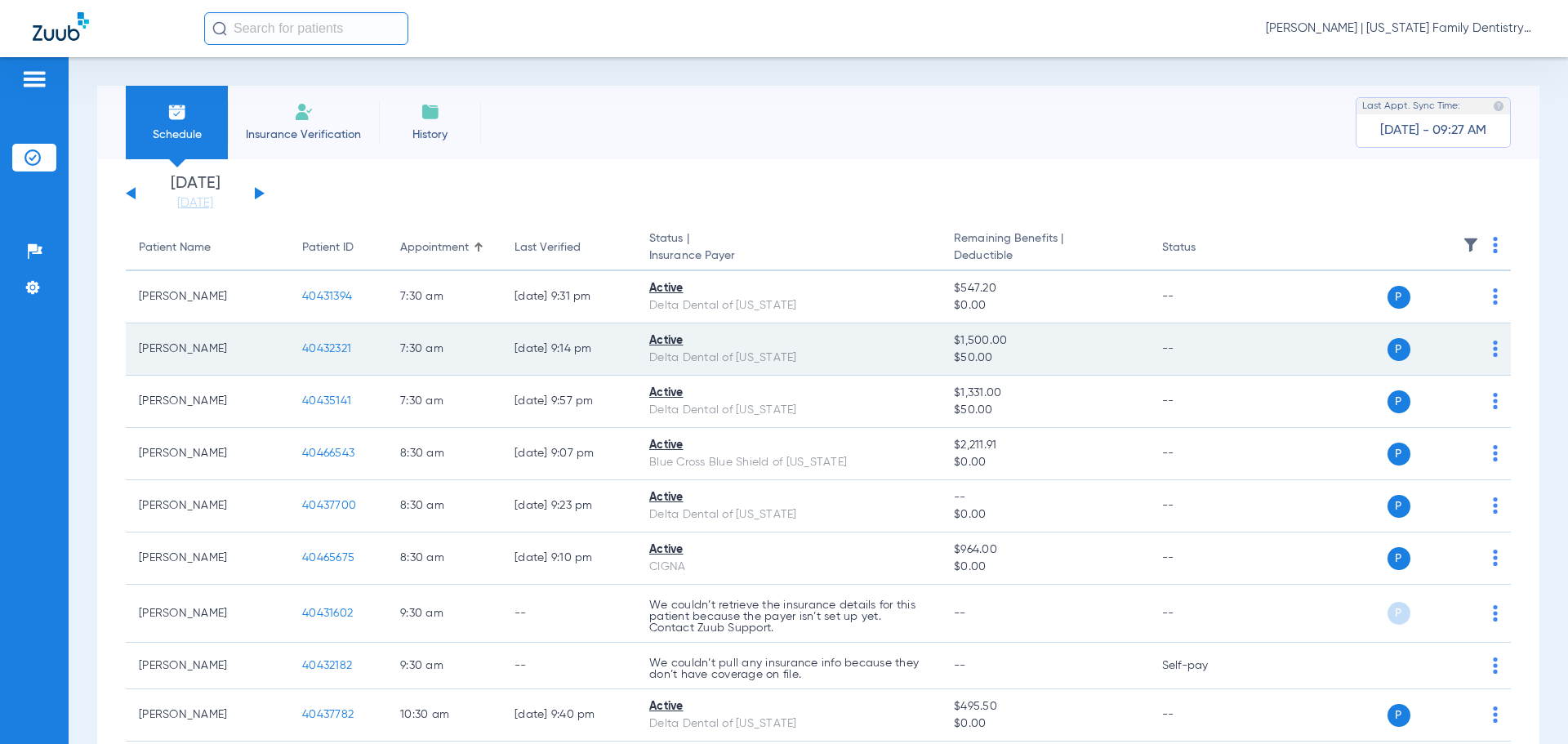
click at [319, 351] on span "40432321" at bounding box center [326, 348] width 49 height 11
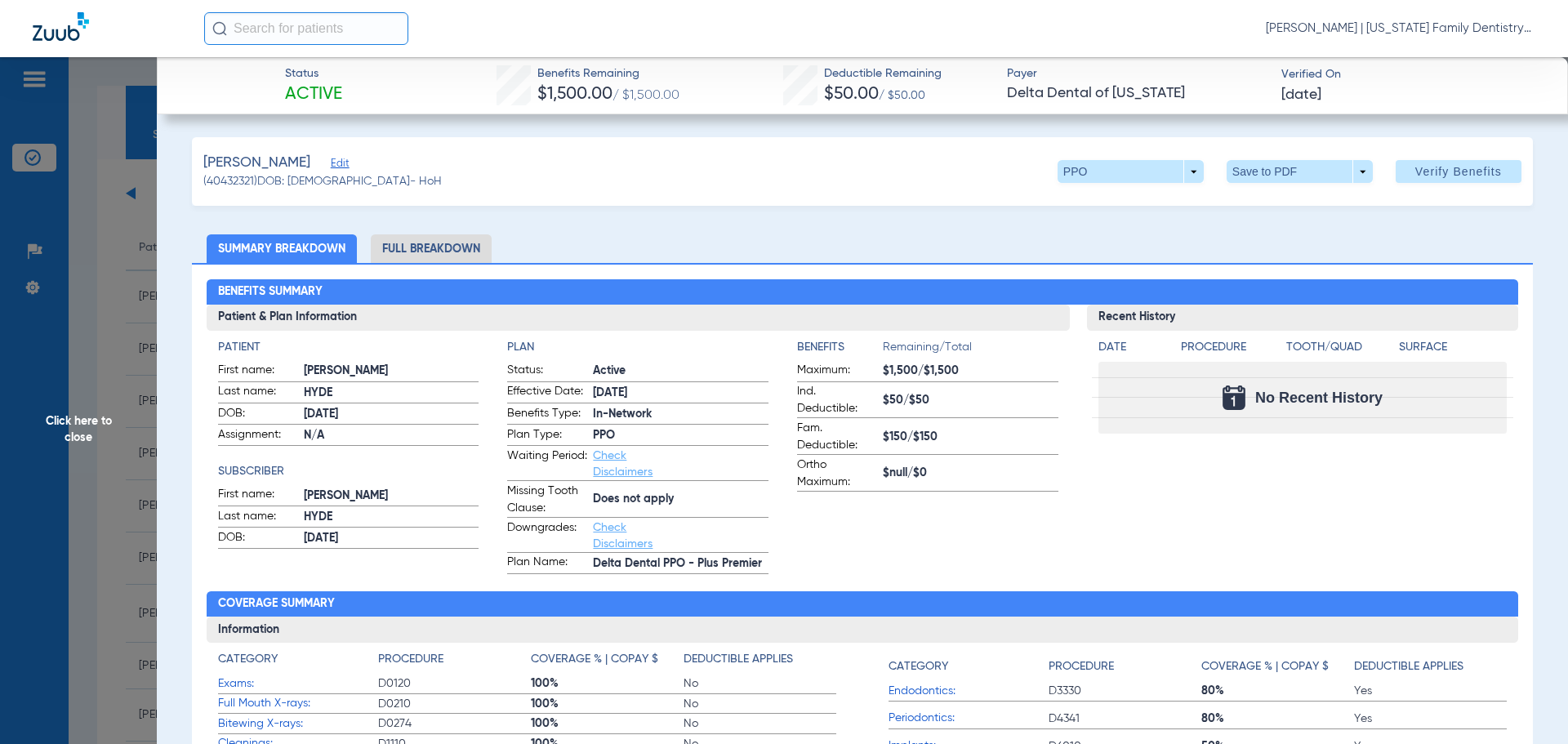
click at [441, 256] on li "Full Breakdown" at bounding box center [431, 248] width 121 height 29
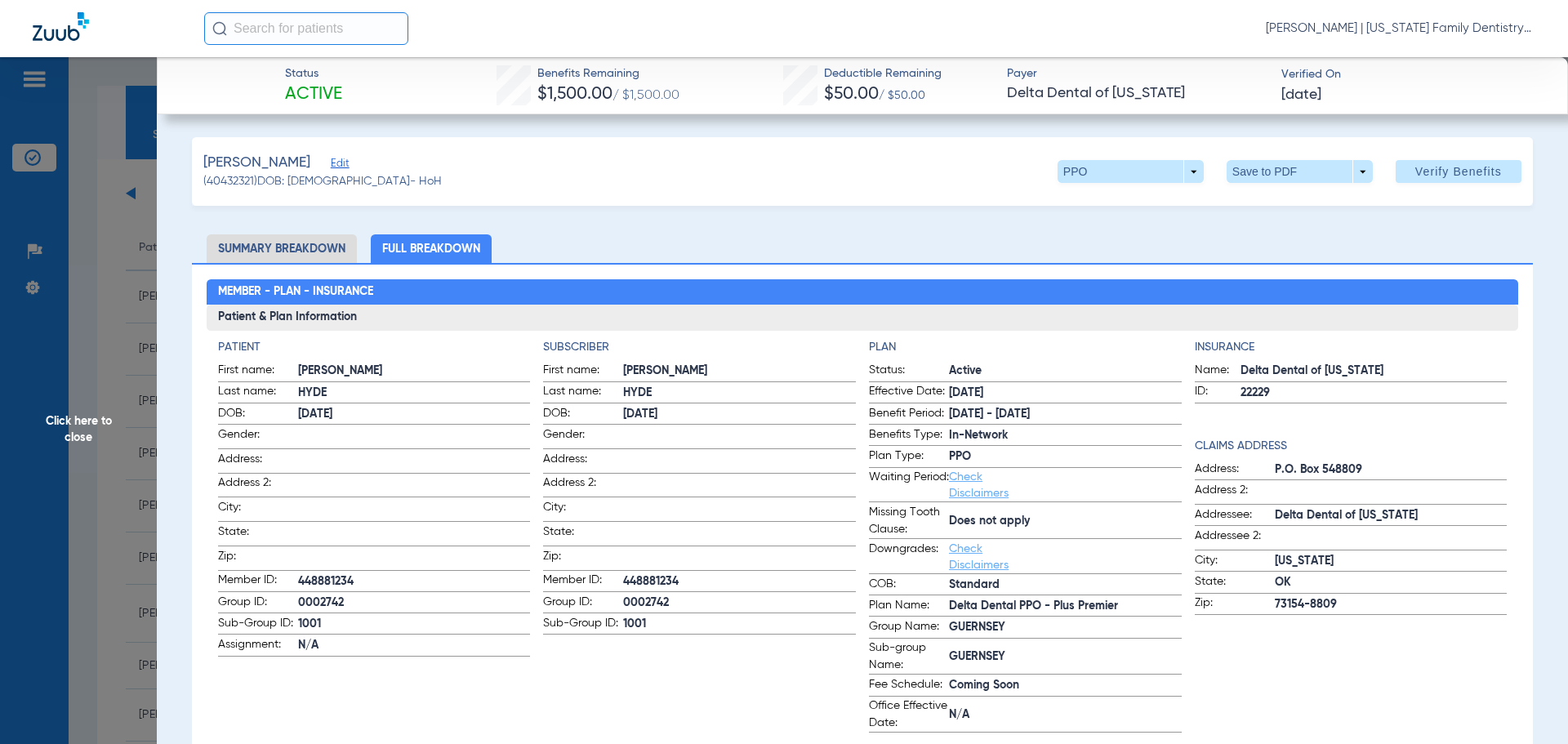
click at [282, 247] on li "Summary Breakdown" at bounding box center [281, 248] width 150 height 29
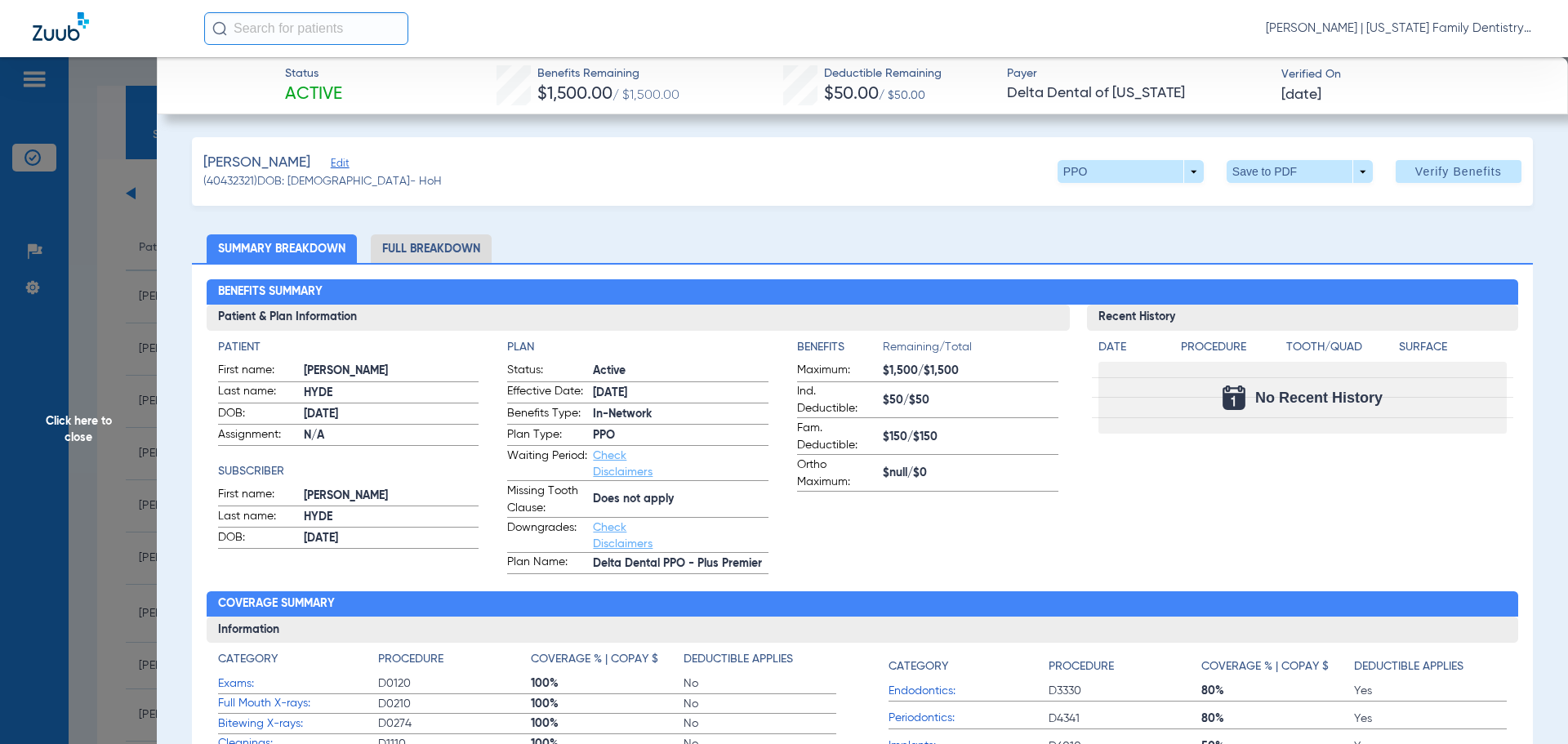
click at [120, 210] on span "Click here to close" at bounding box center [78, 429] width 157 height 744
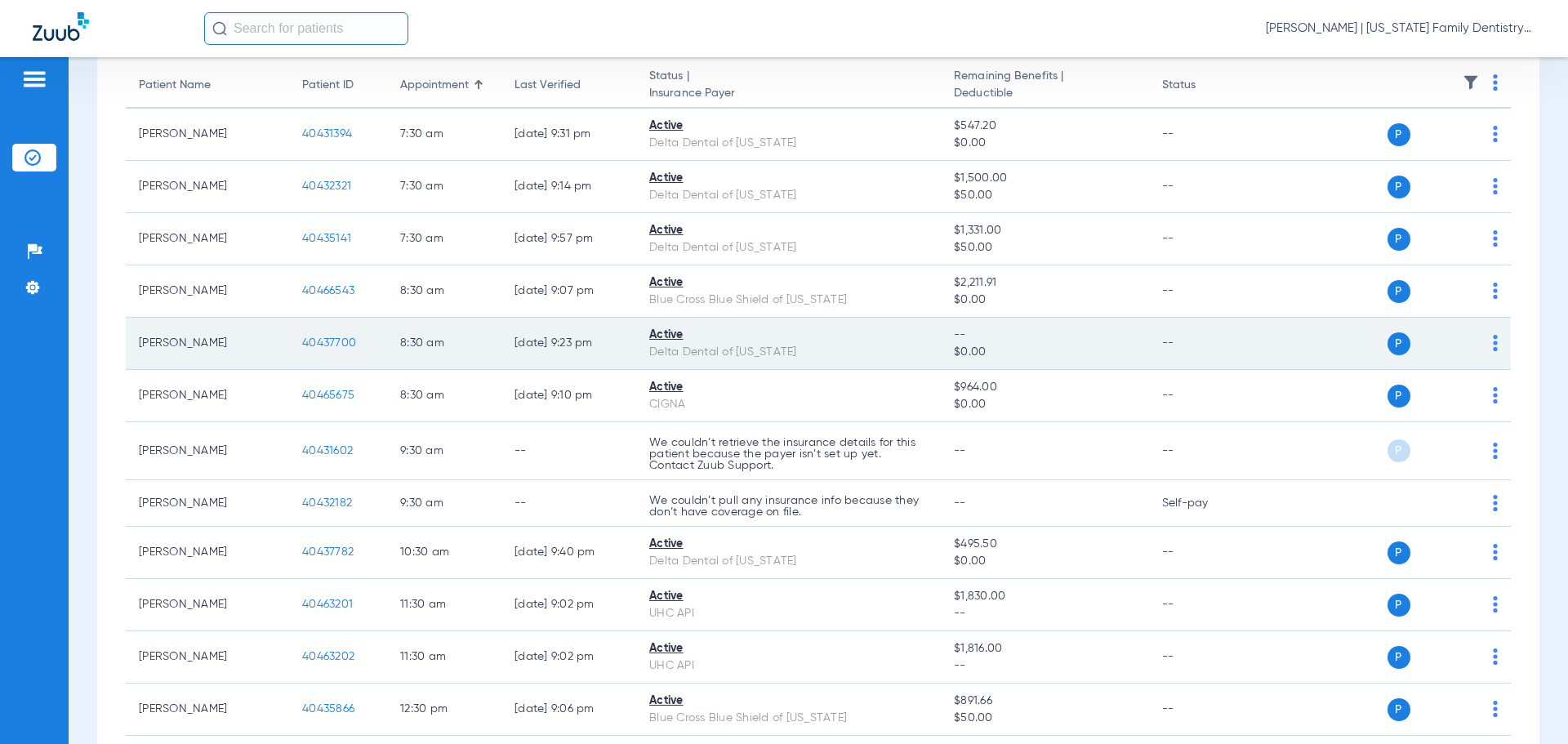
scroll to position [164, 0]
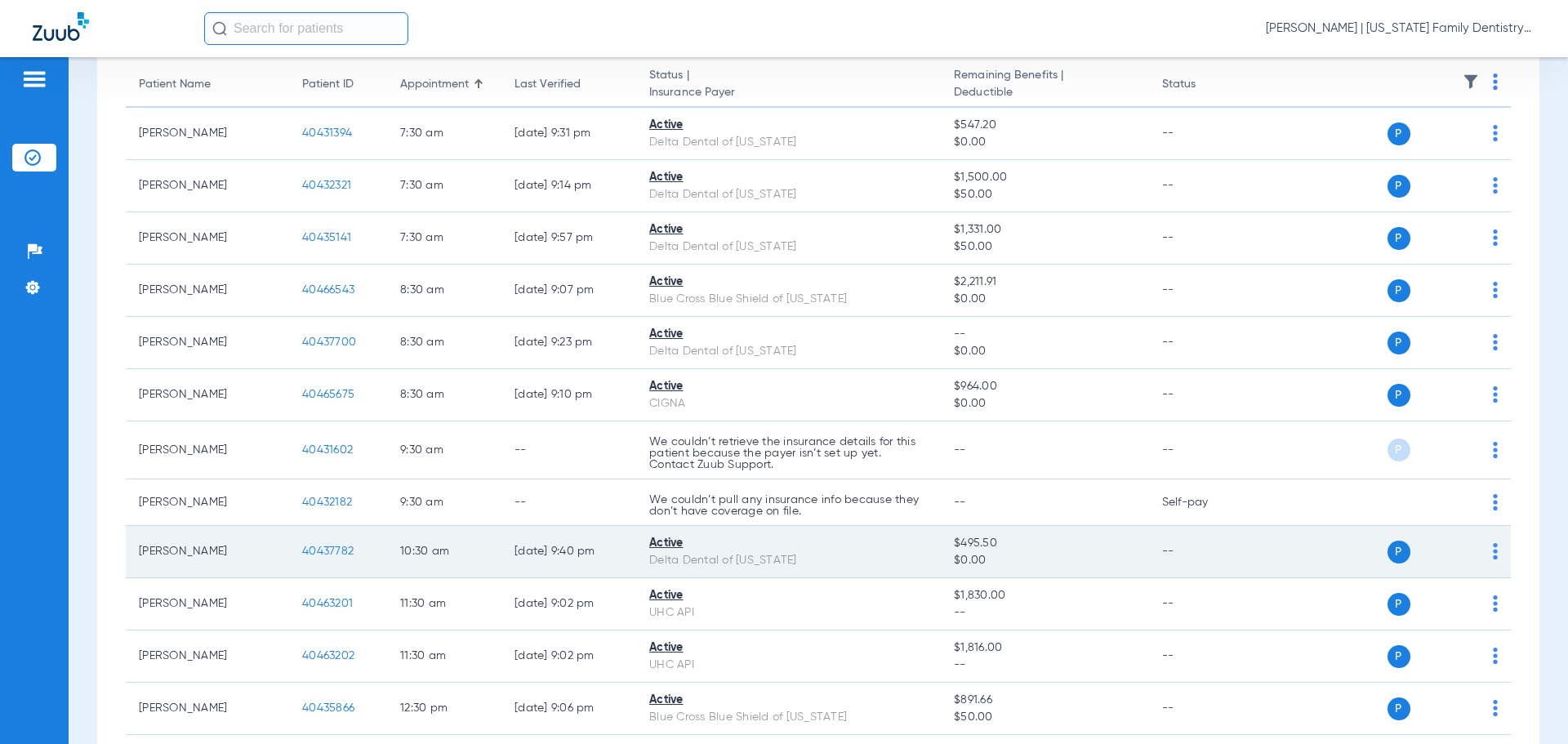
click at [333, 552] on span "40437782" at bounding box center [327, 550] width 52 height 11
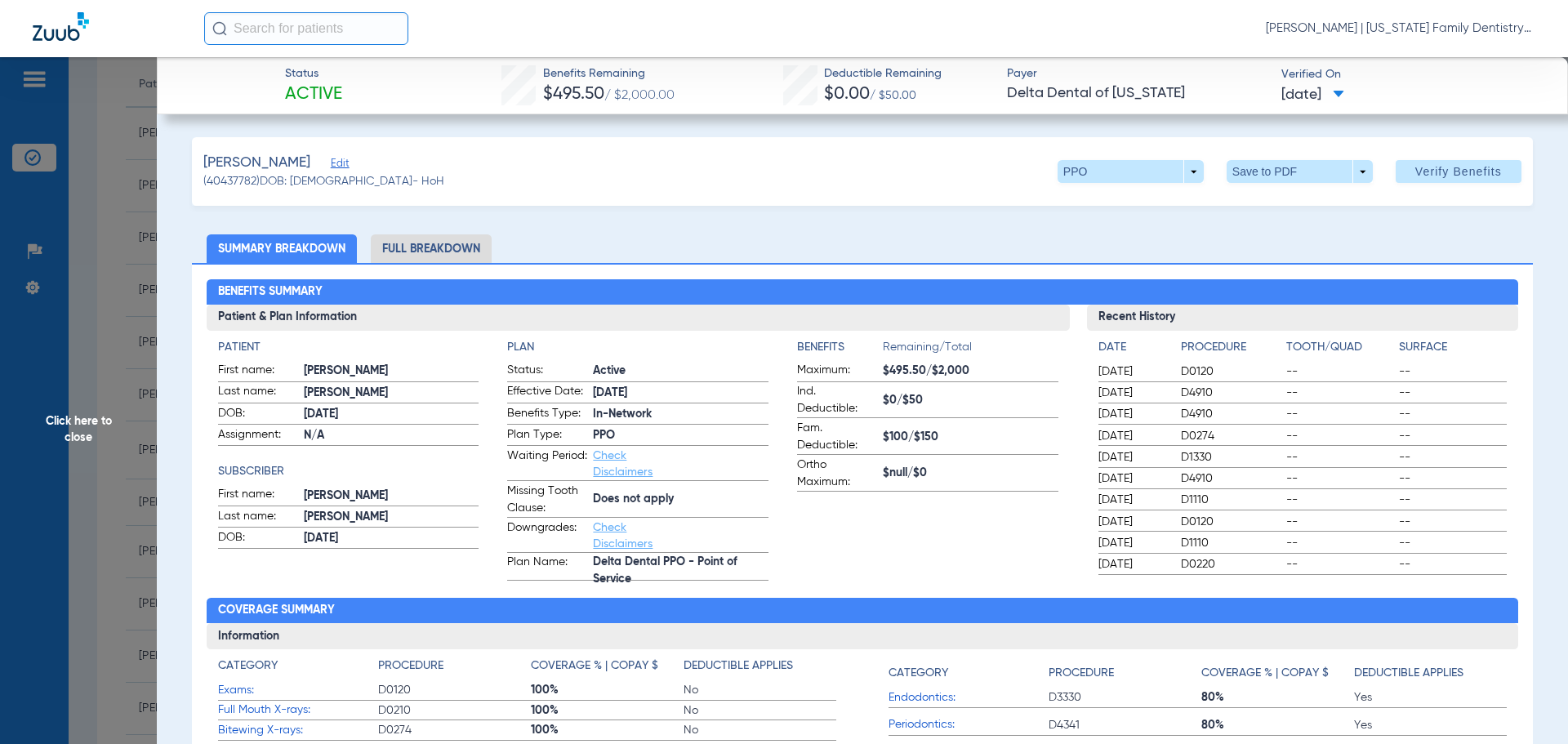
click at [452, 247] on li "Full Breakdown" at bounding box center [431, 248] width 121 height 29
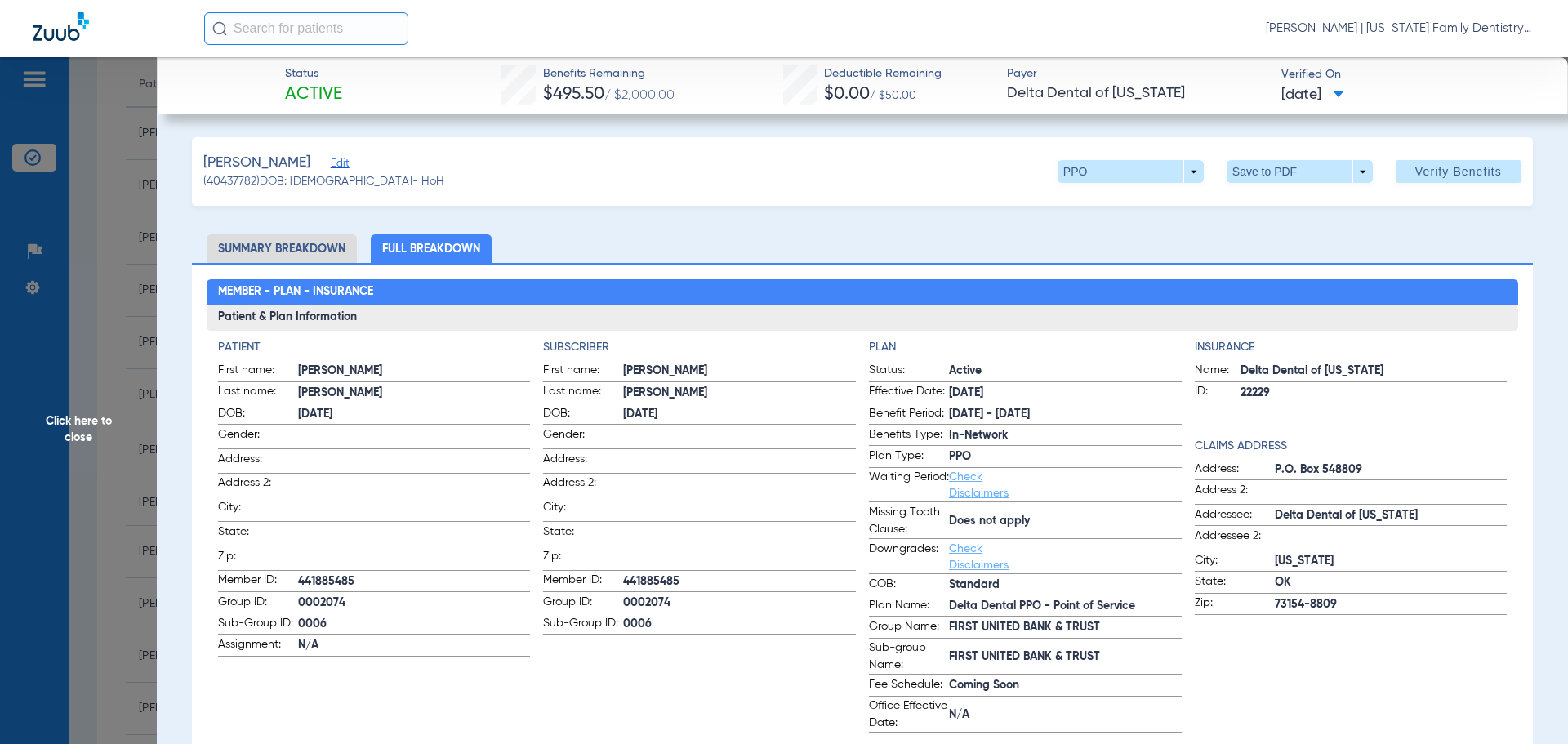
click at [127, 336] on span "Click here to close" at bounding box center [78, 429] width 157 height 744
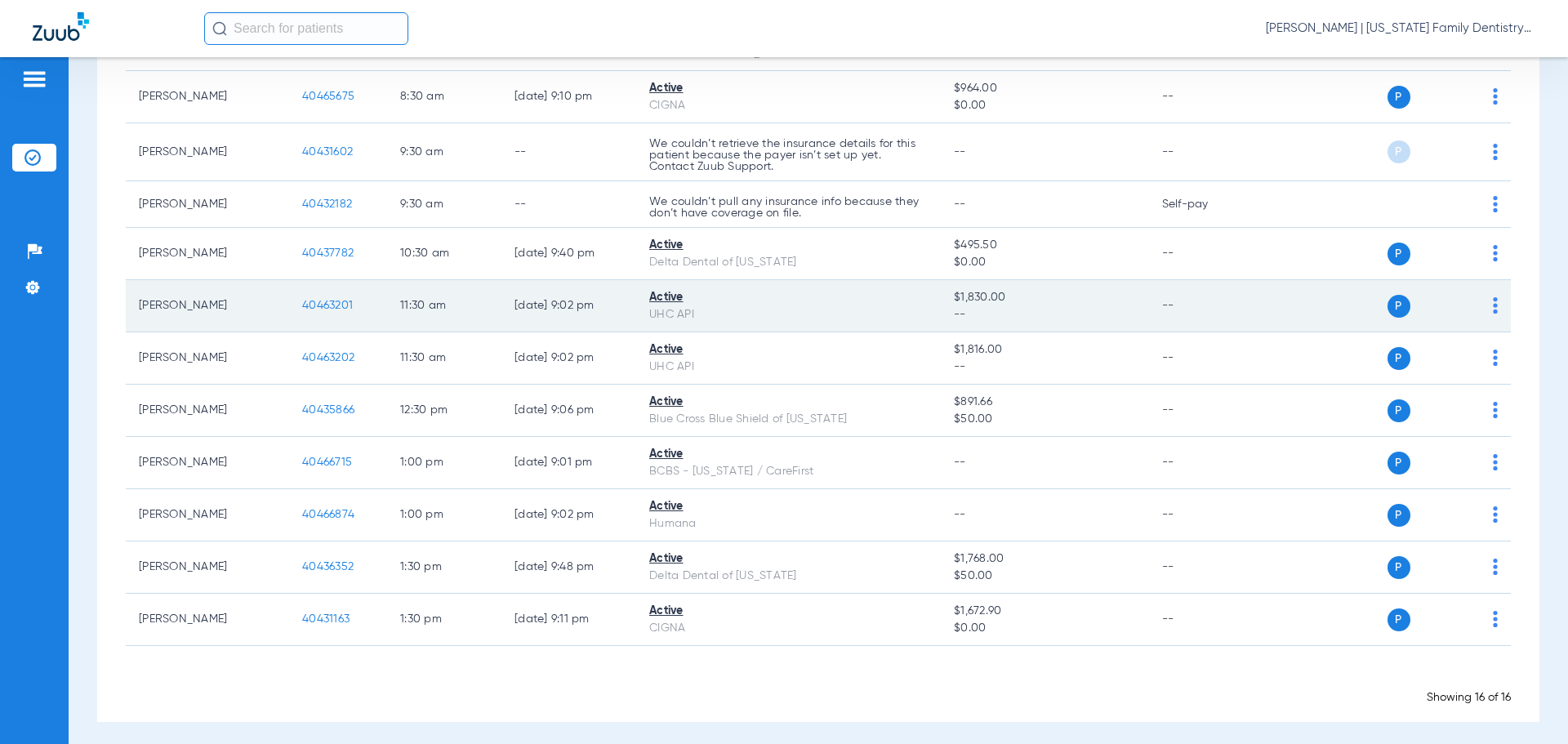
scroll to position [468, 0]
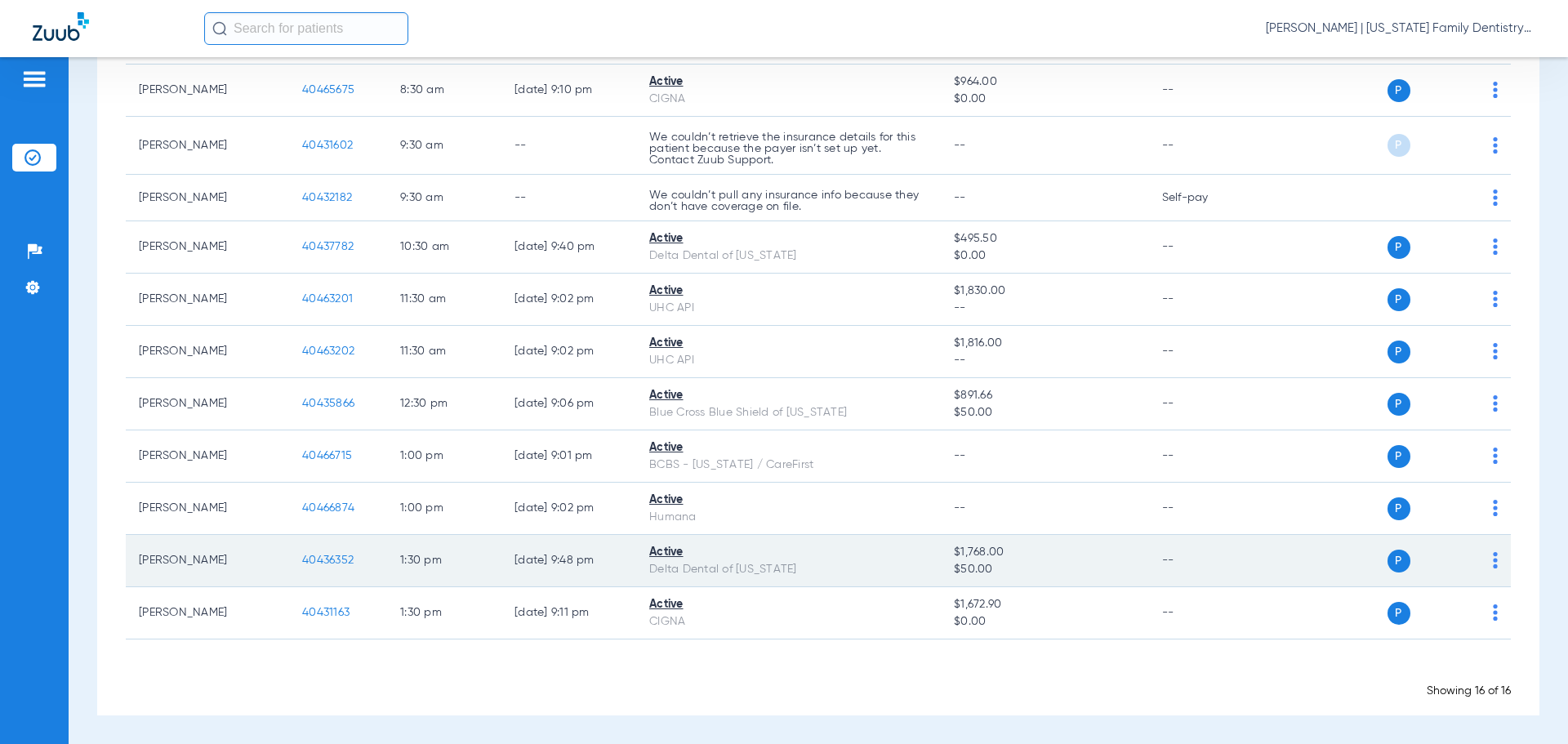
click at [316, 561] on span "40436352" at bounding box center [327, 559] width 52 height 11
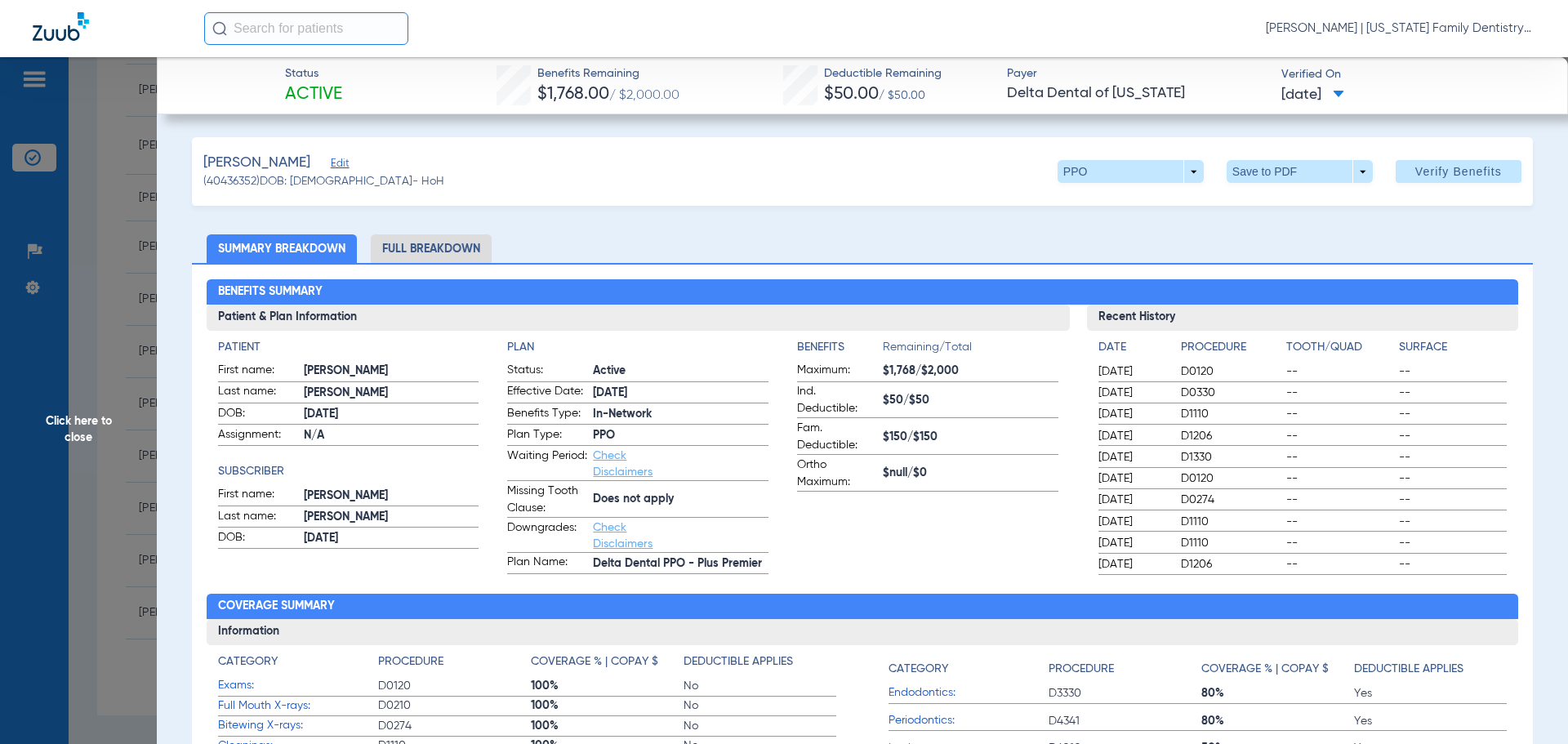
click at [448, 246] on li "Full Breakdown" at bounding box center [431, 248] width 121 height 29
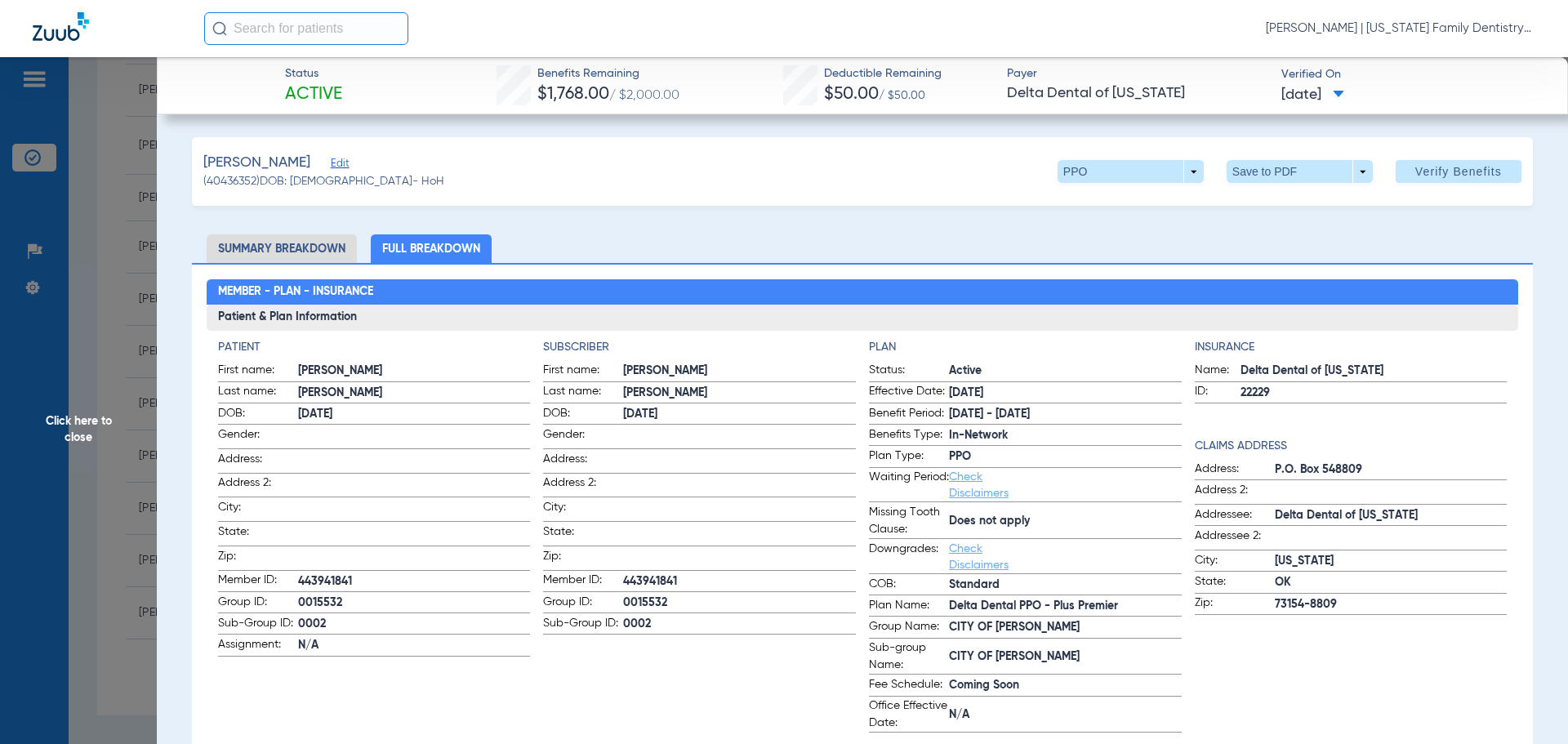
click at [123, 247] on span "Click here to close" at bounding box center [78, 429] width 157 height 744
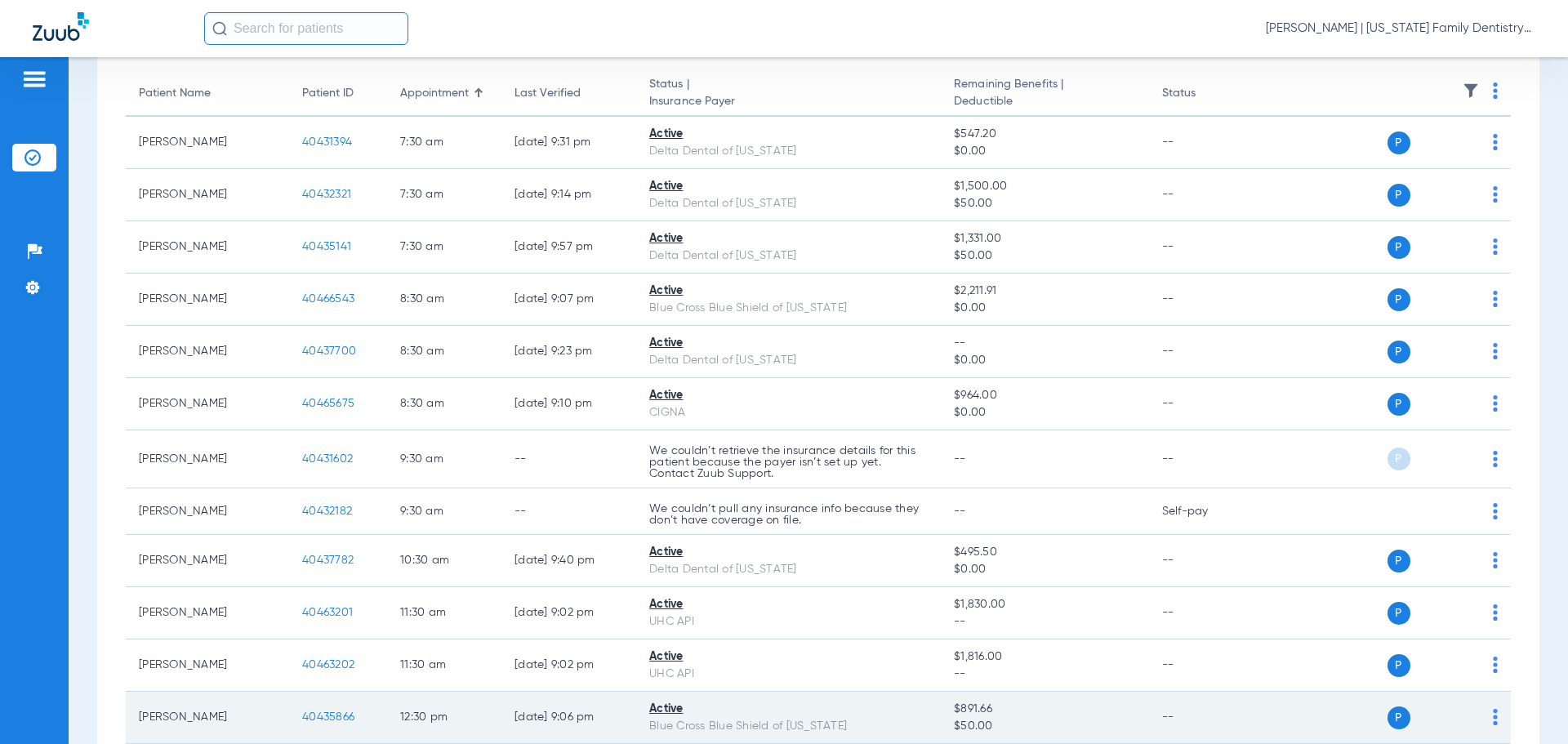
scroll to position [142, 0]
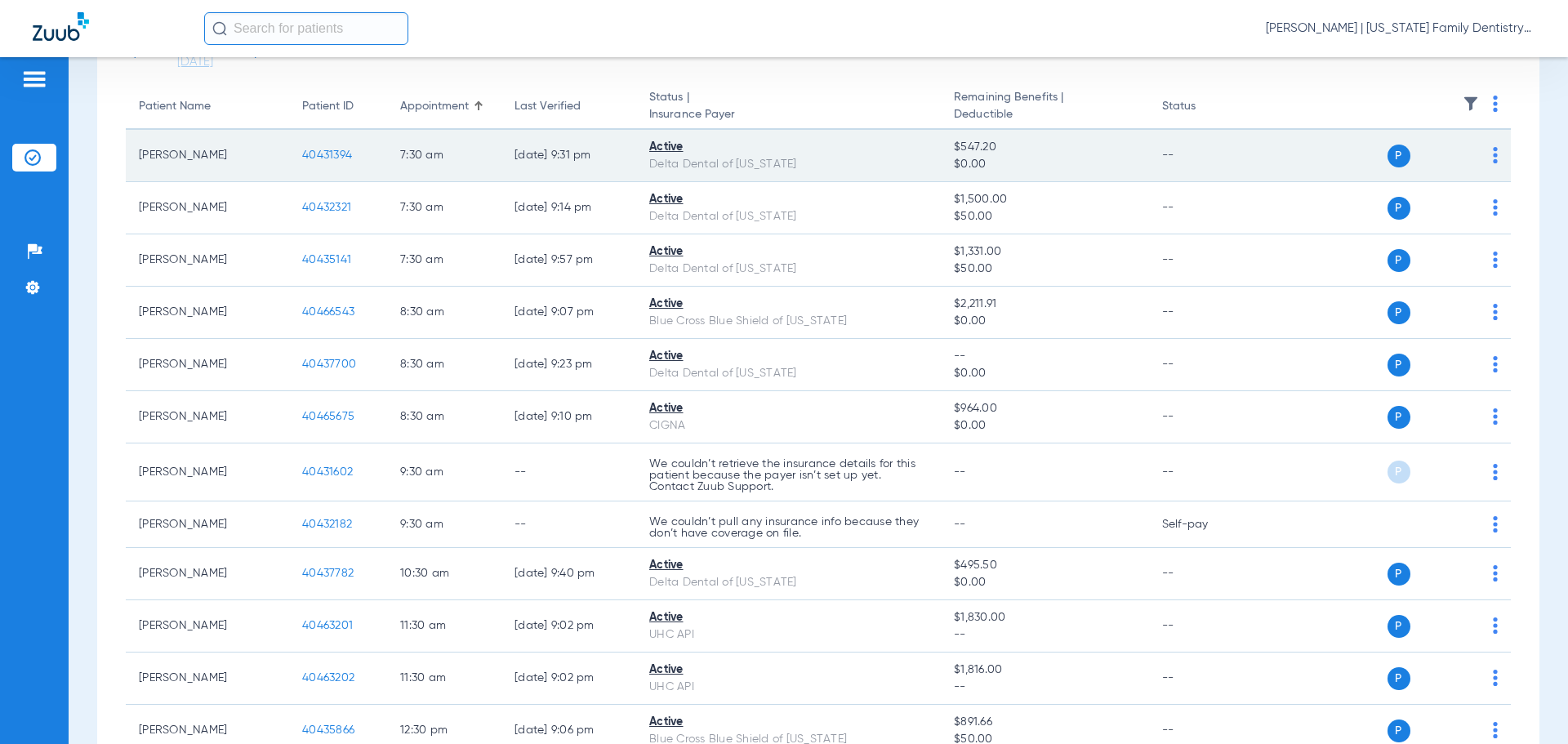
click at [317, 154] on span "40431394" at bounding box center [326, 154] width 50 height 11
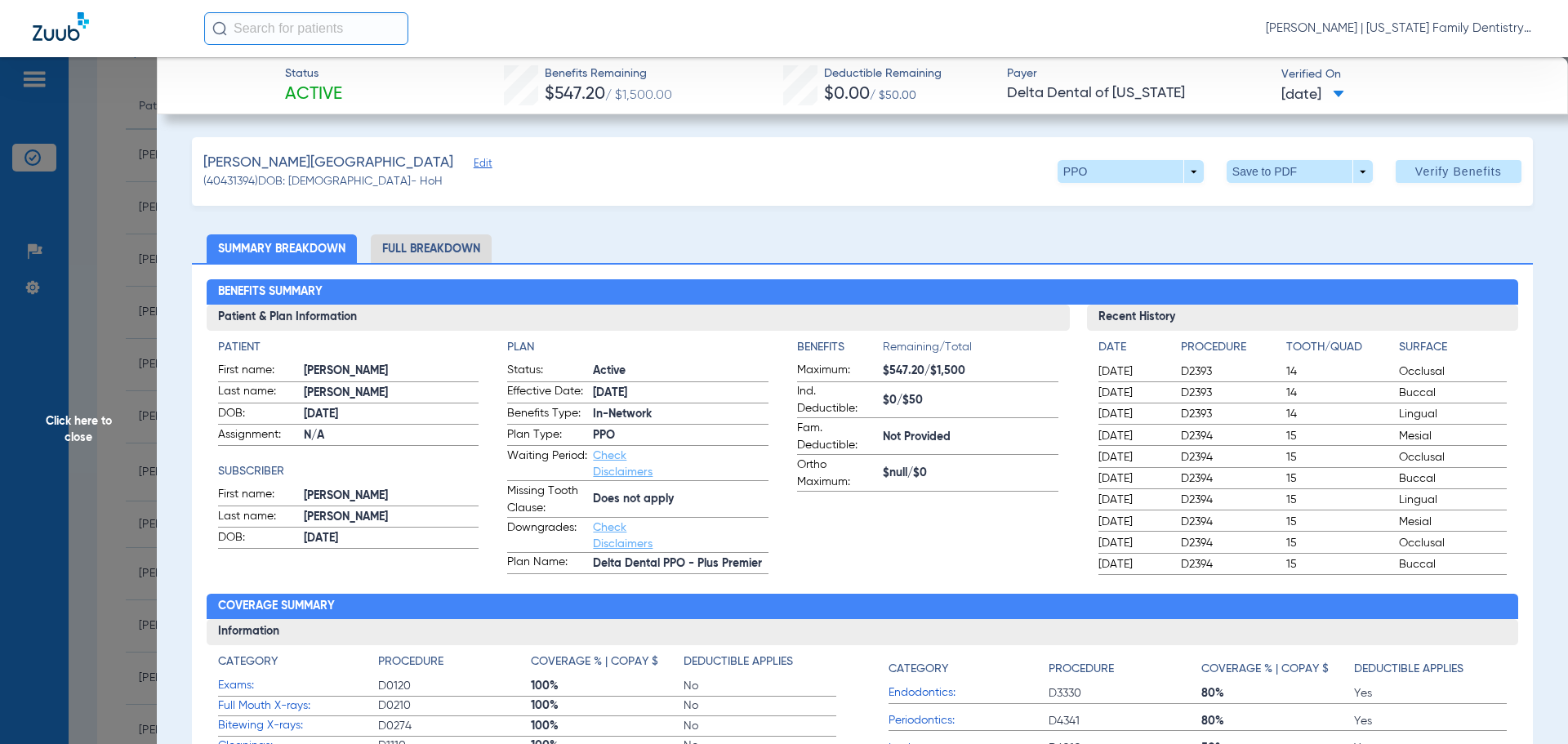
click at [438, 252] on li "Full Breakdown" at bounding box center [431, 248] width 121 height 29
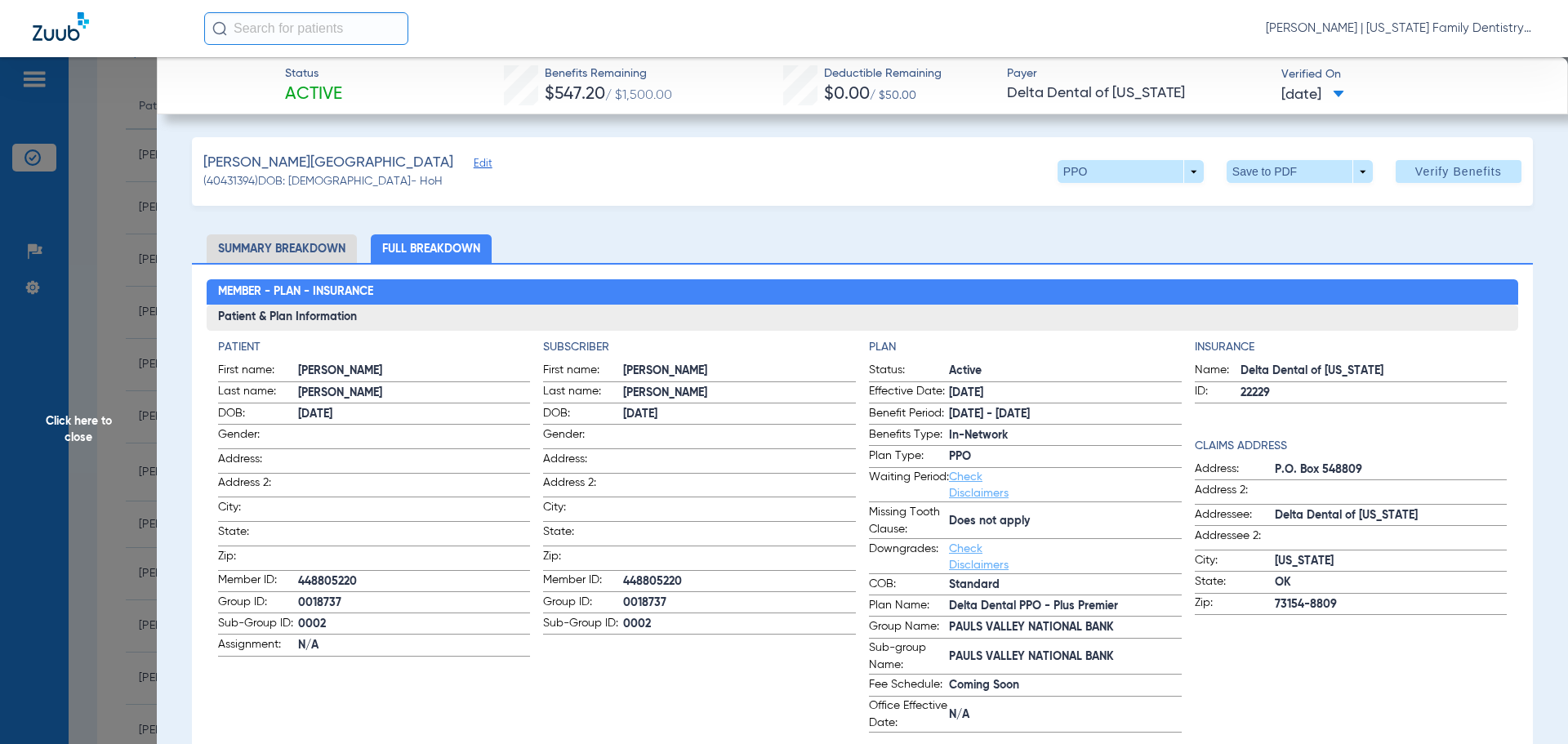
click at [135, 268] on span "Click here to close" at bounding box center [78, 429] width 157 height 744
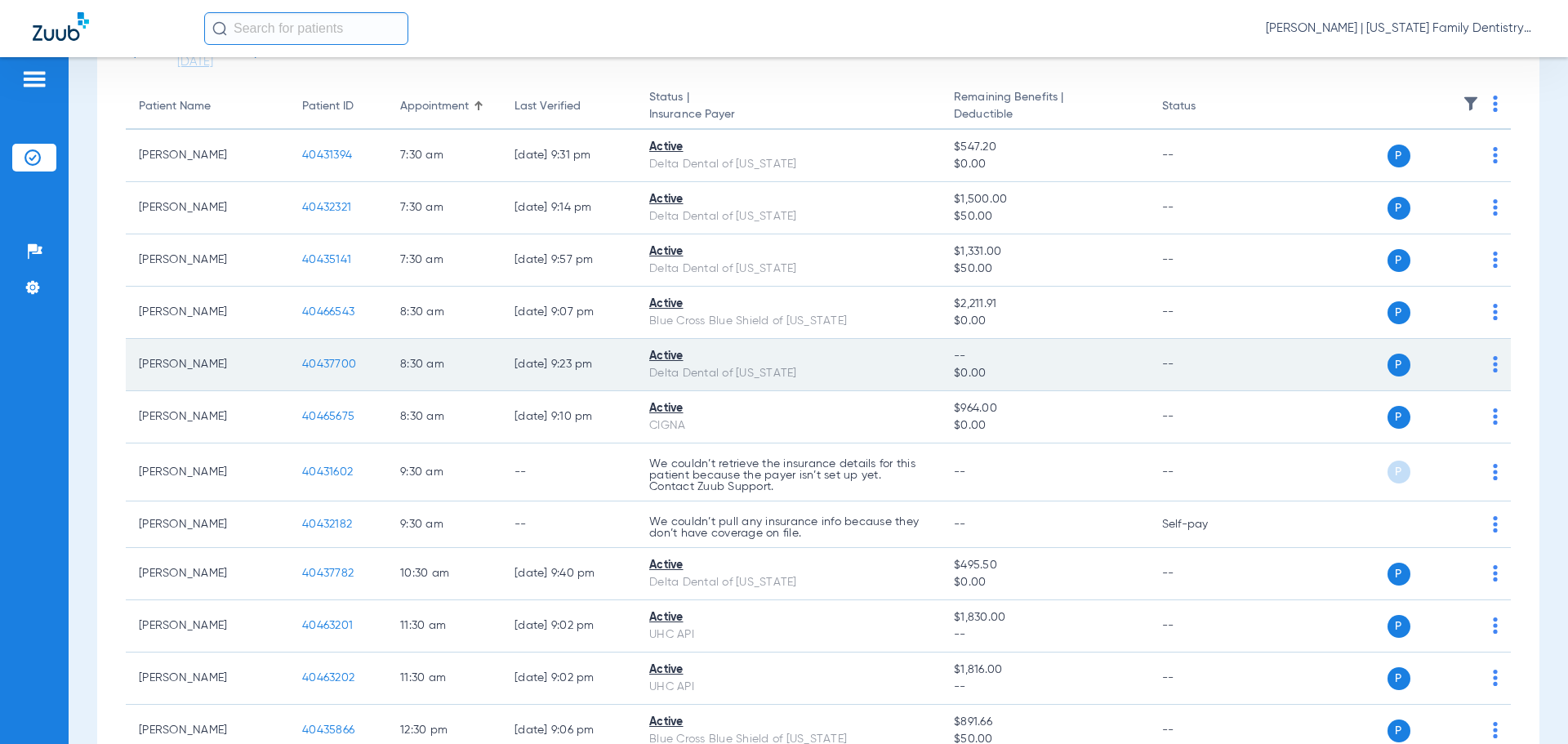
click at [324, 363] on span "40437700" at bounding box center [329, 364] width 54 height 11
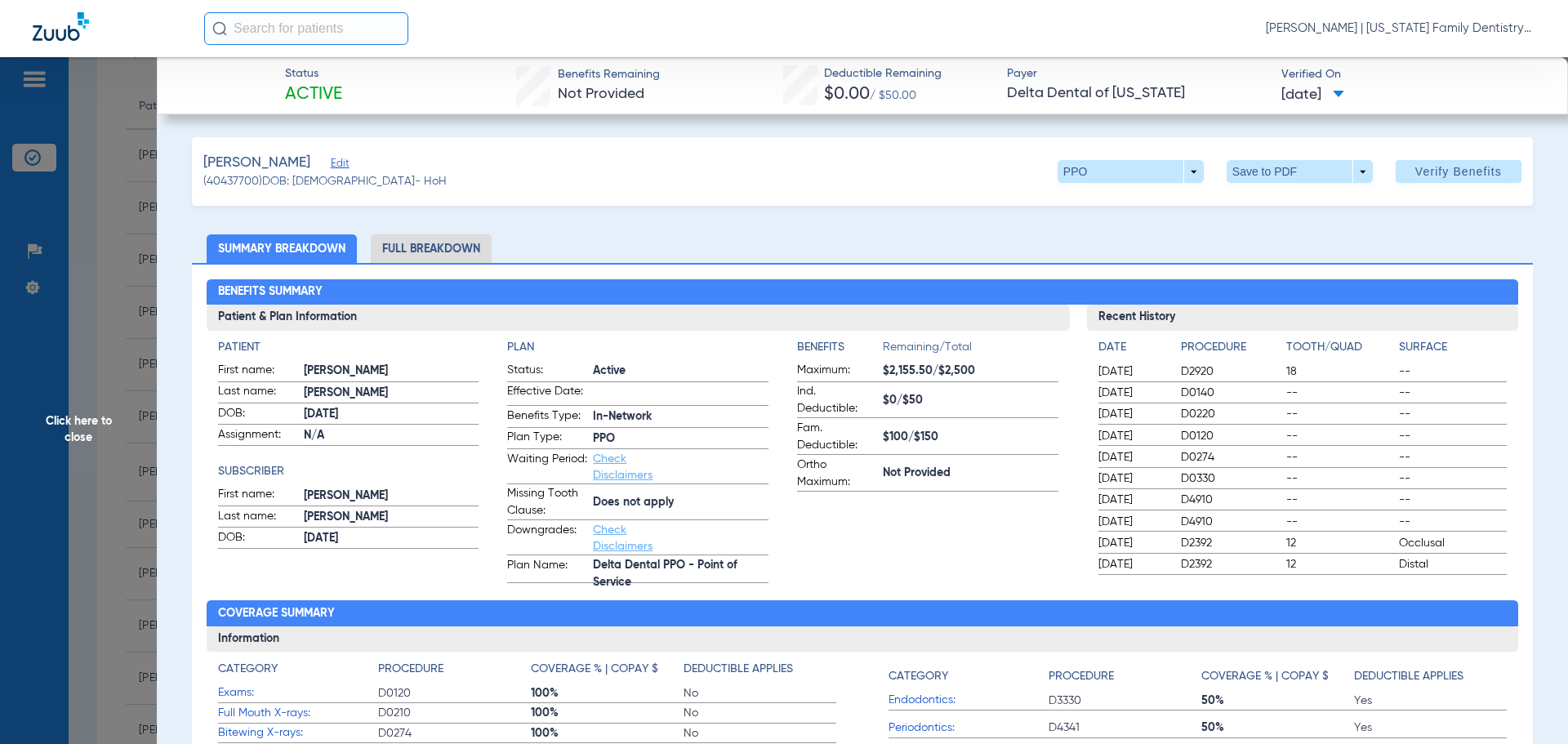
click at [437, 247] on li "Full Breakdown" at bounding box center [431, 248] width 121 height 29
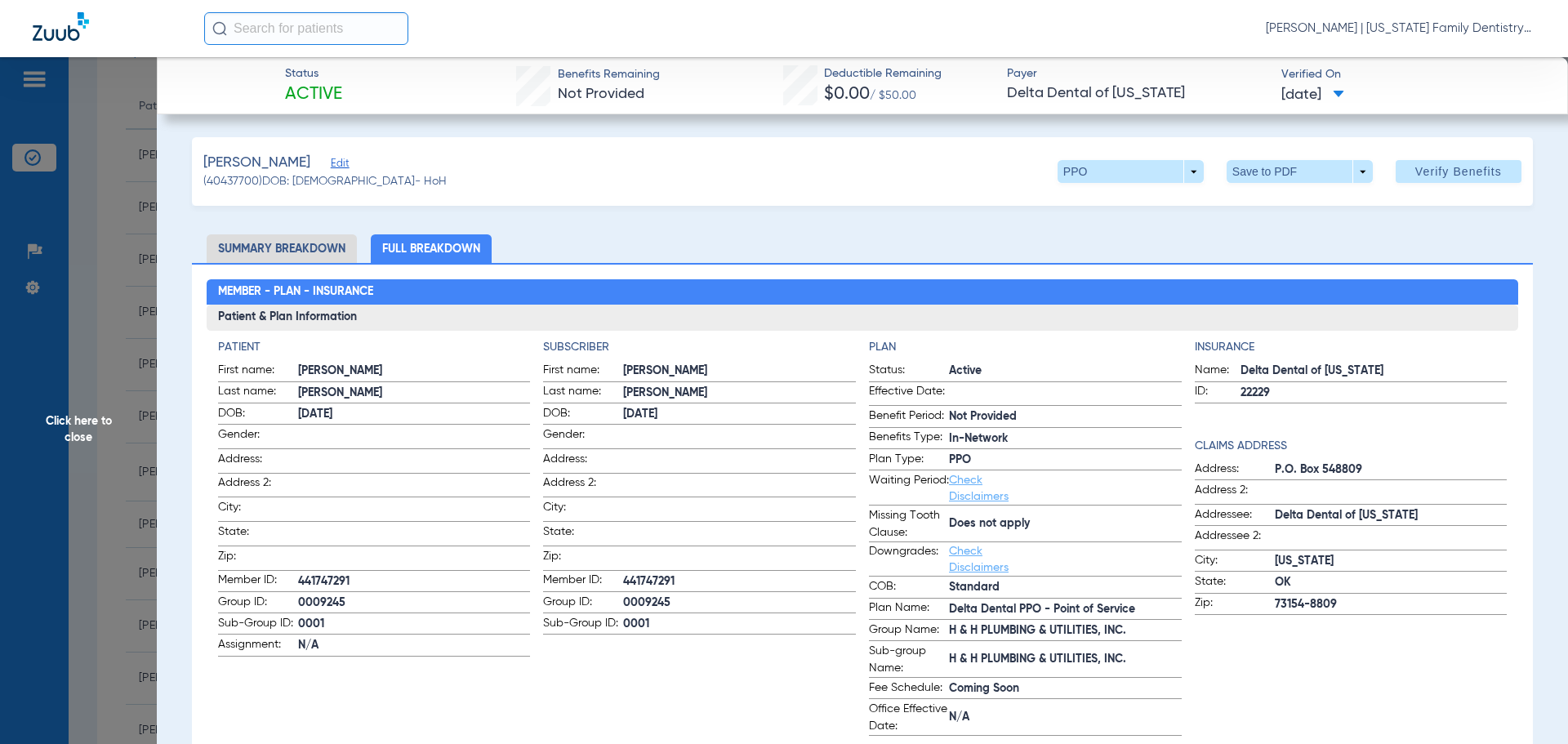
click at [107, 280] on span "Click here to close" at bounding box center [78, 429] width 157 height 744
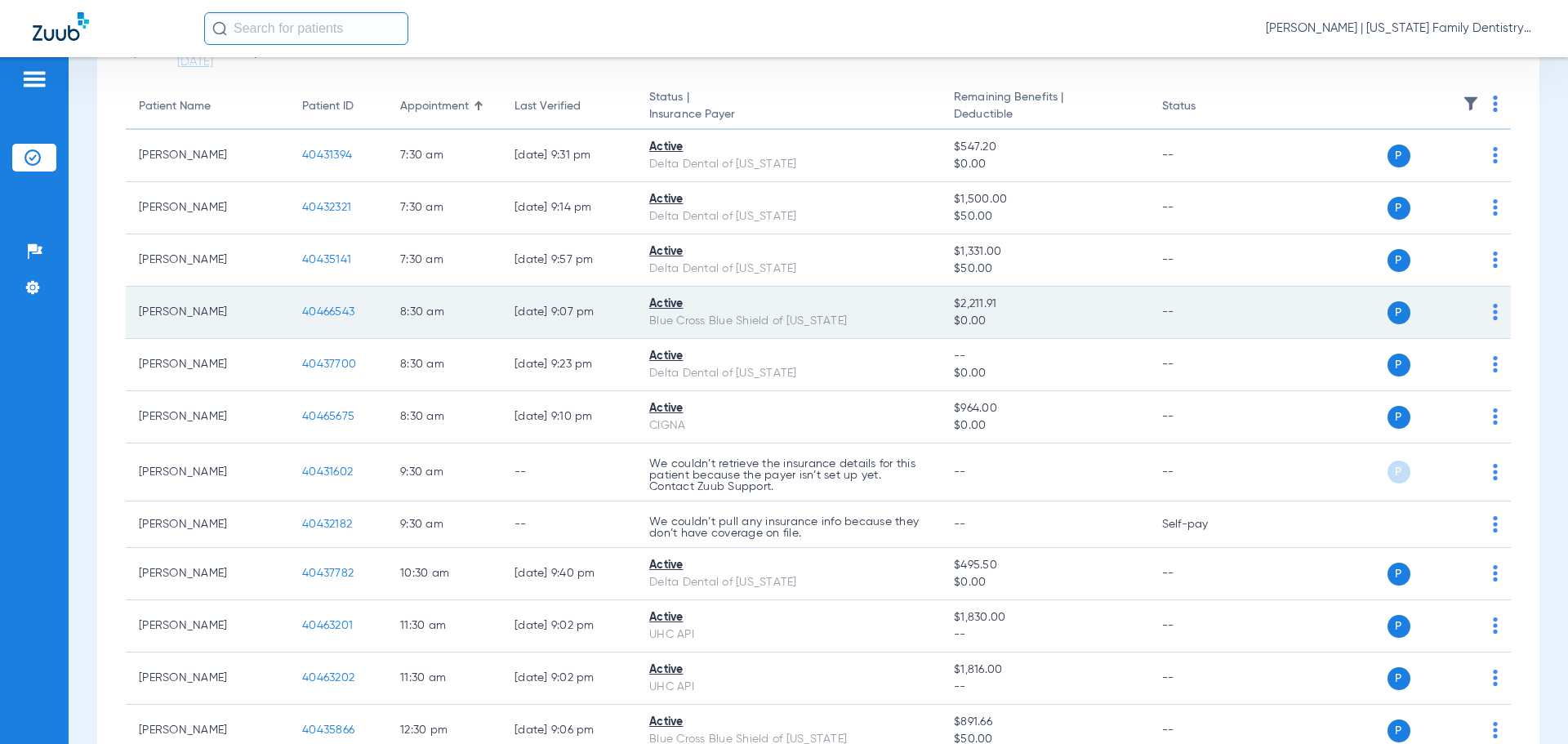
click at [336, 308] on span "40466543" at bounding box center [328, 311] width 53 height 11
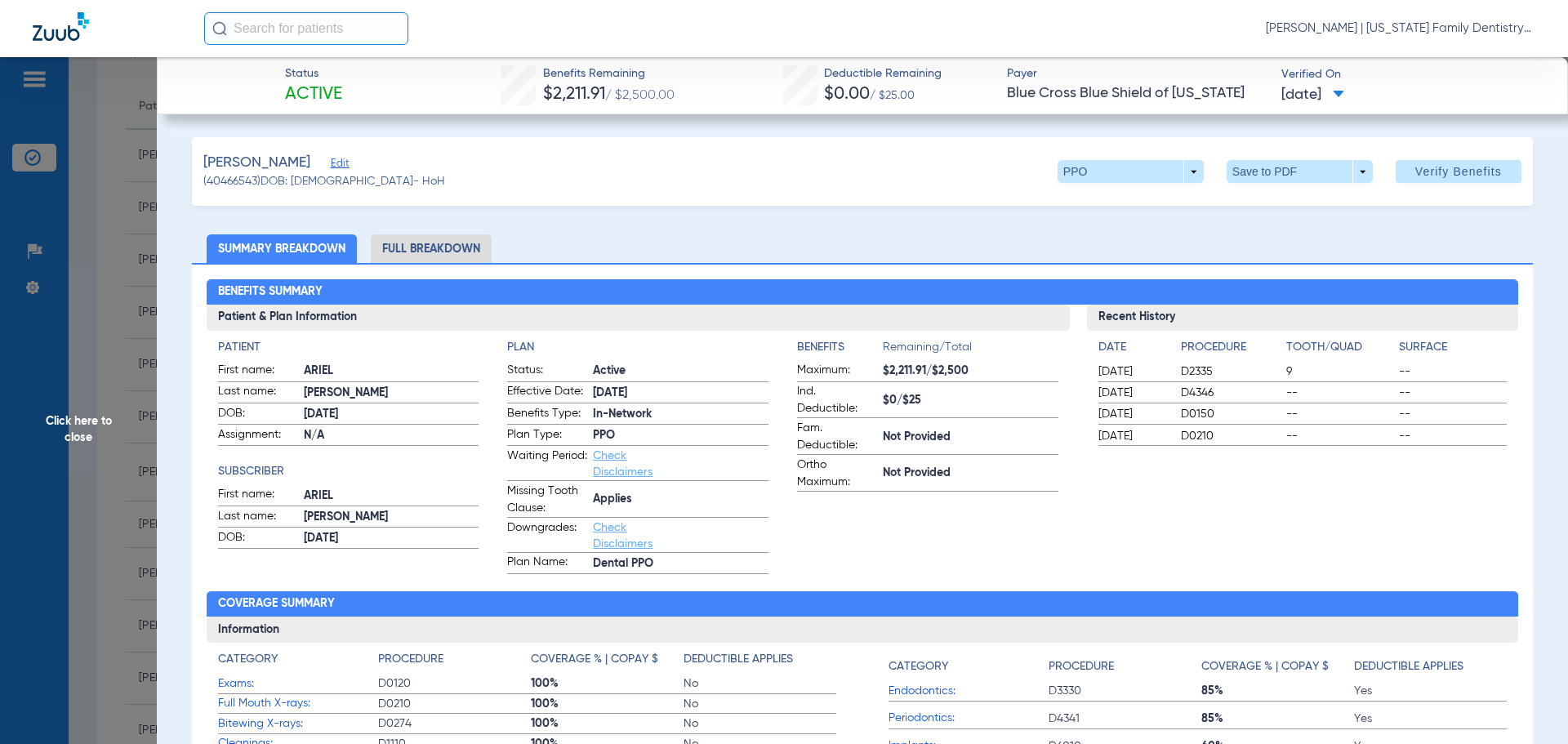
click at [454, 250] on li "Full Breakdown" at bounding box center [431, 248] width 121 height 29
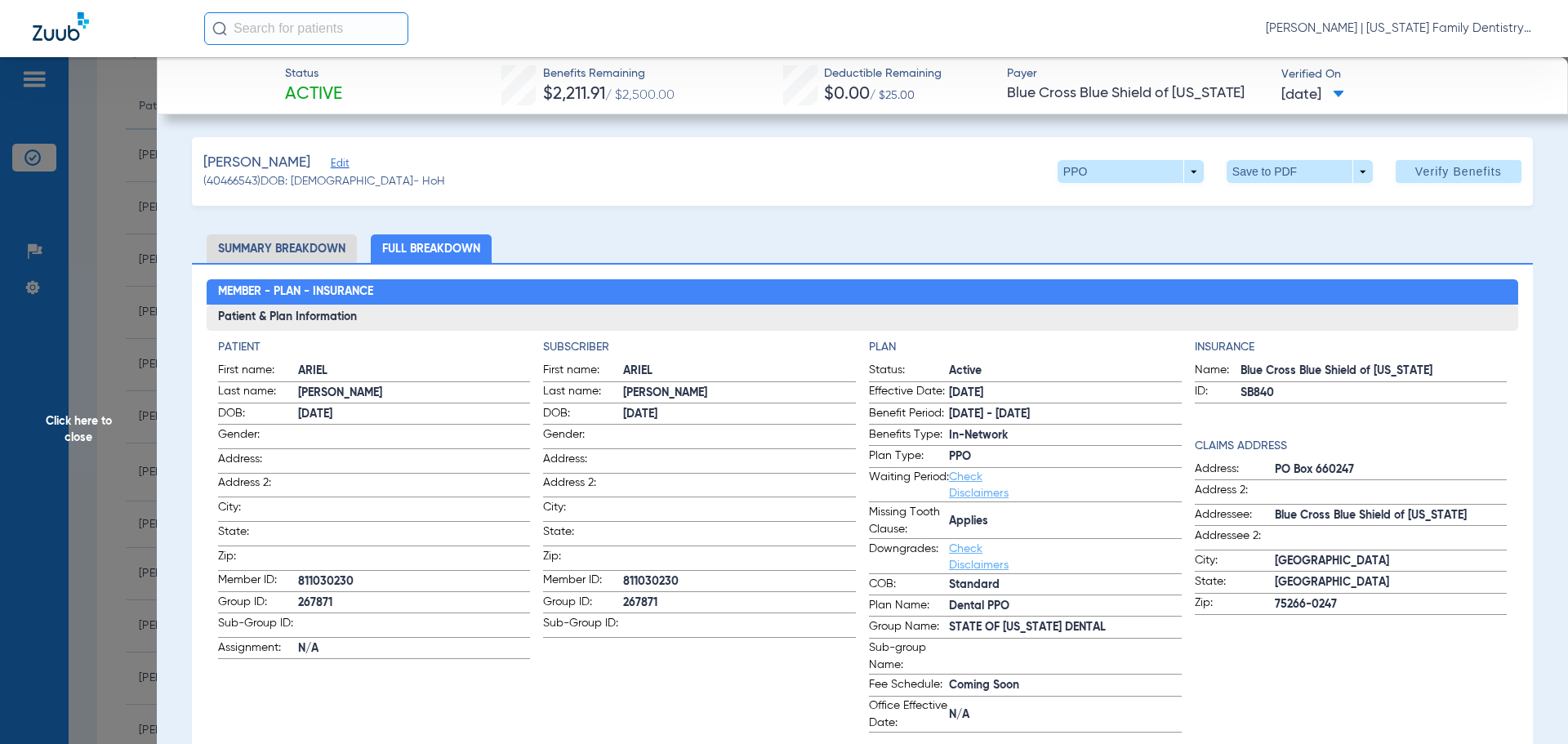
click at [112, 185] on span "Click here to close" at bounding box center [78, 429] width 157 height 744
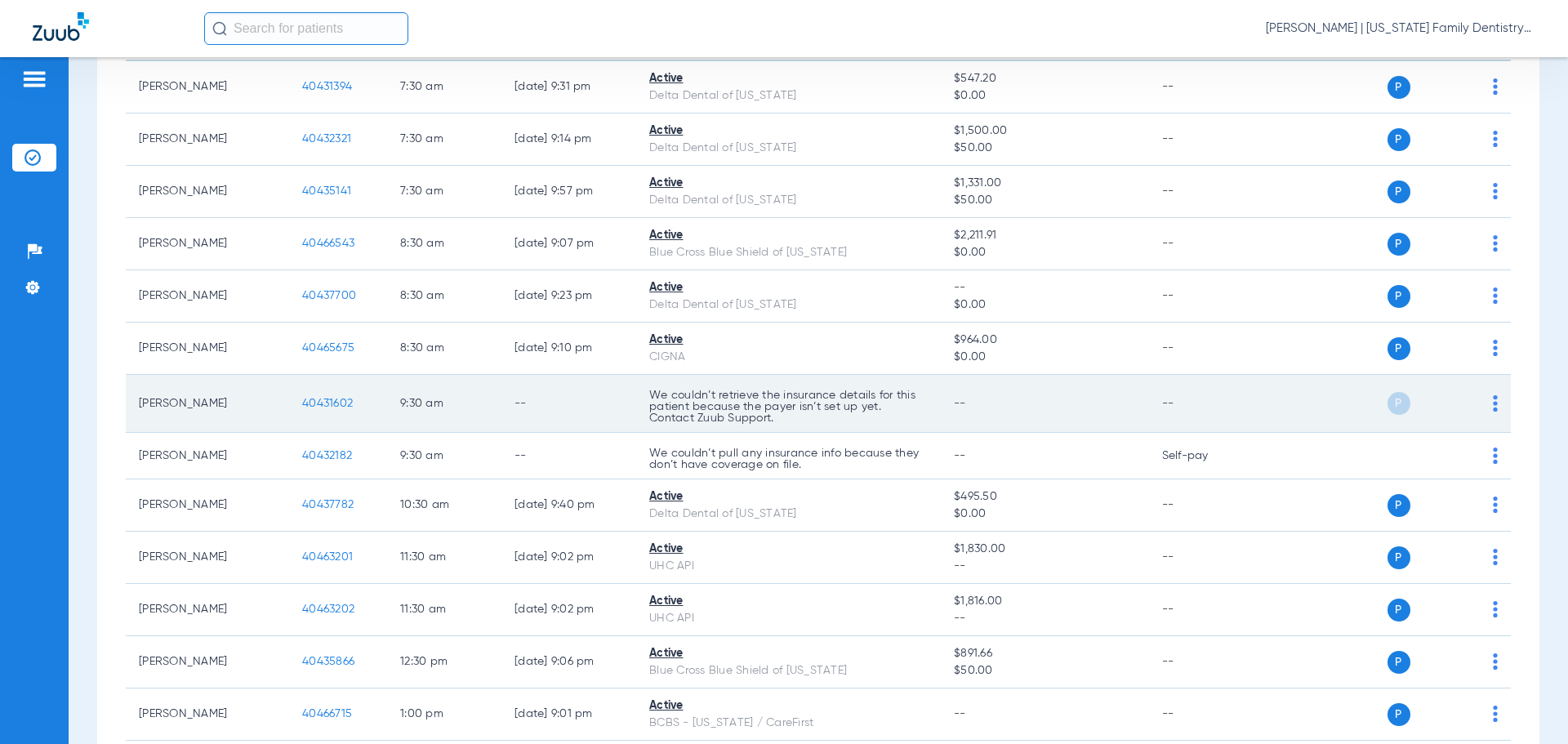
scroll to position [304, 0]
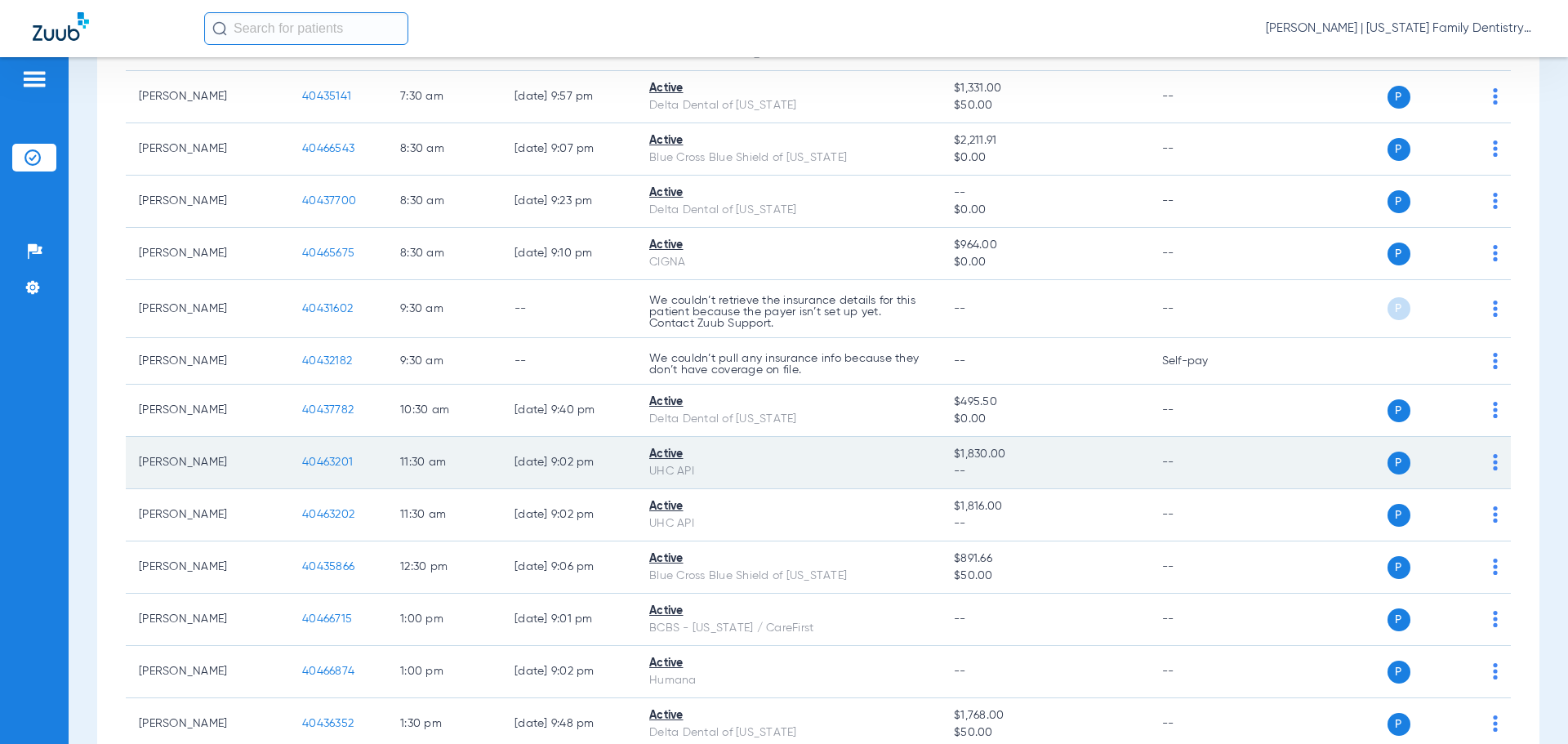
click at [322, 462] on span "40463201" at bounding box center [327, 461] width 51 height 11
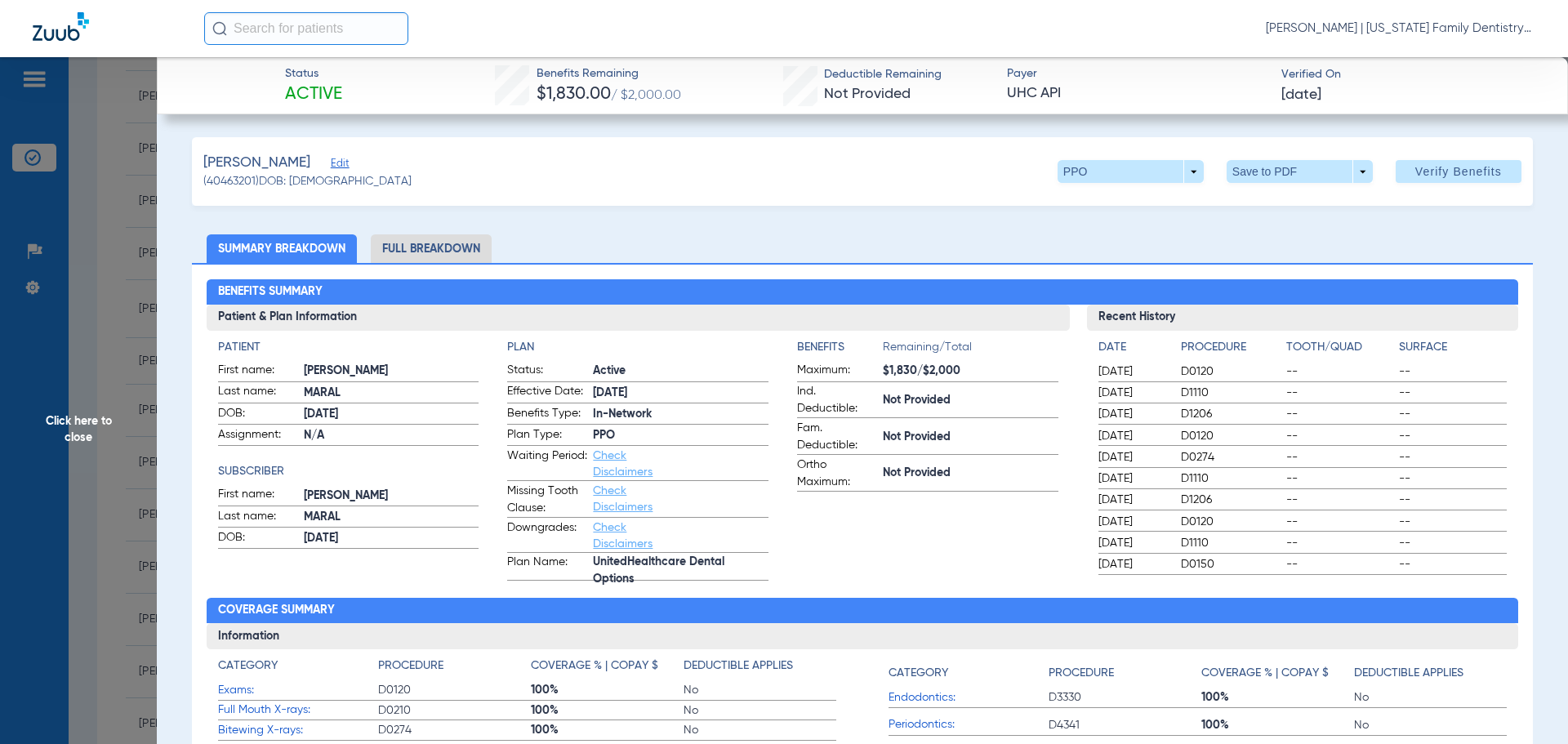
click at [412, 245] on li "Full Breakdown" at bounding box center [431, 248] width 121 height 29
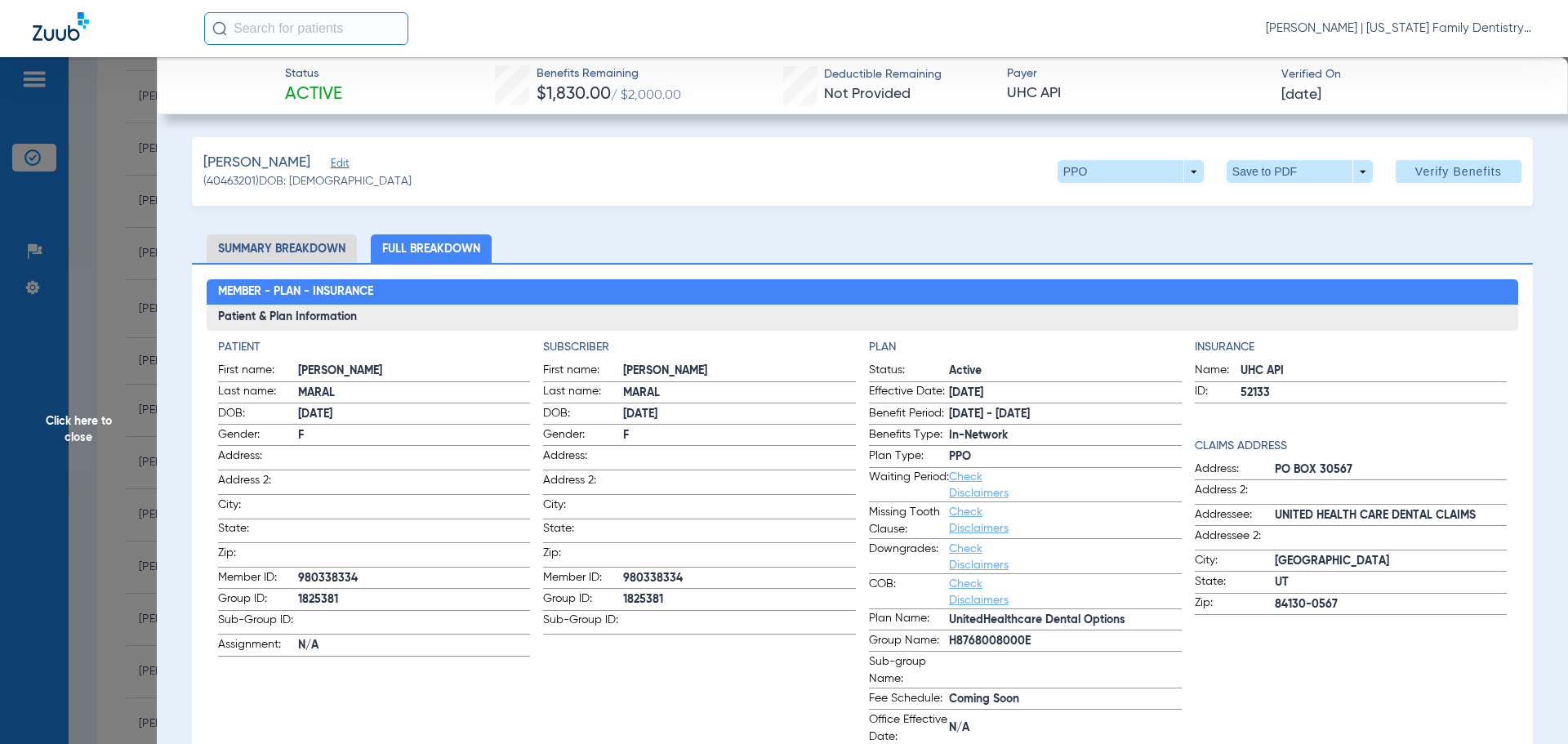
click at [301, 246] on li "Summary Breakdown" at bounding box center [281, 248] width 150 height 29
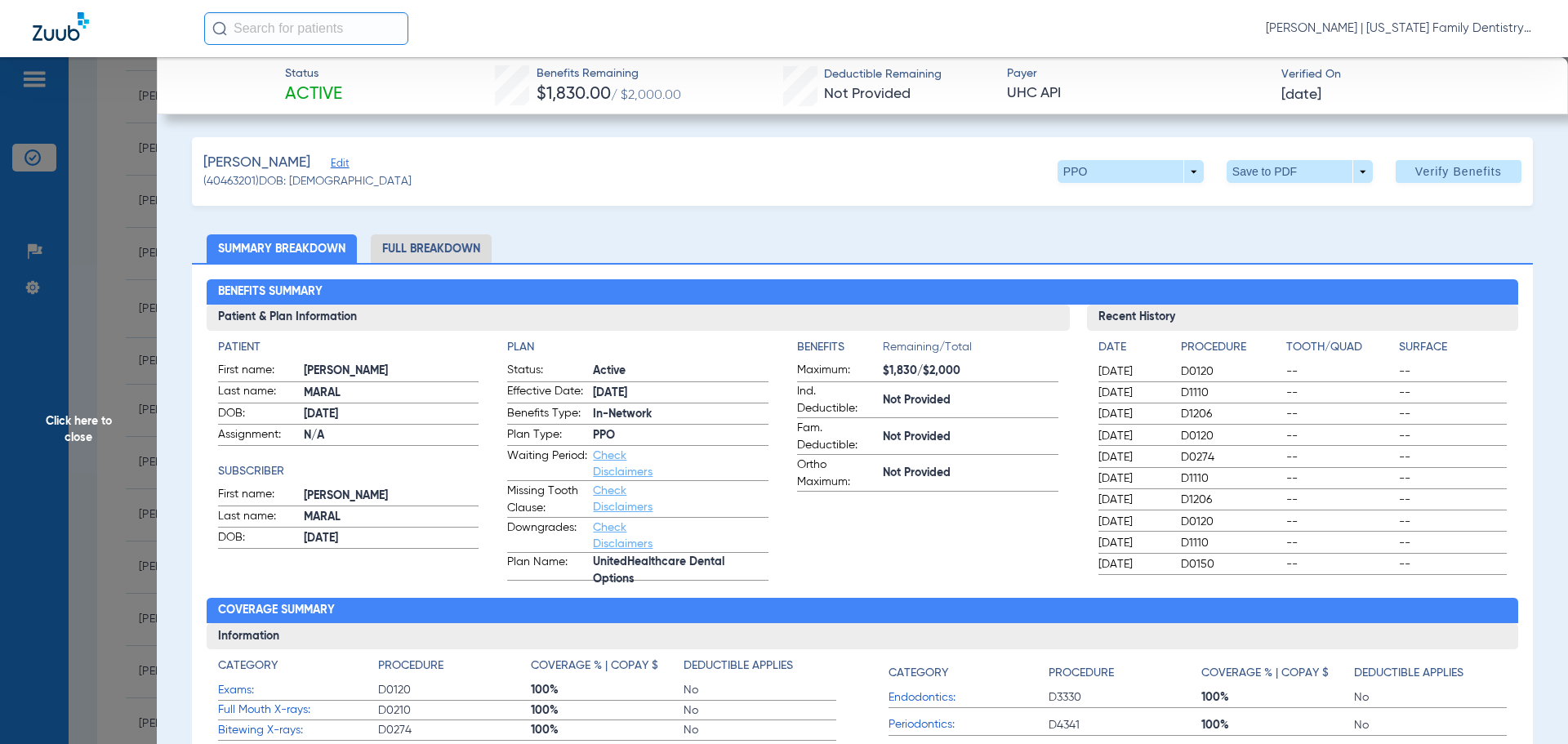
click at [136, 181] on span "Click here to close" at bounding box center [78, 429] width 157 height 744
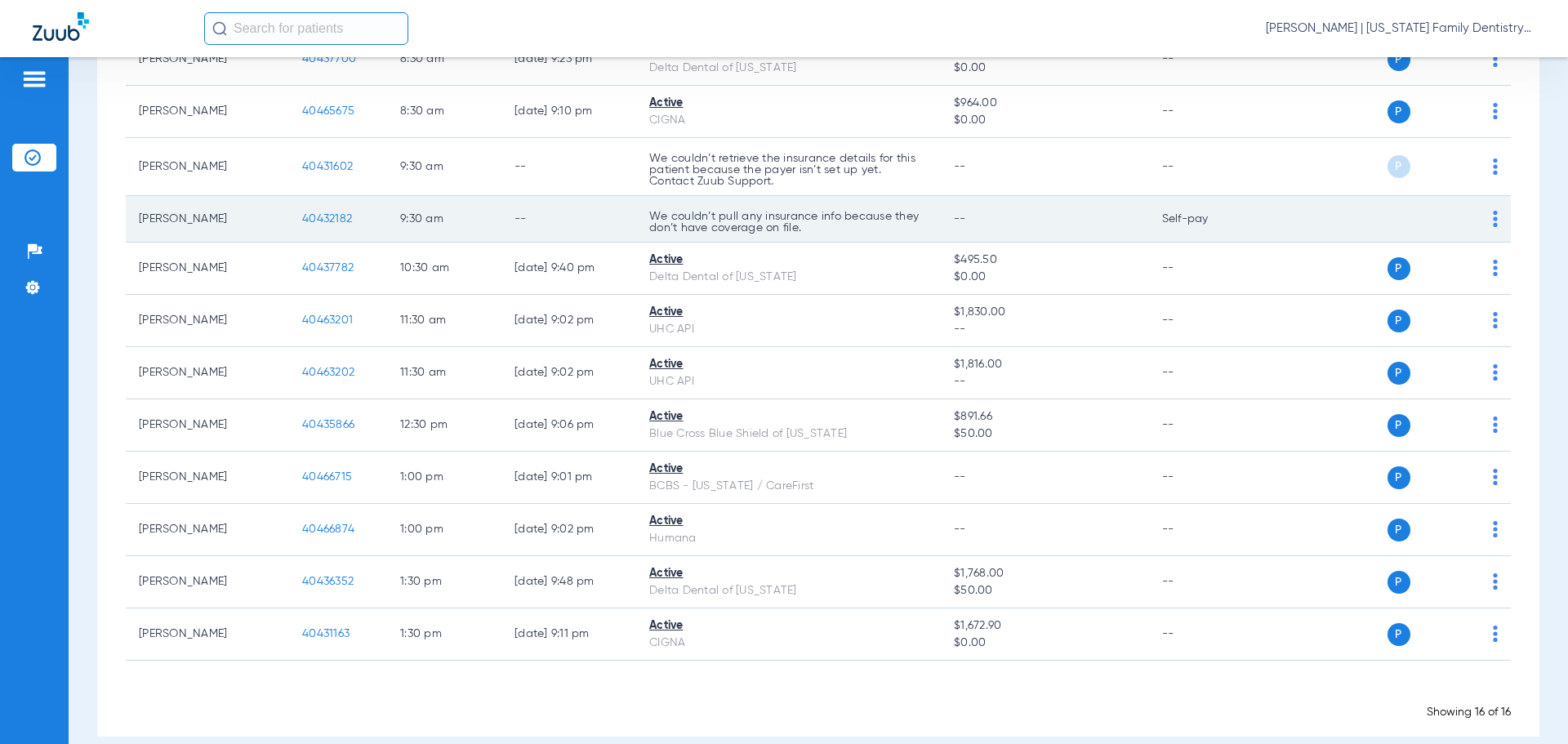
scroll to position [468, 0]
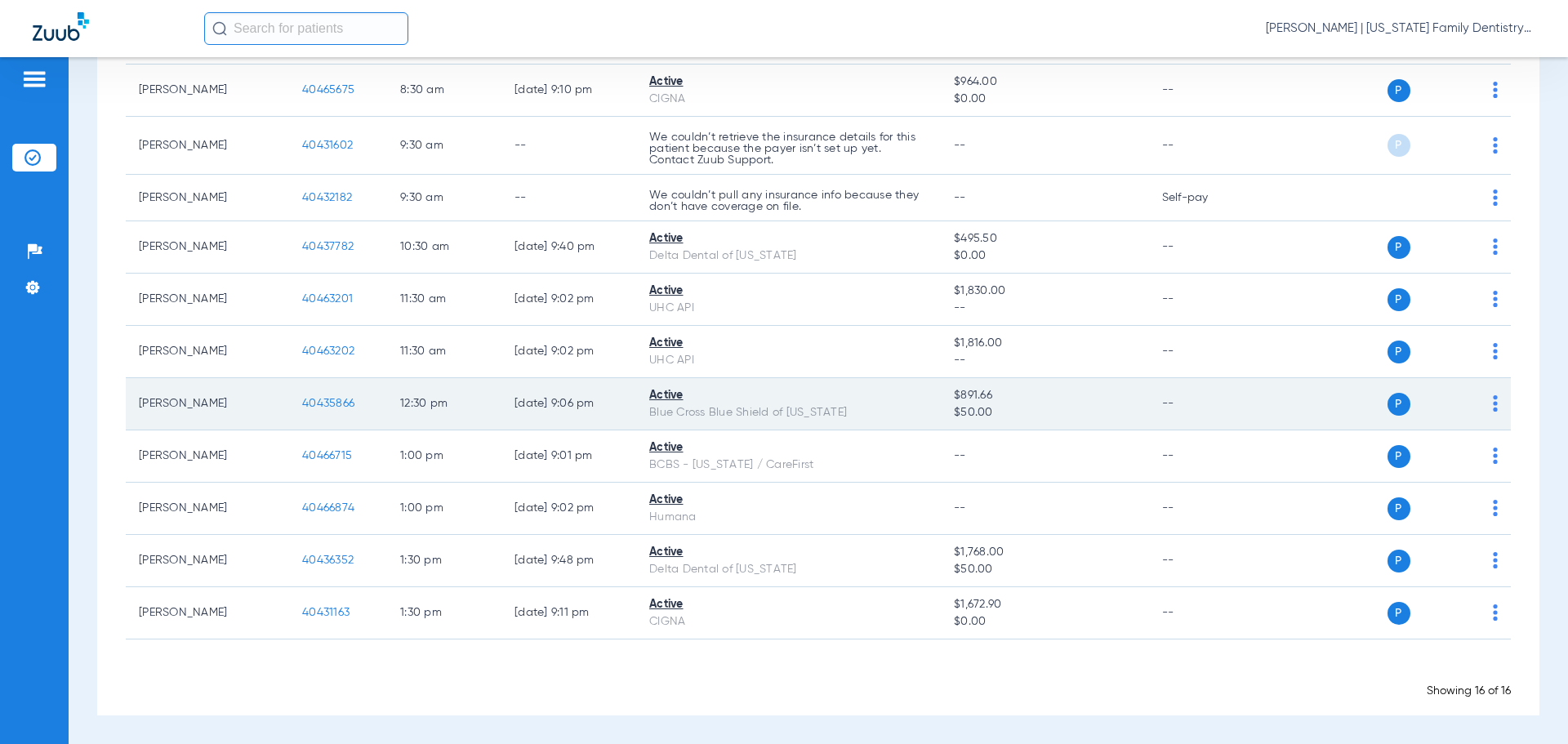
click at [340, 401] on span "40435866" at bounding box center [328, 403] width 53 height 11
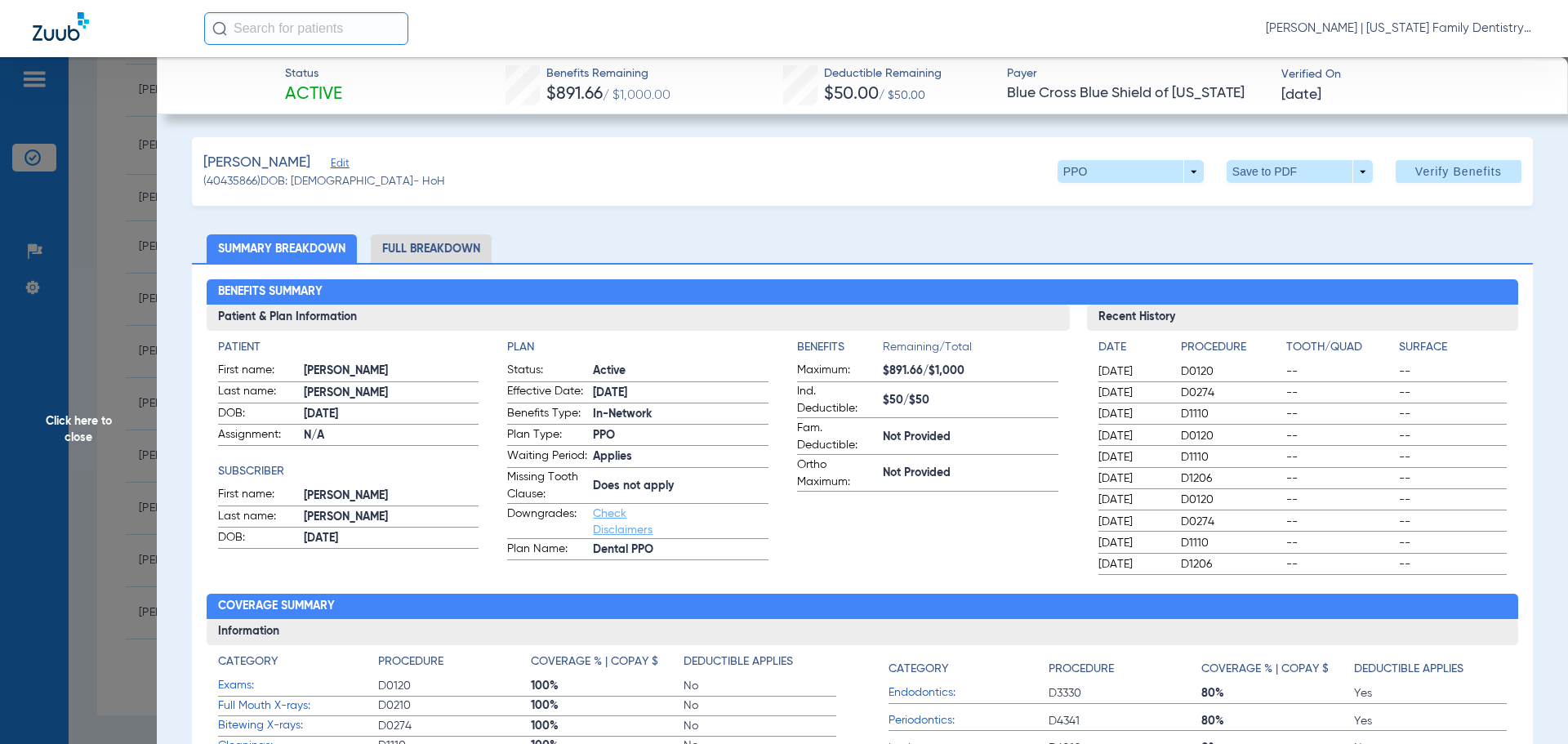
click at [434, 255] on li "Full Breakdown" at bounding box center [431, 248] width 121 height 29
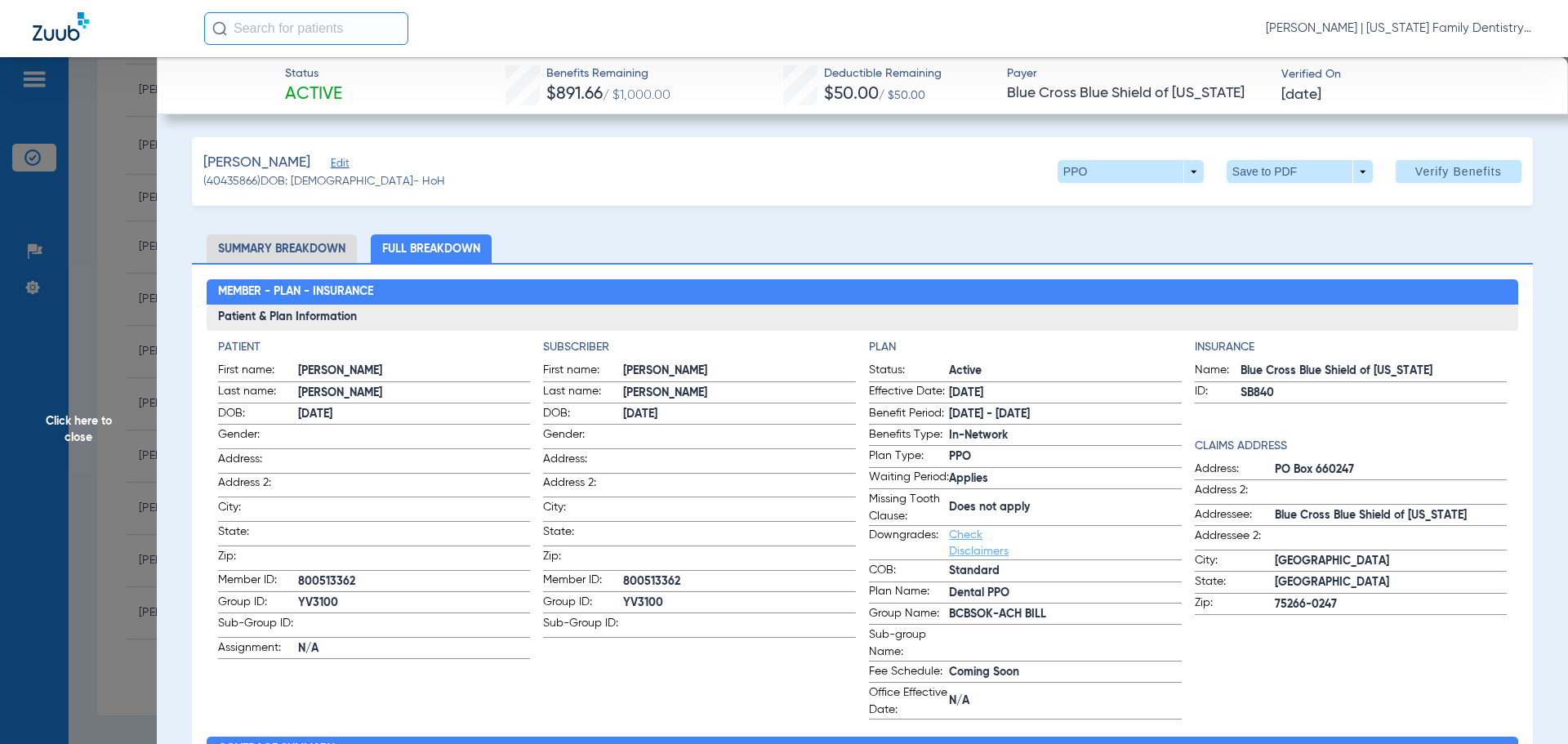
click at [285, 248] on li "Summary Breakdown" at bounding box center [281, 248] width 150 height 29
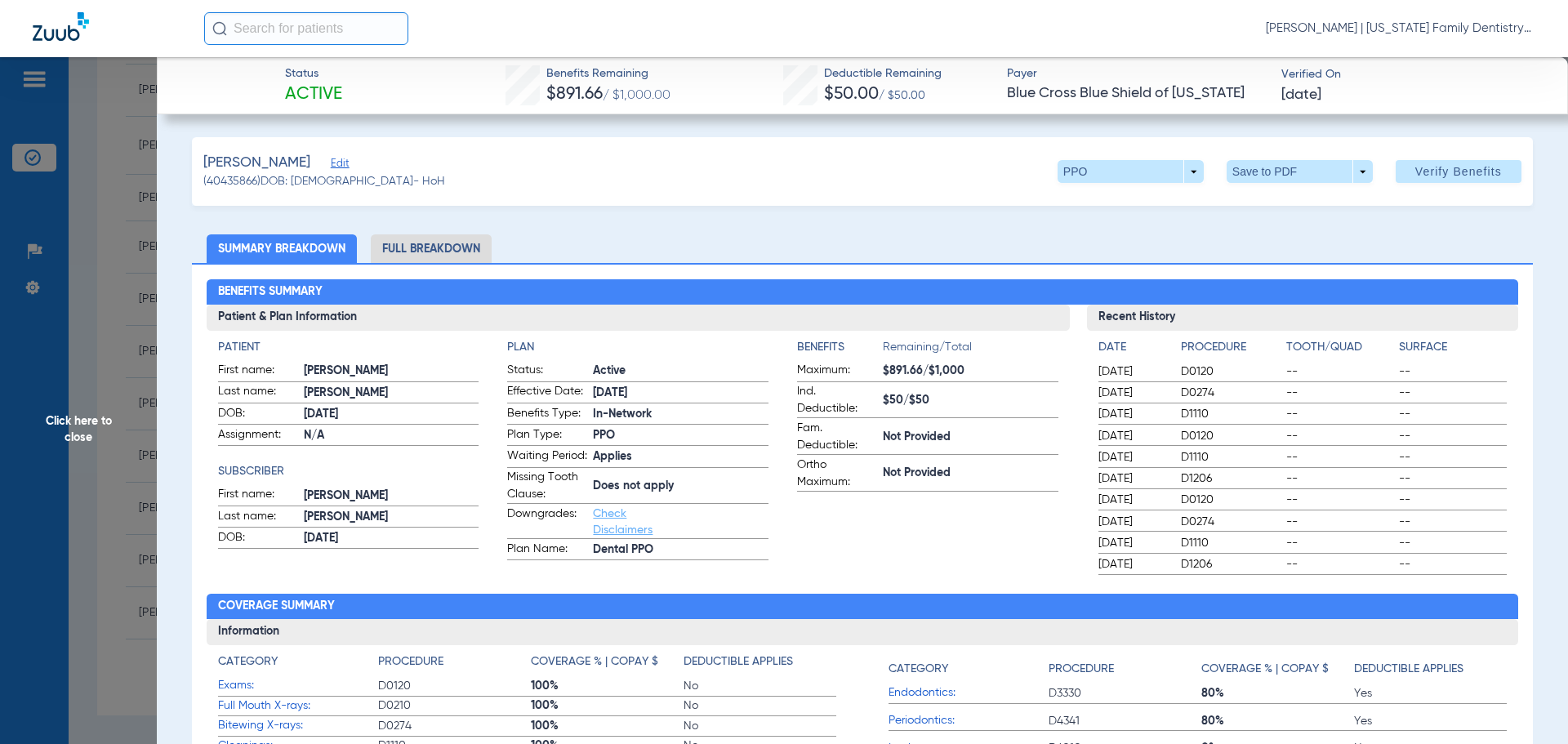
click at [100, 110] on span "Click here to close" at bounding box center [78, 429] width 157 height 744
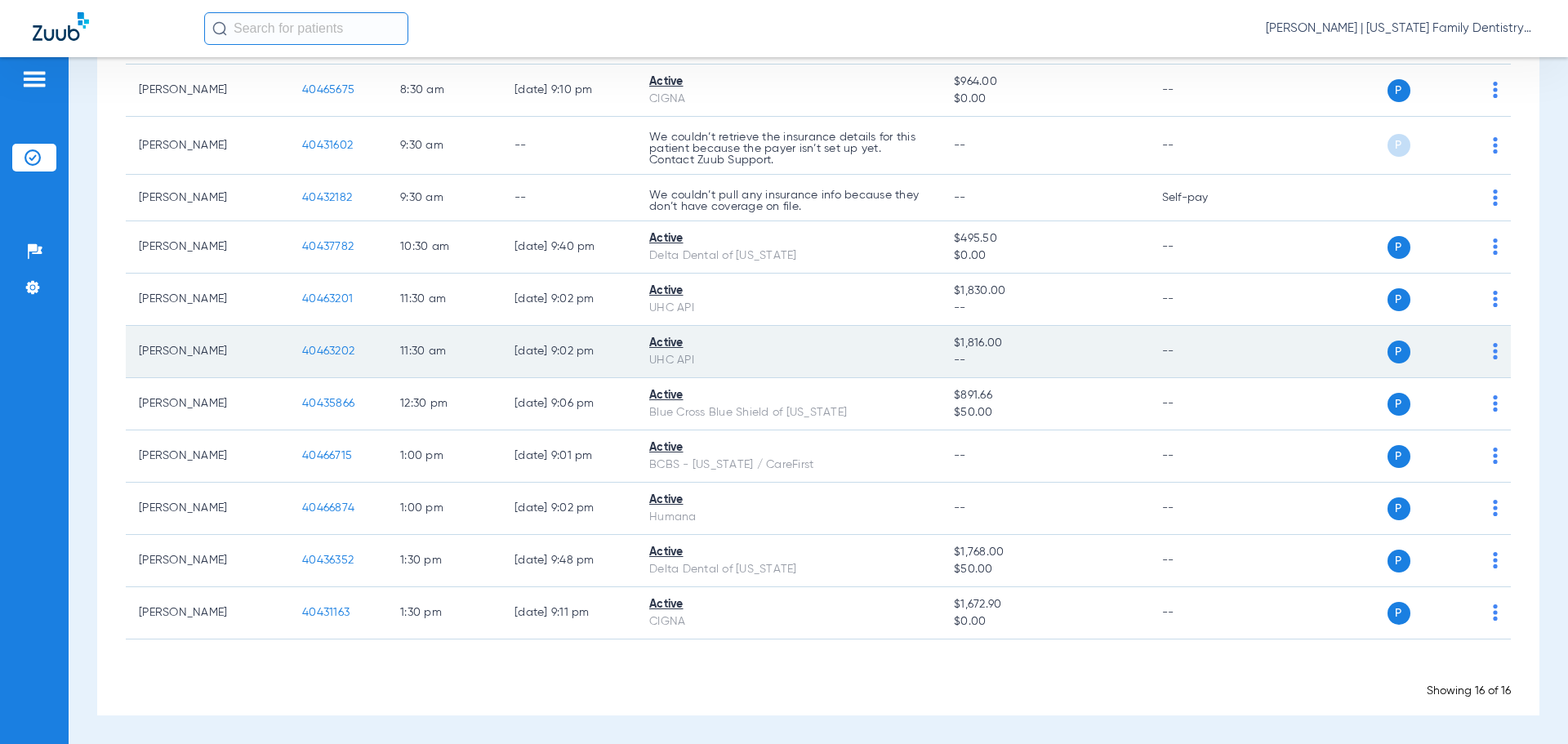
click at [331, 350] on span "40463202" at bounding box center [328, 350] width 53 height 11
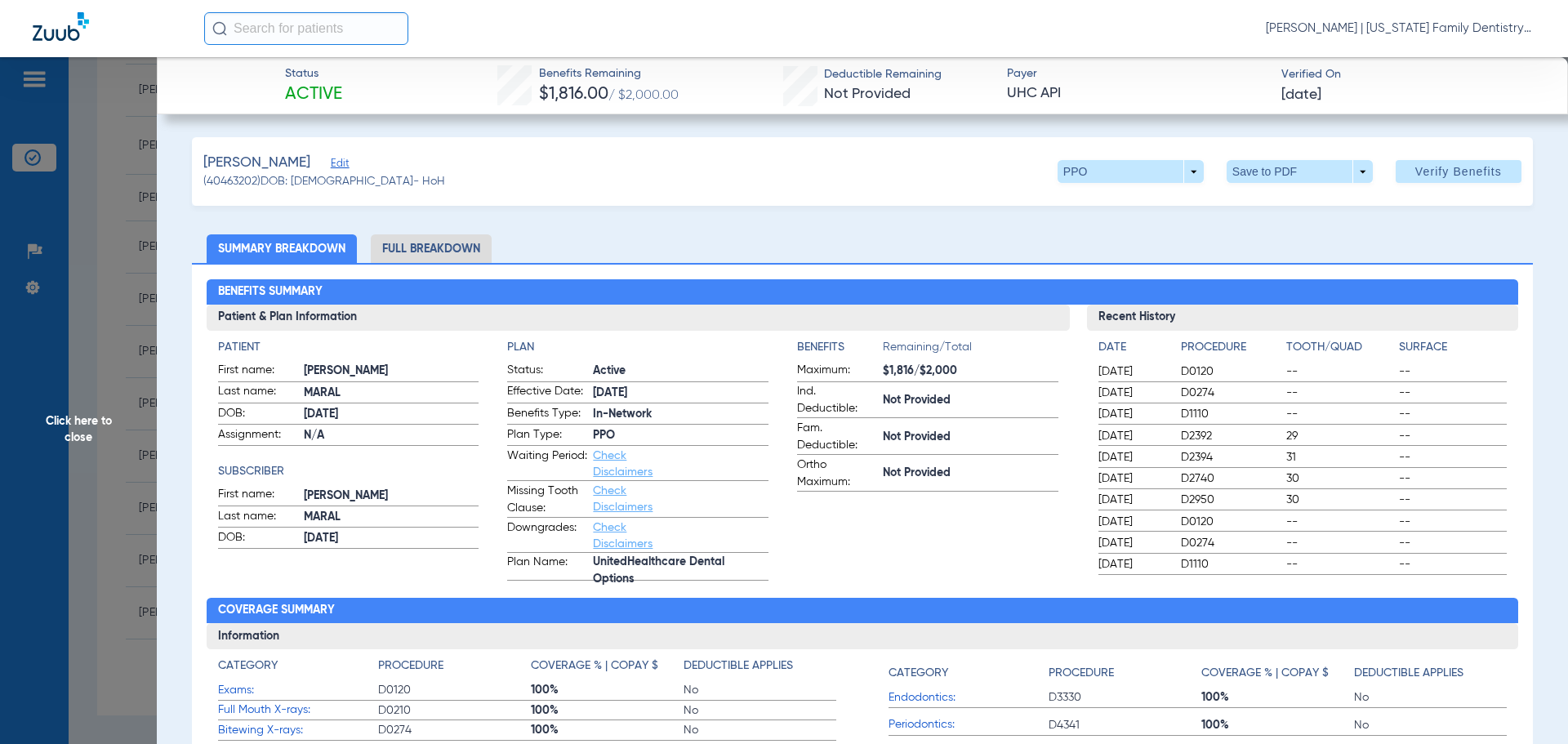
click at [448, 246] on li "Full Breakdown" at bounding box center [431, 248] width 121 height 29
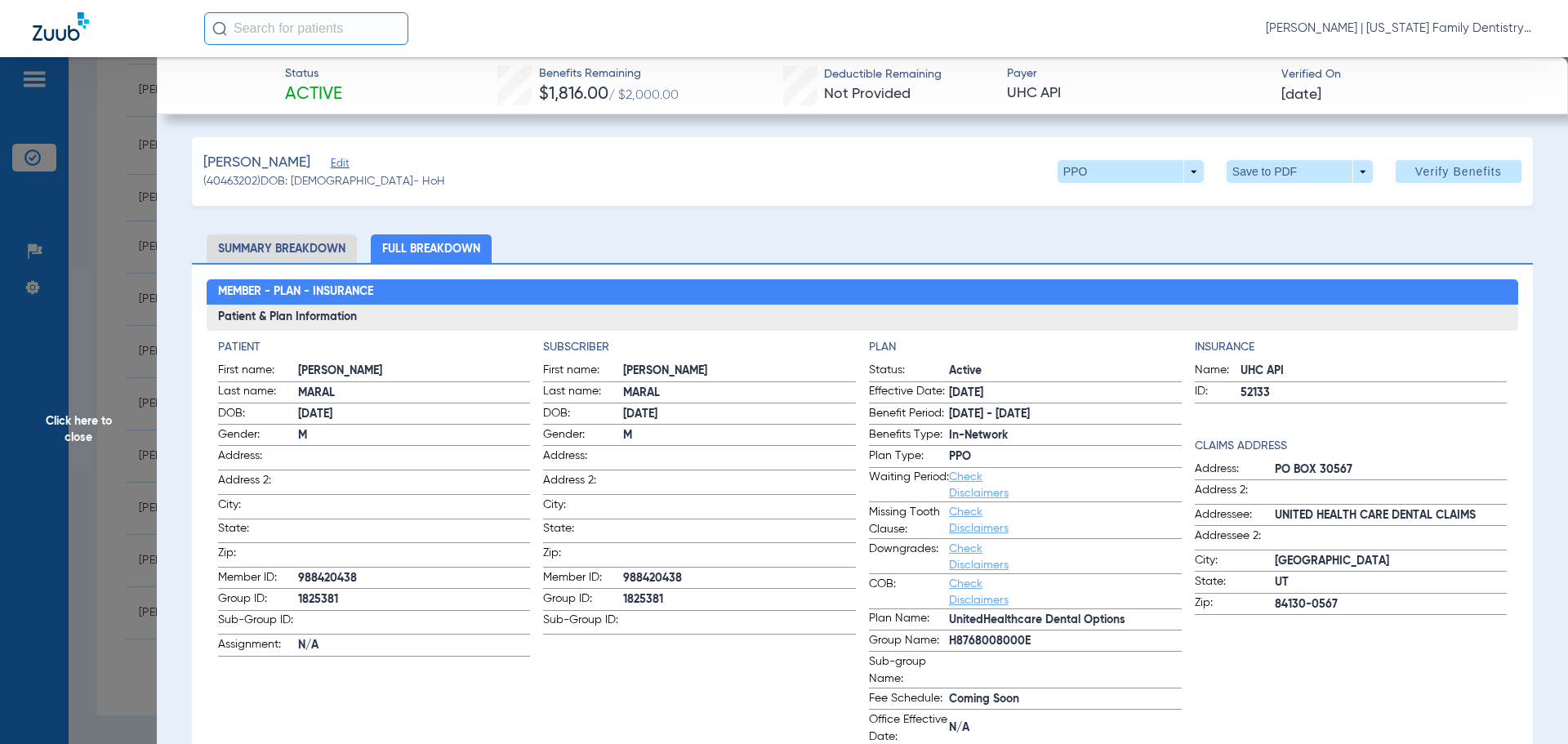
click at [285, 247] on li "Summary Breakdown" at bounding box center [281, 248] width 150 height 29
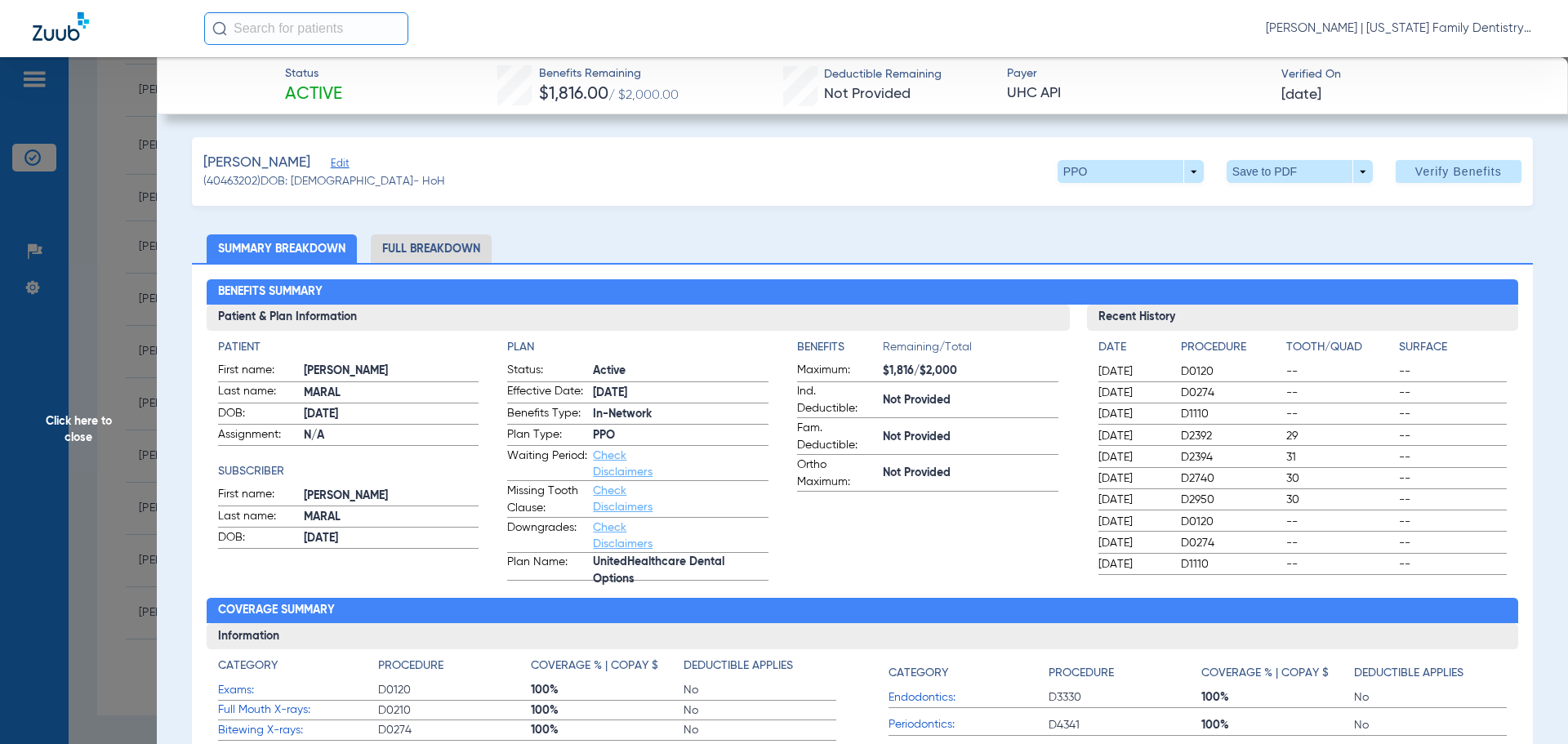
click at [130, 187] on span "Click here to close" at bounding box center [78, 429] width 157 height 744
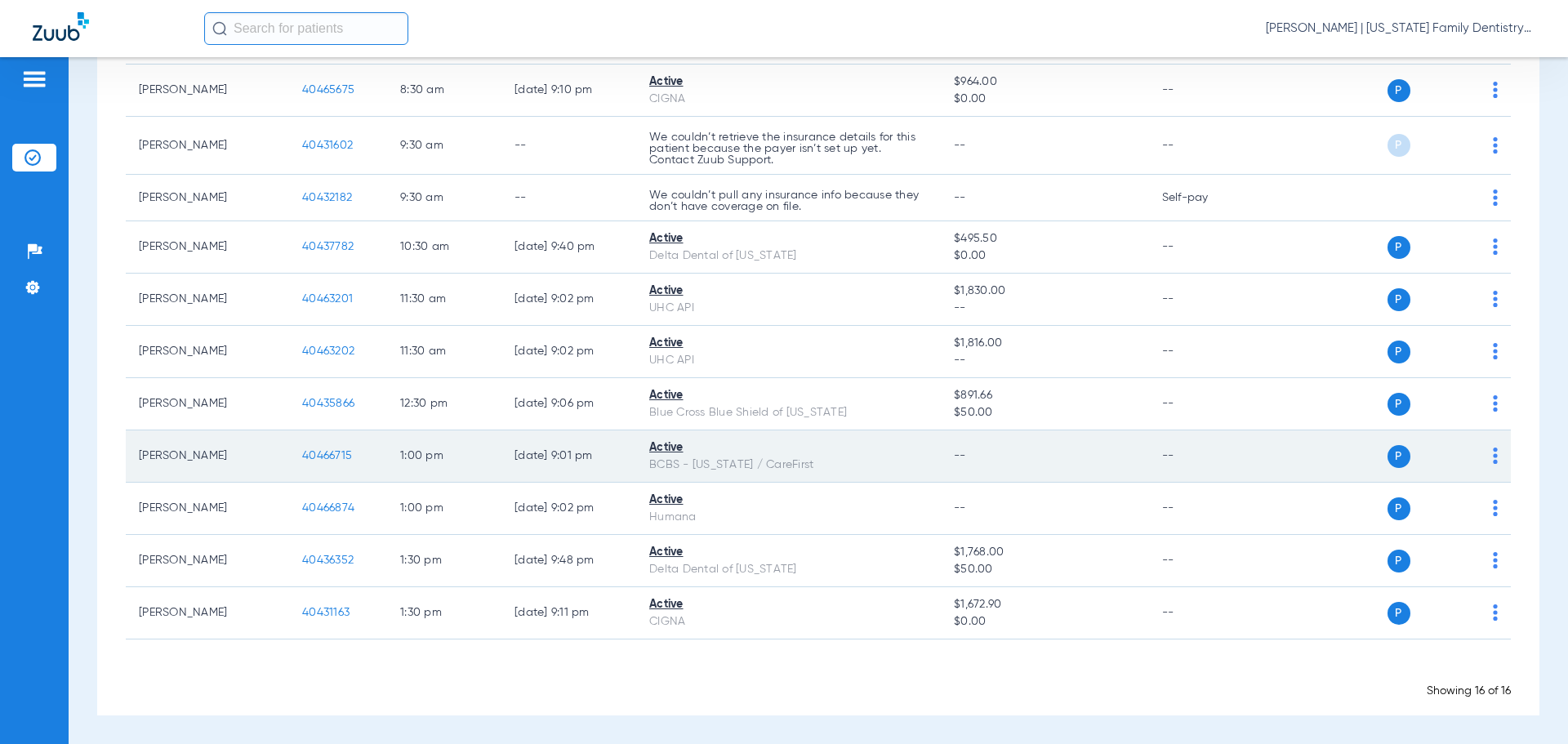
click at [334, 453] on span "40466715" at bounding box center [326, 455] width 50 height 11
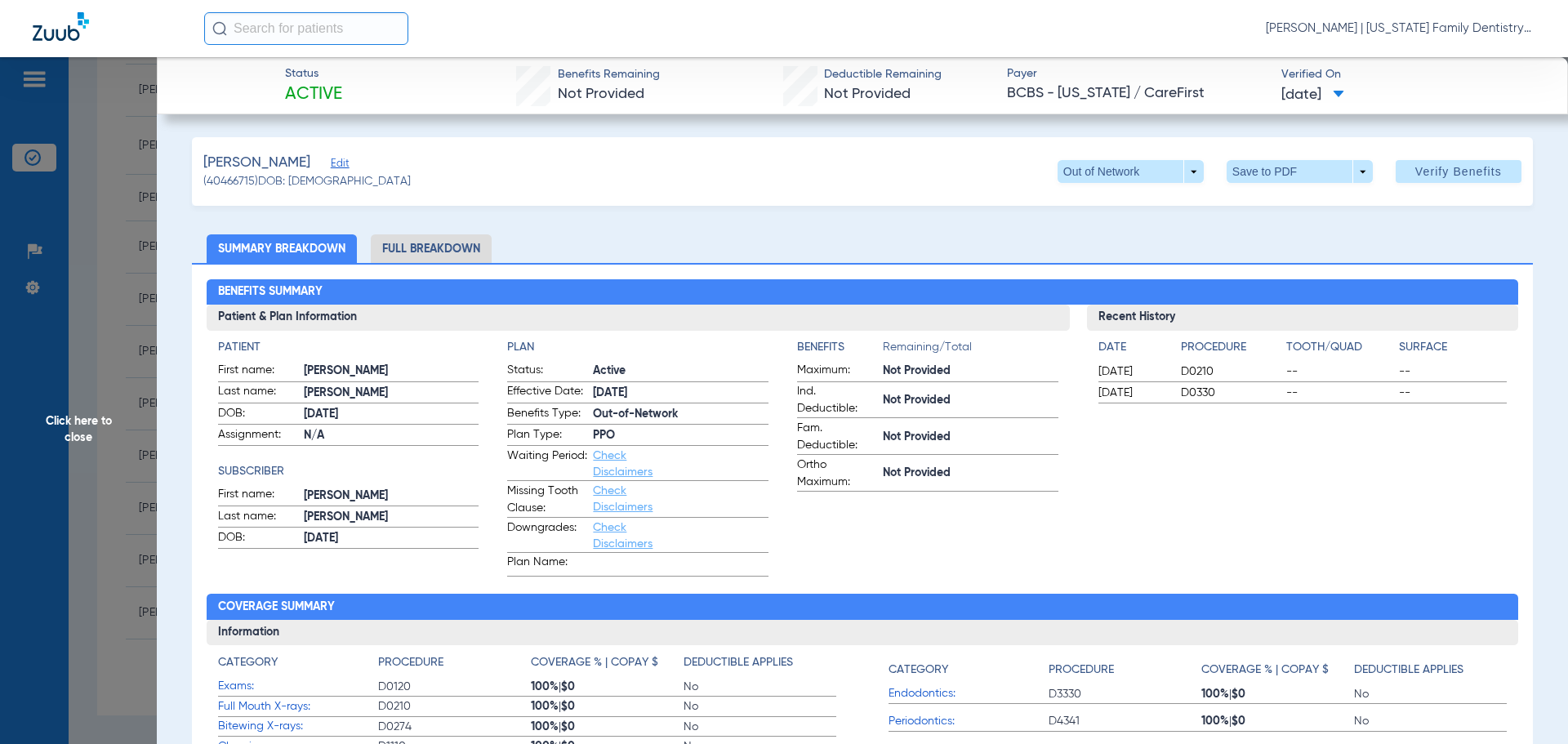
drag, startPoint x: 453, startPoint y: 249, endPoint x: 201, endPoint y: 180, distance: 261.3
click at [452, 249] on li "Full Breakdown" at bounding box center [431, 248] width 121 height 29
